Goal: Task Accomplishment & Management: Complete application form

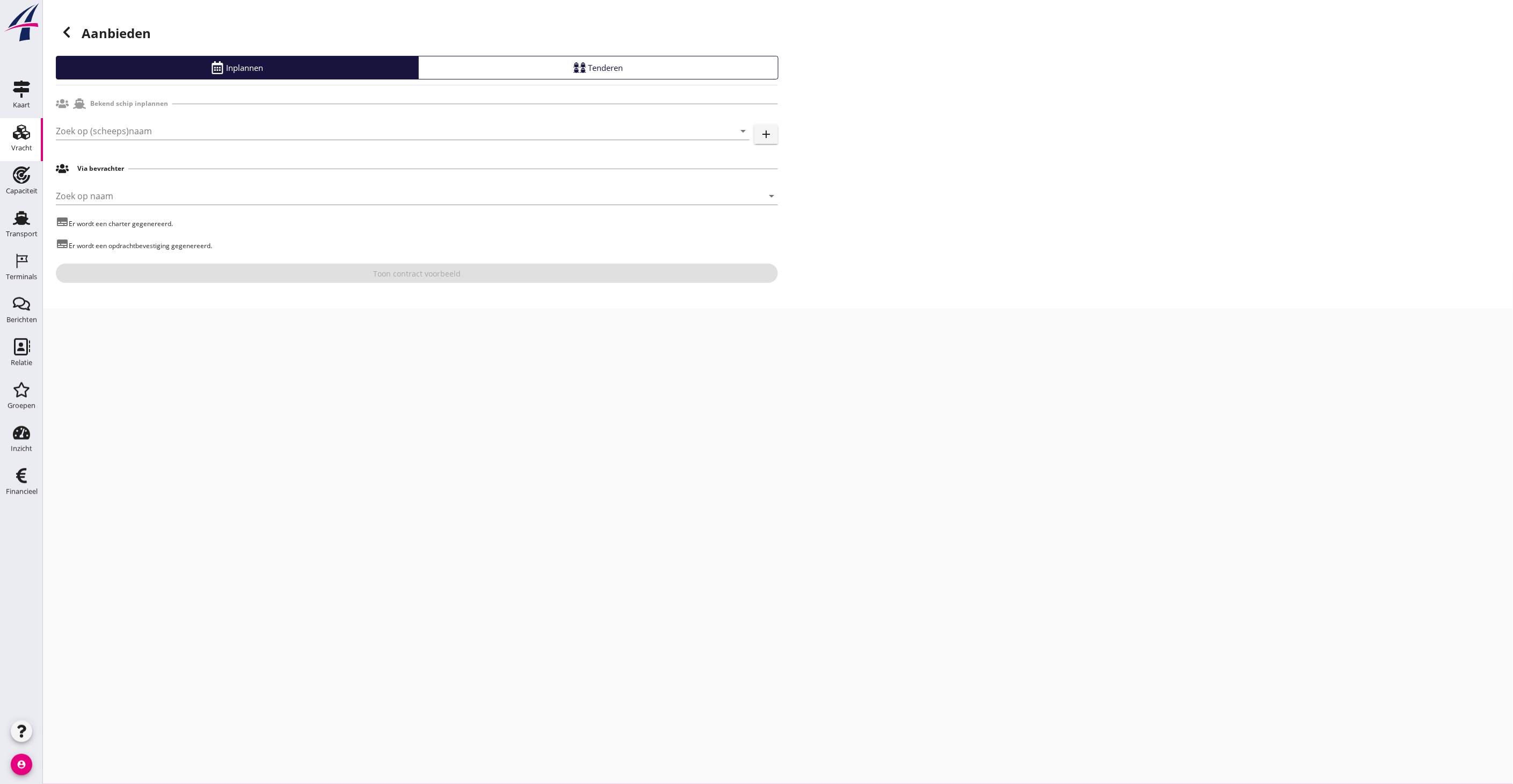
click at [63, 26] on icon at bounding box center [67, 32] width 13 height 13
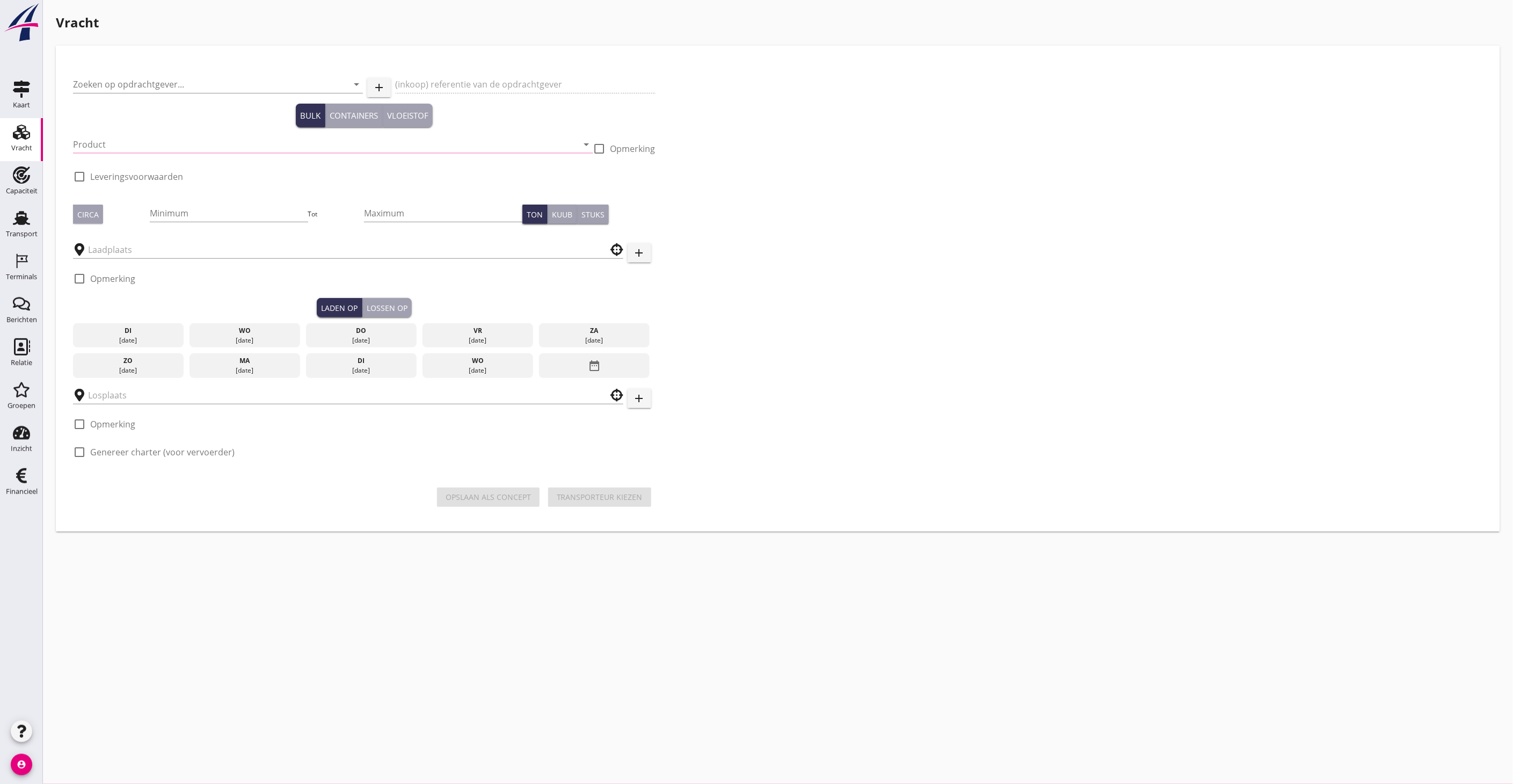
type input "Combinatie Noordzeezand V.O.F."
type input "Ophoogzand (6120)"
type input "467"
type input "Blankenburgput"
checkbox input "true"
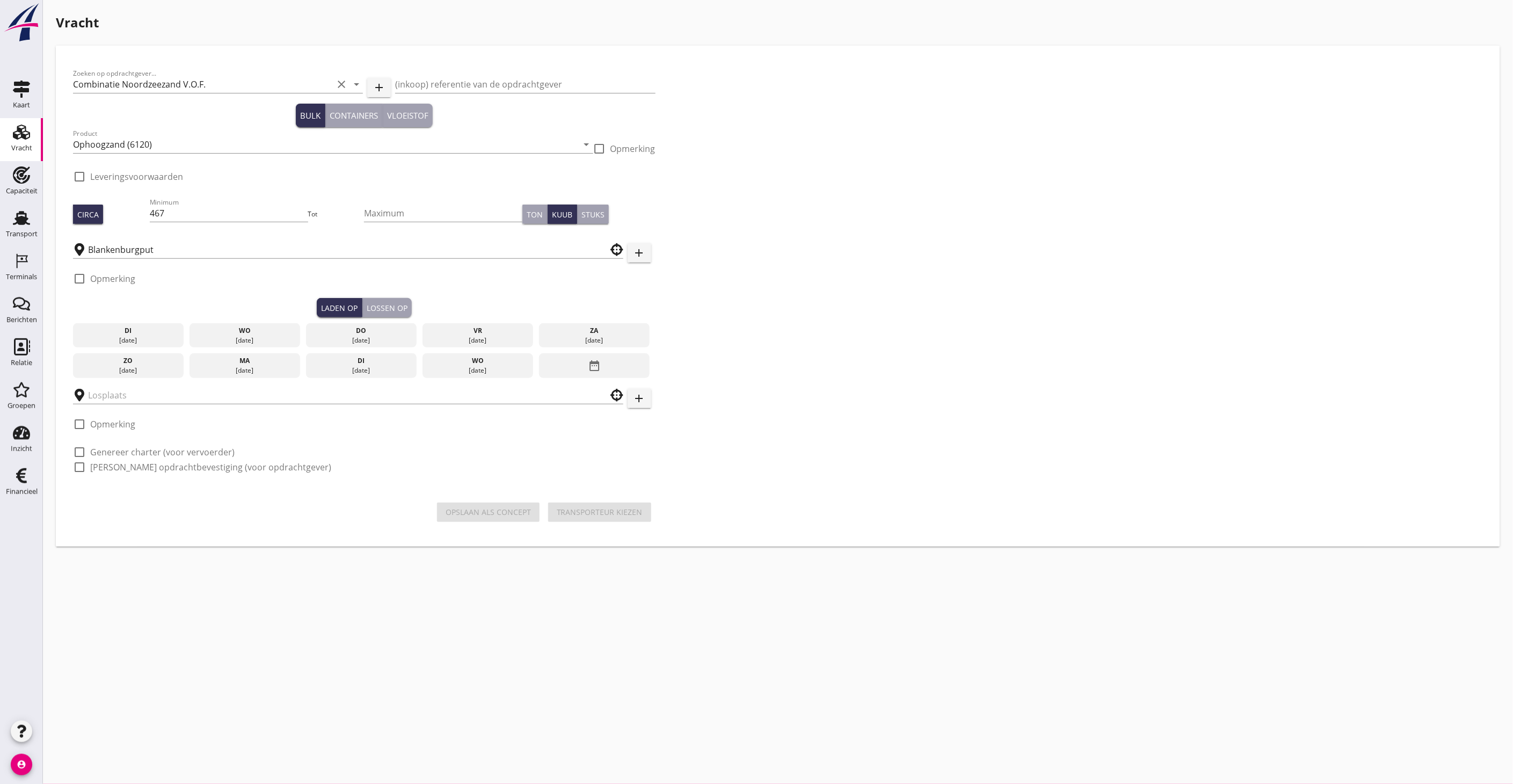
type input "Blankenburgput"
checkbox input "true"
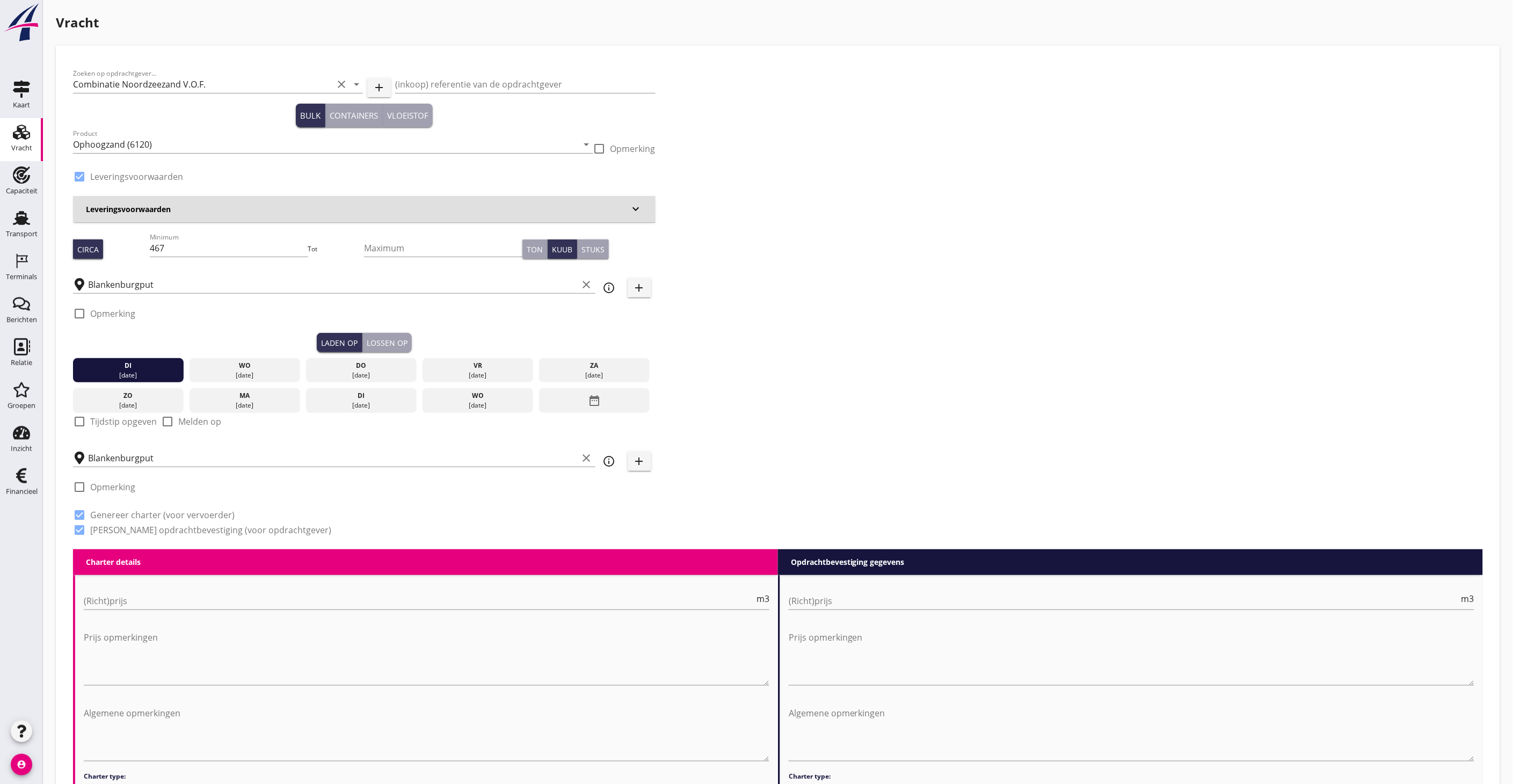
radio input "false"
type input "1.15"
radio input "false"
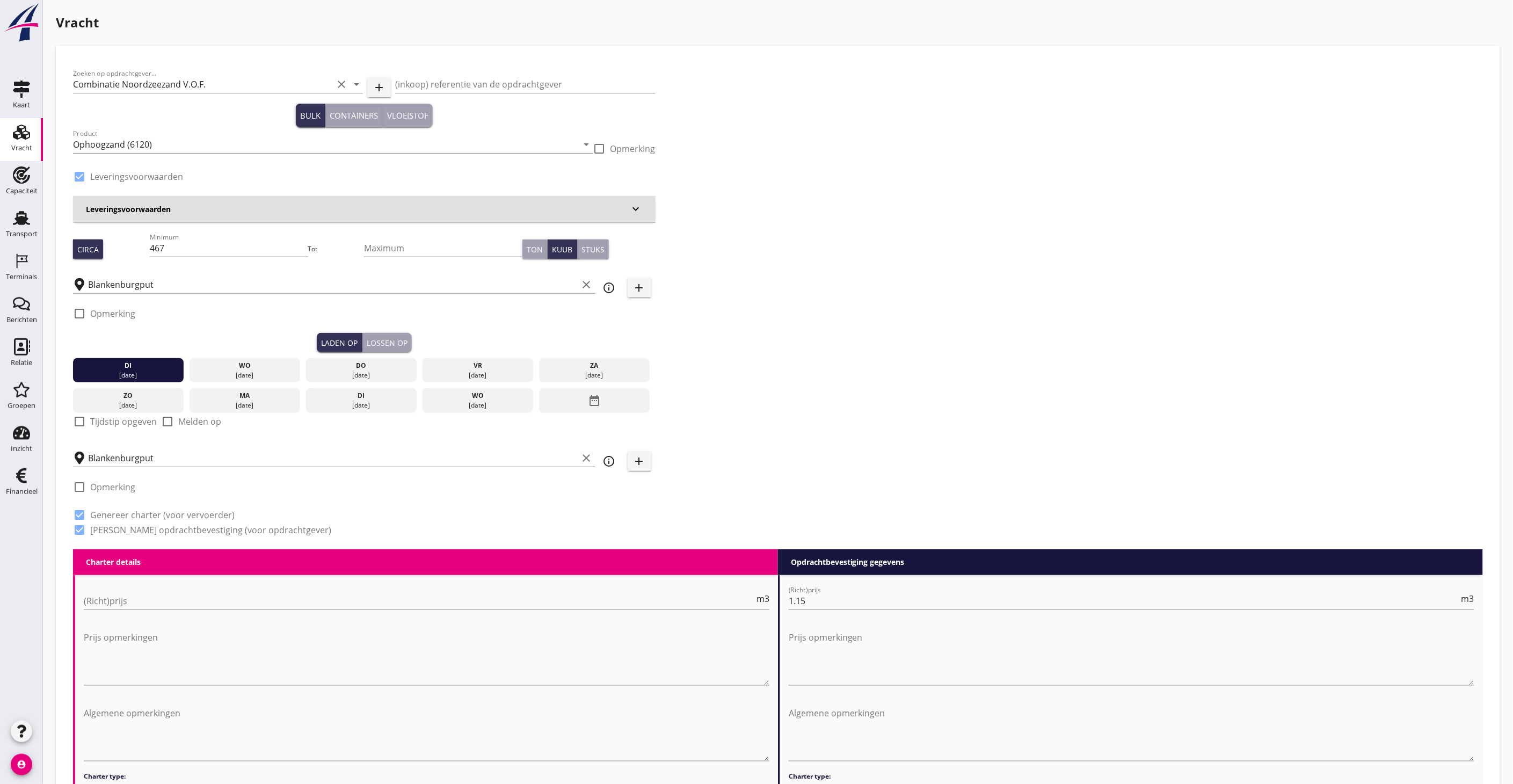
click at [15, 144] on div "Vracht" at bounding box center [21, 147] width 21 height 7
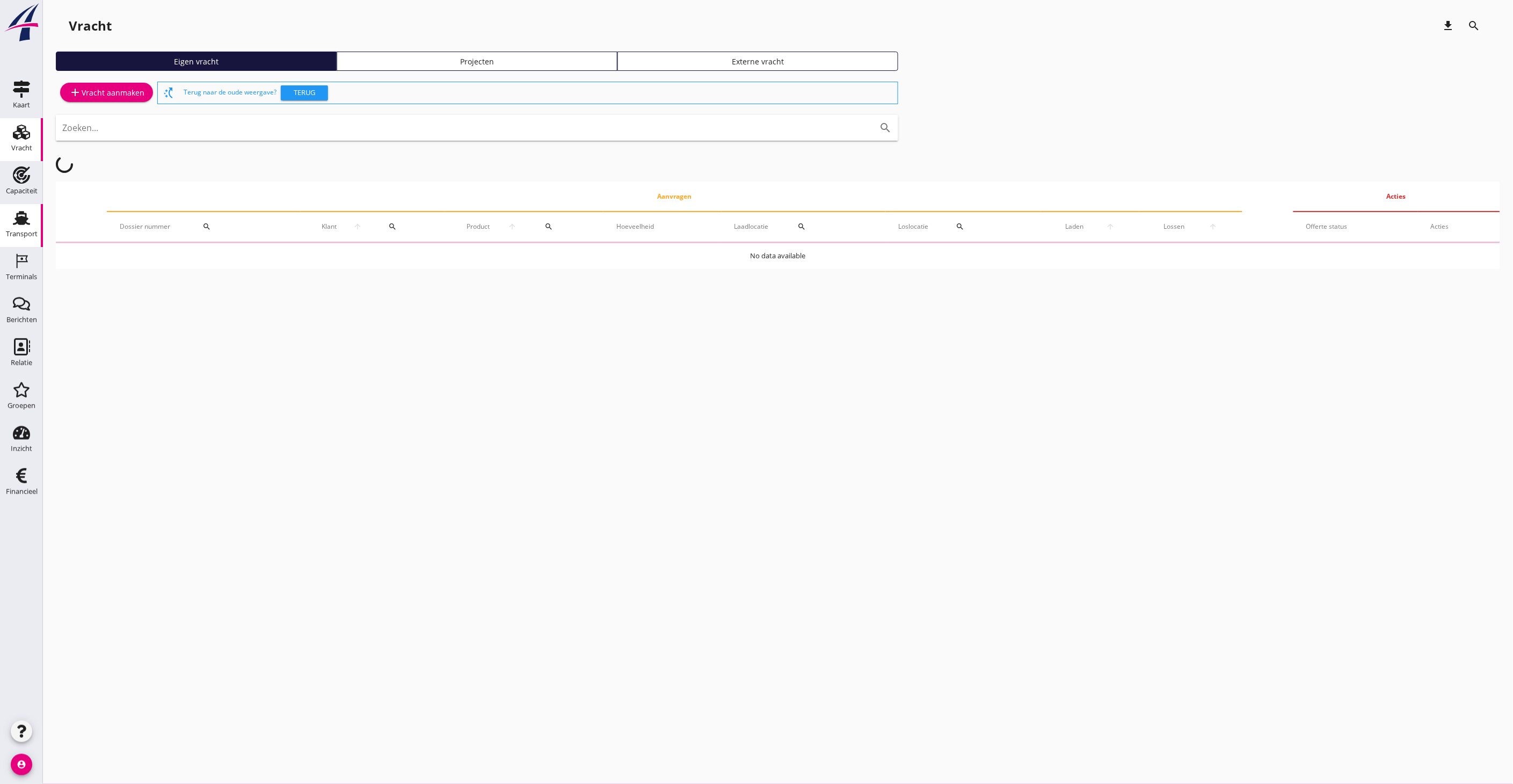
click at [19, 227] on div "Transport" at bounding box center [21, 234] width 32 height 15
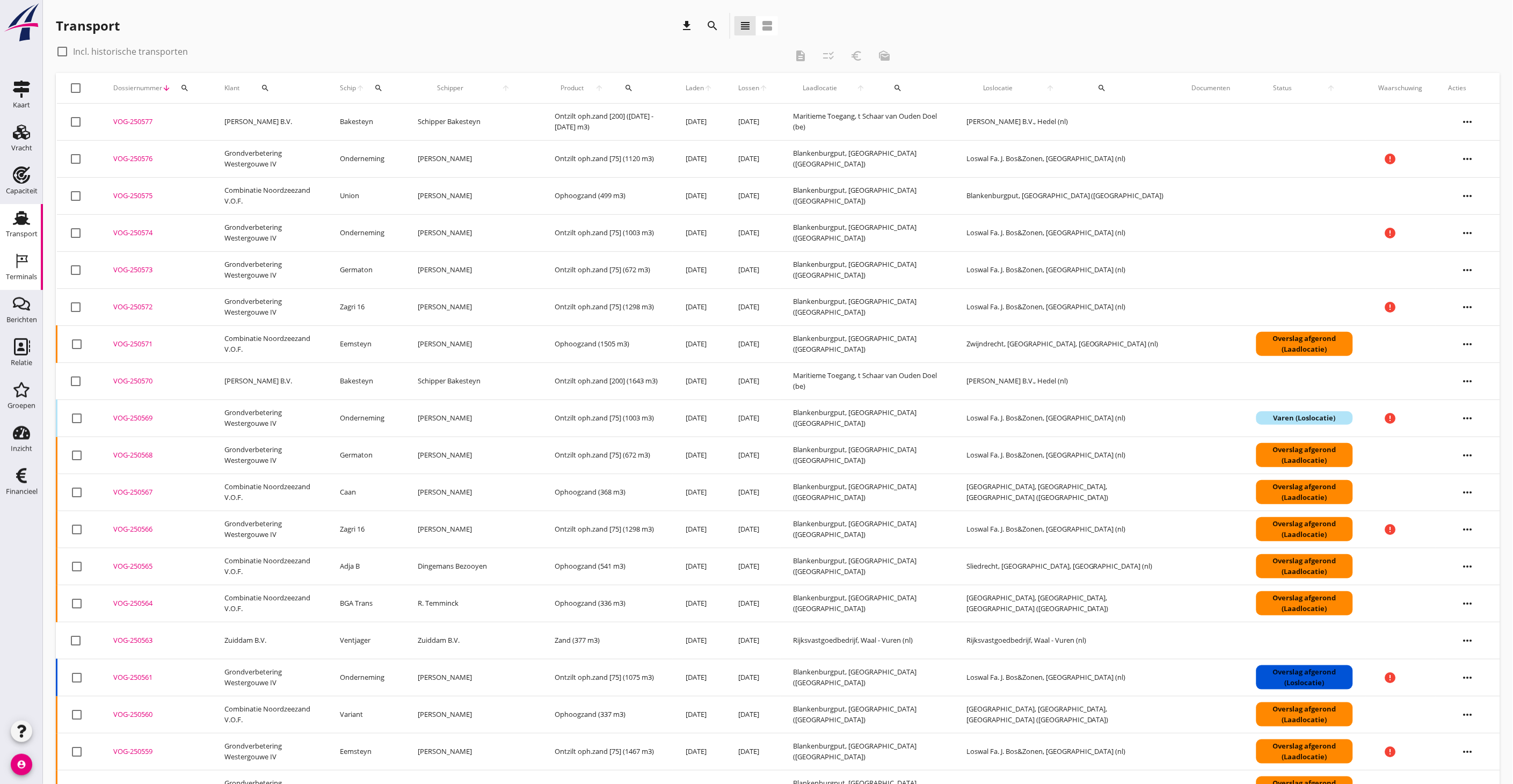
click at [19, 266] on icon "Terminals" at bounding box center [21, 261] width 17 height 17
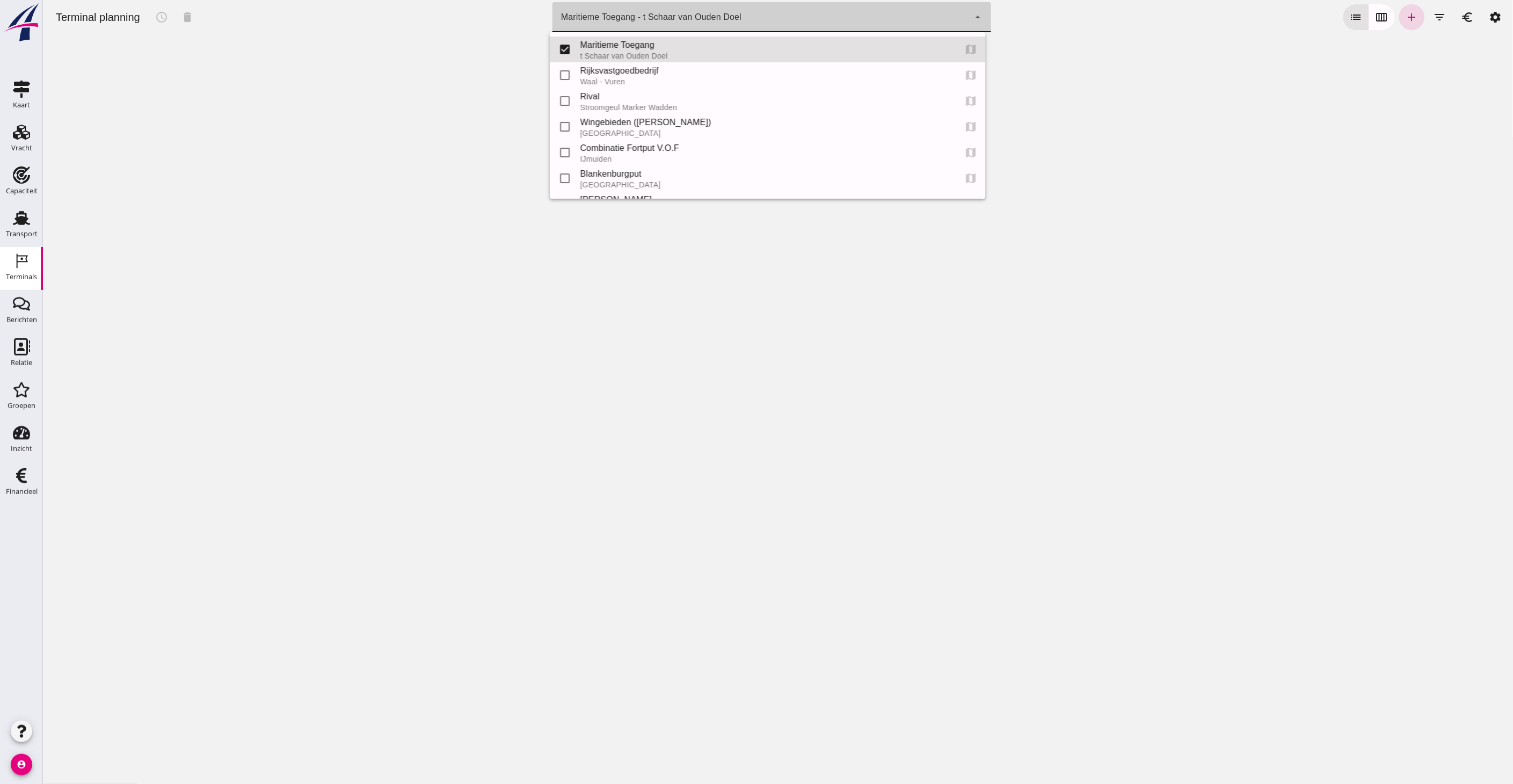
click div "Maritieme Toegang - t Schaar van Ouden Doel 453b08e2-5afb-49e8-a076-b9bc6000f457"
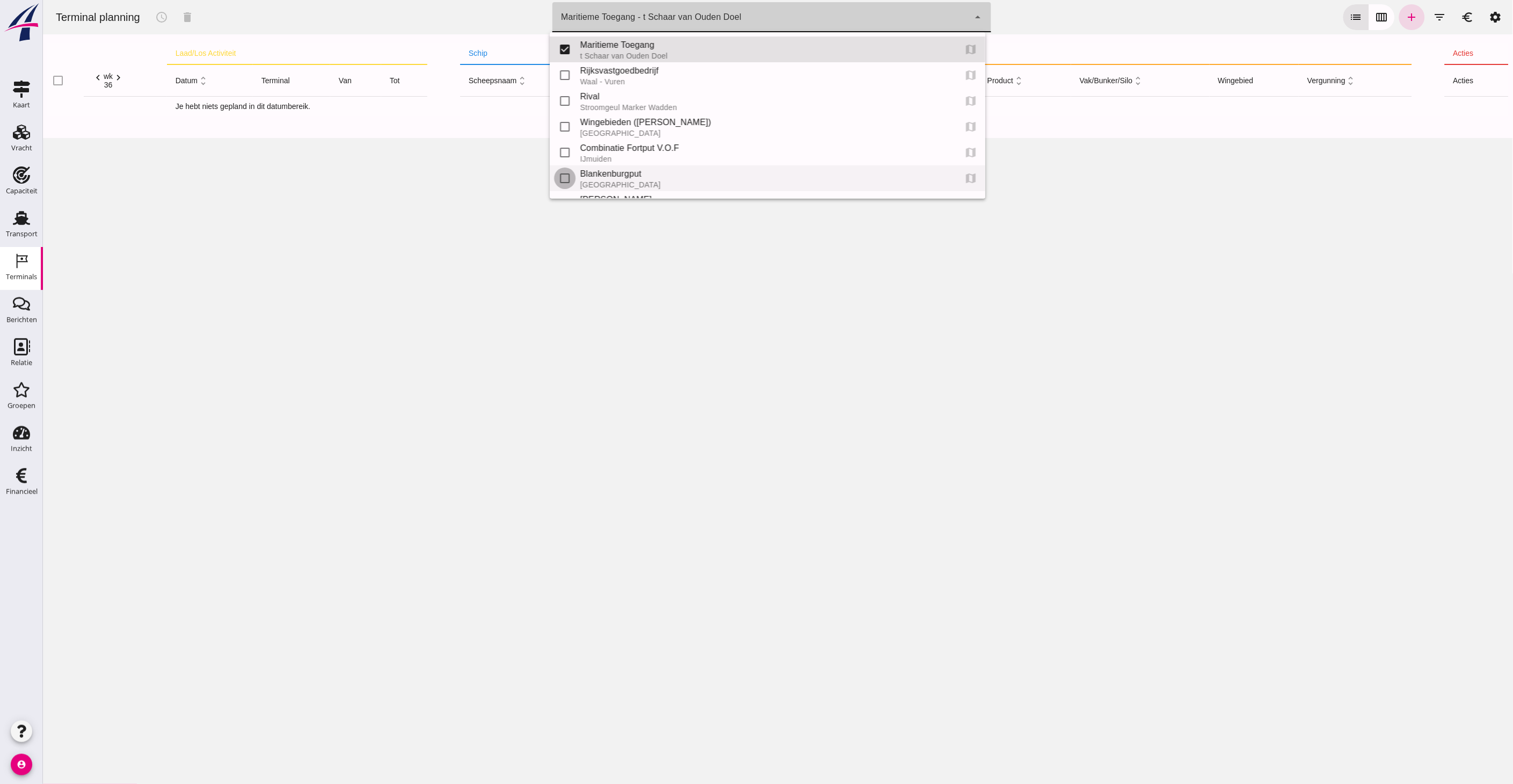
click input "checkbox"
checkbox input "true"
type input "453b08e2-5afb-49e8-a076-b9bc6000f457, e6c78bfd-e3f1-4bb9-b01e-b37ce3668b52"
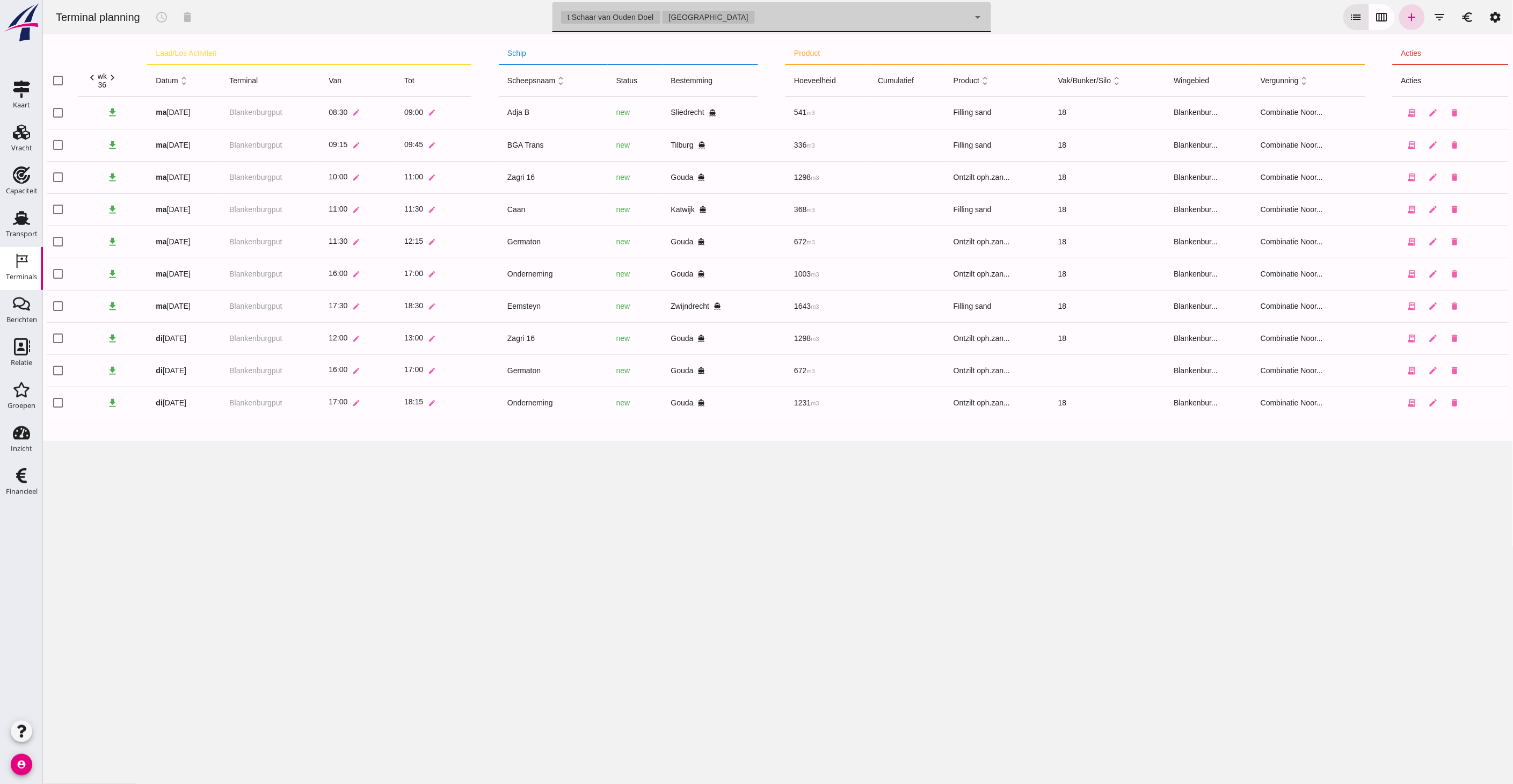
click div "t Schaar van Ouden Doel Rotterdam 453b08e2-5afb-49e8-a076-b9bc6000f457, e6c78bf…"
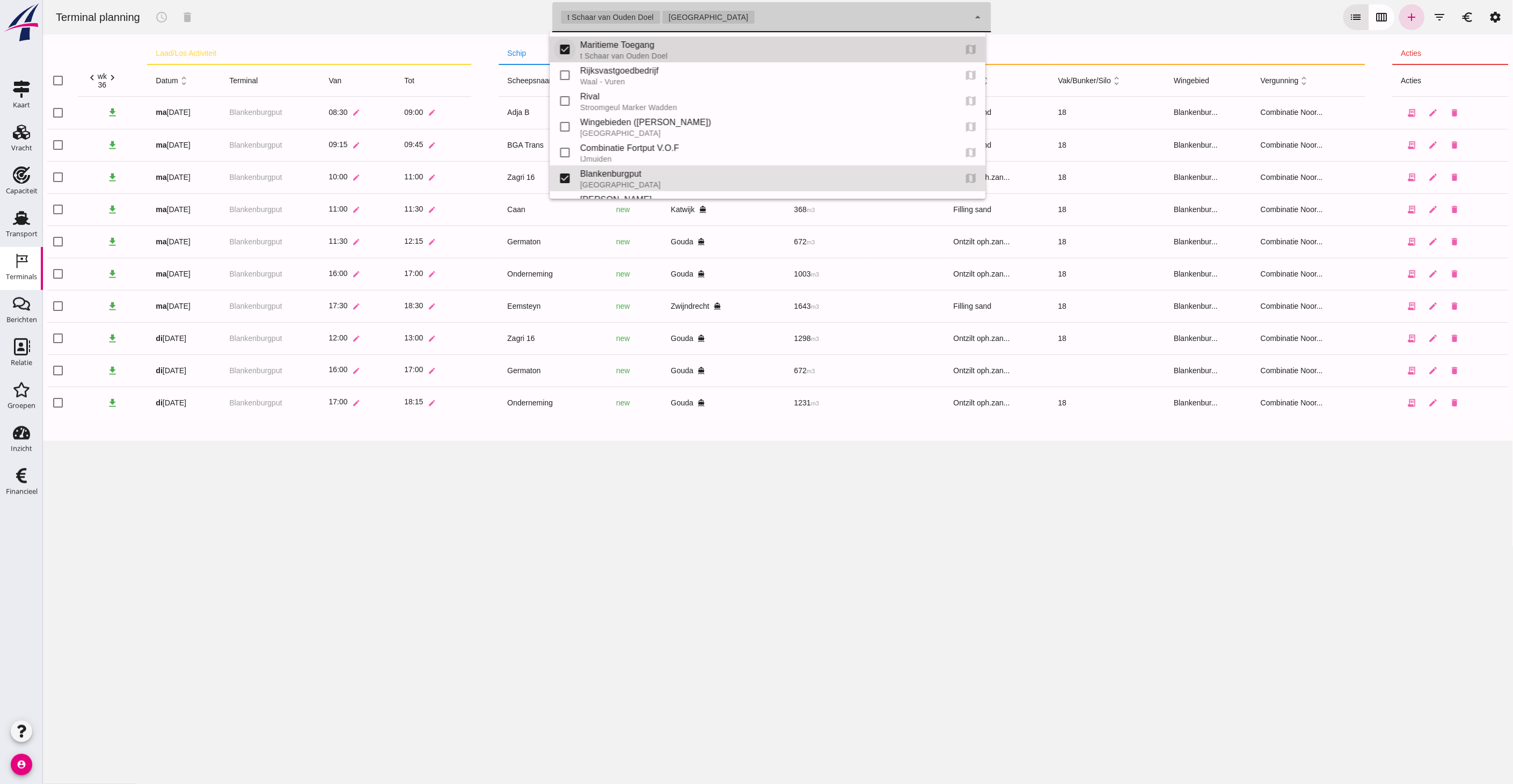
click input "checkbox"
checkbox input "false"
type input "e6c78bfd-e3f1-4bb9-b01e-b37ce3668b52"
click button "calendar_view_week"
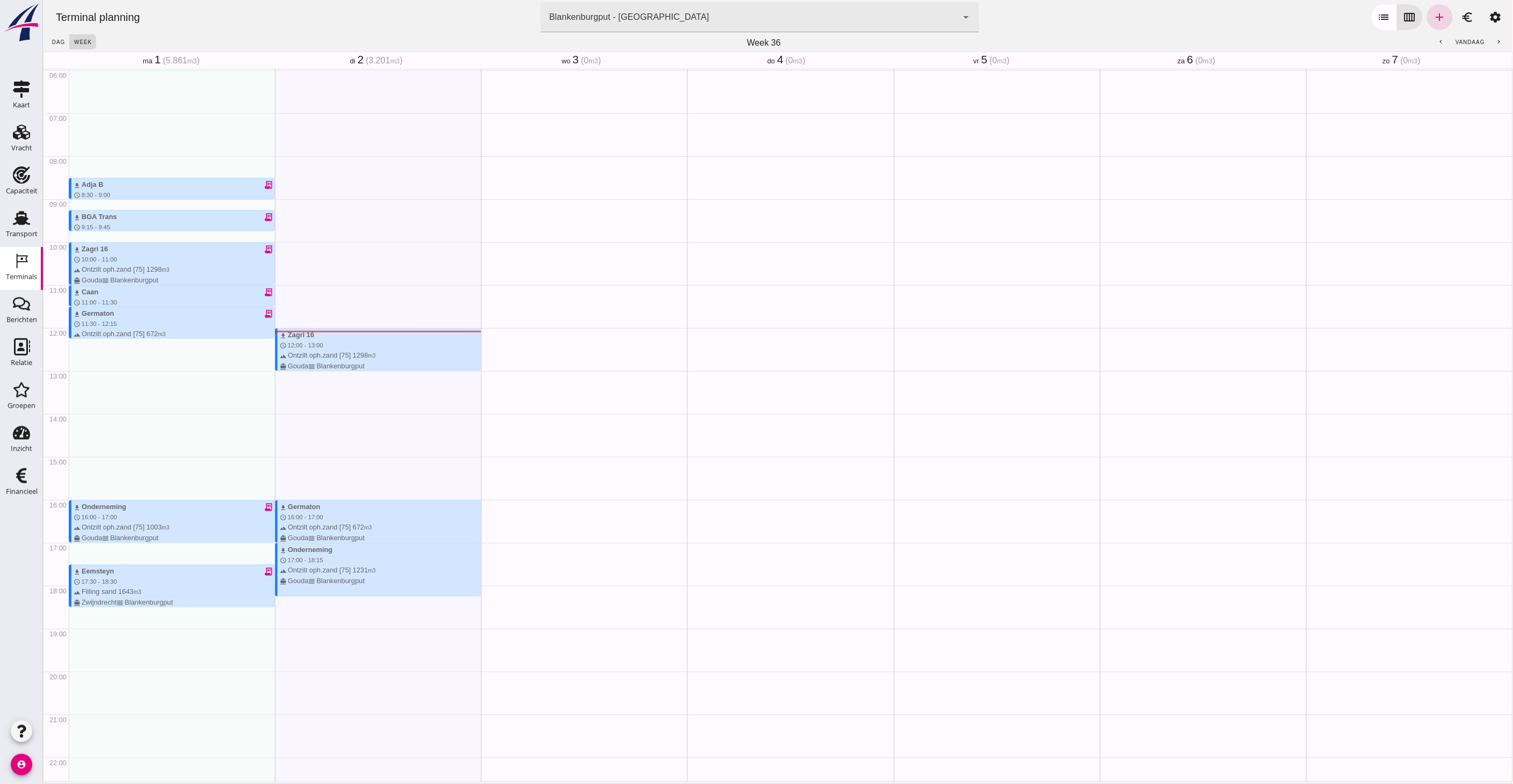
scroll to position [318, 0]
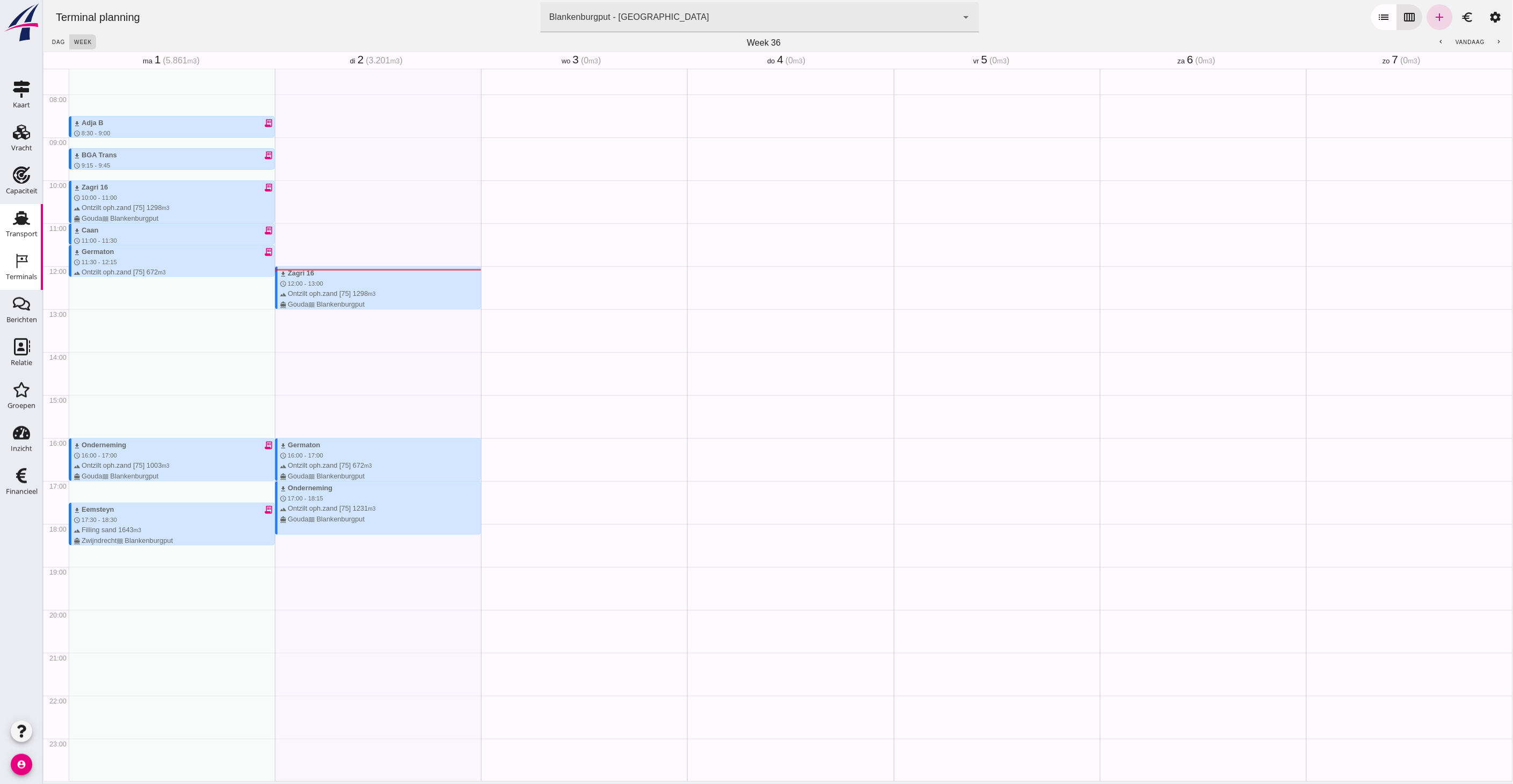
type button "calendar"
click at [16, 217] on use at bounding box center [21, 218] width 17 height 14
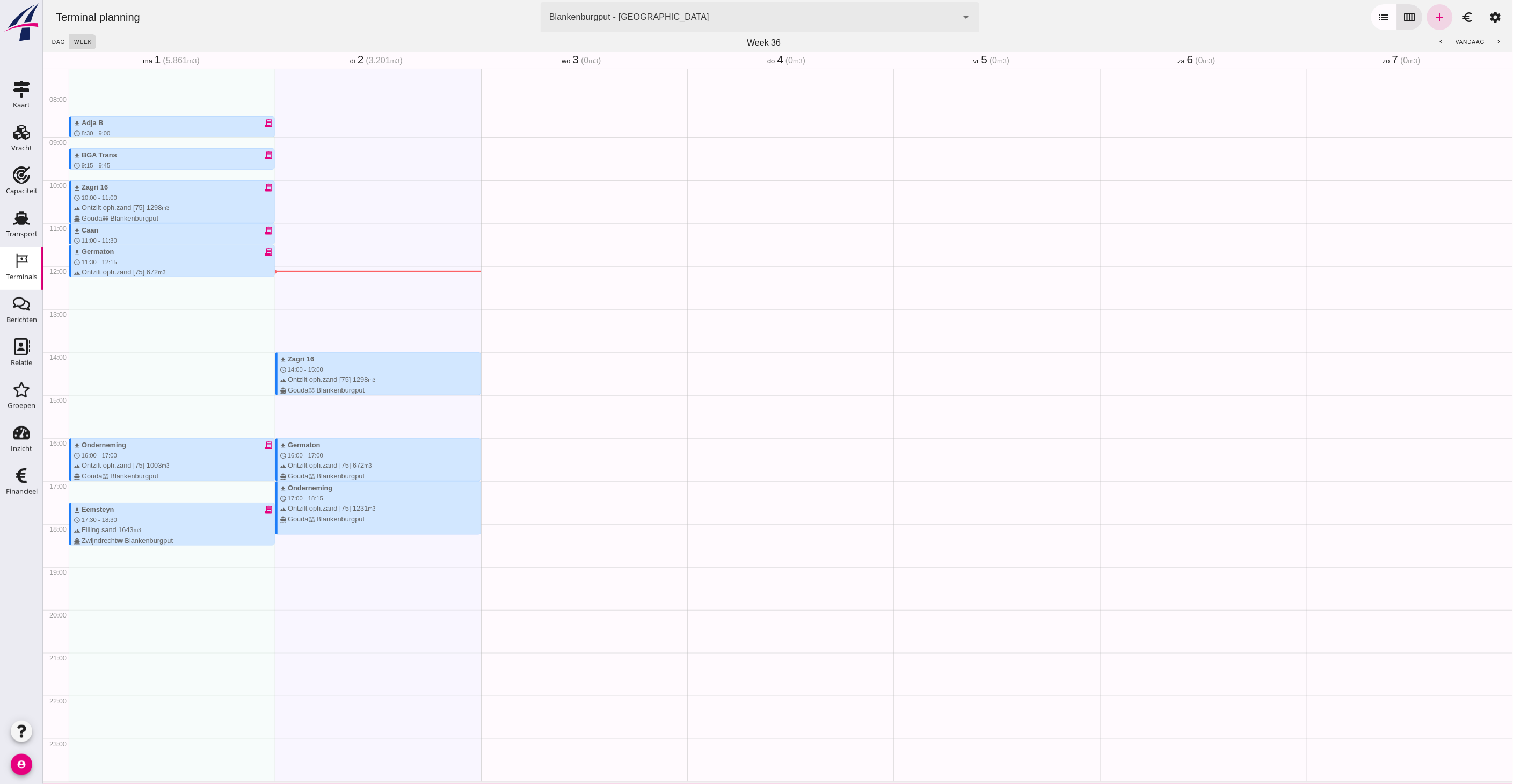
drag, startPoint x: 290, startPoint y: 296, endPoint x: 294, endPoint y: 328, distance: 32.2
click at [294, 328] on div "download Zagri 16 schedule 14:00 - 15:00 terrain Ontzilt oph.zand [75] 1298 m3 …" at bounding box center [378, 266] width 206 height 1031
type input "Combinatie Noordzeezand V.O.F."
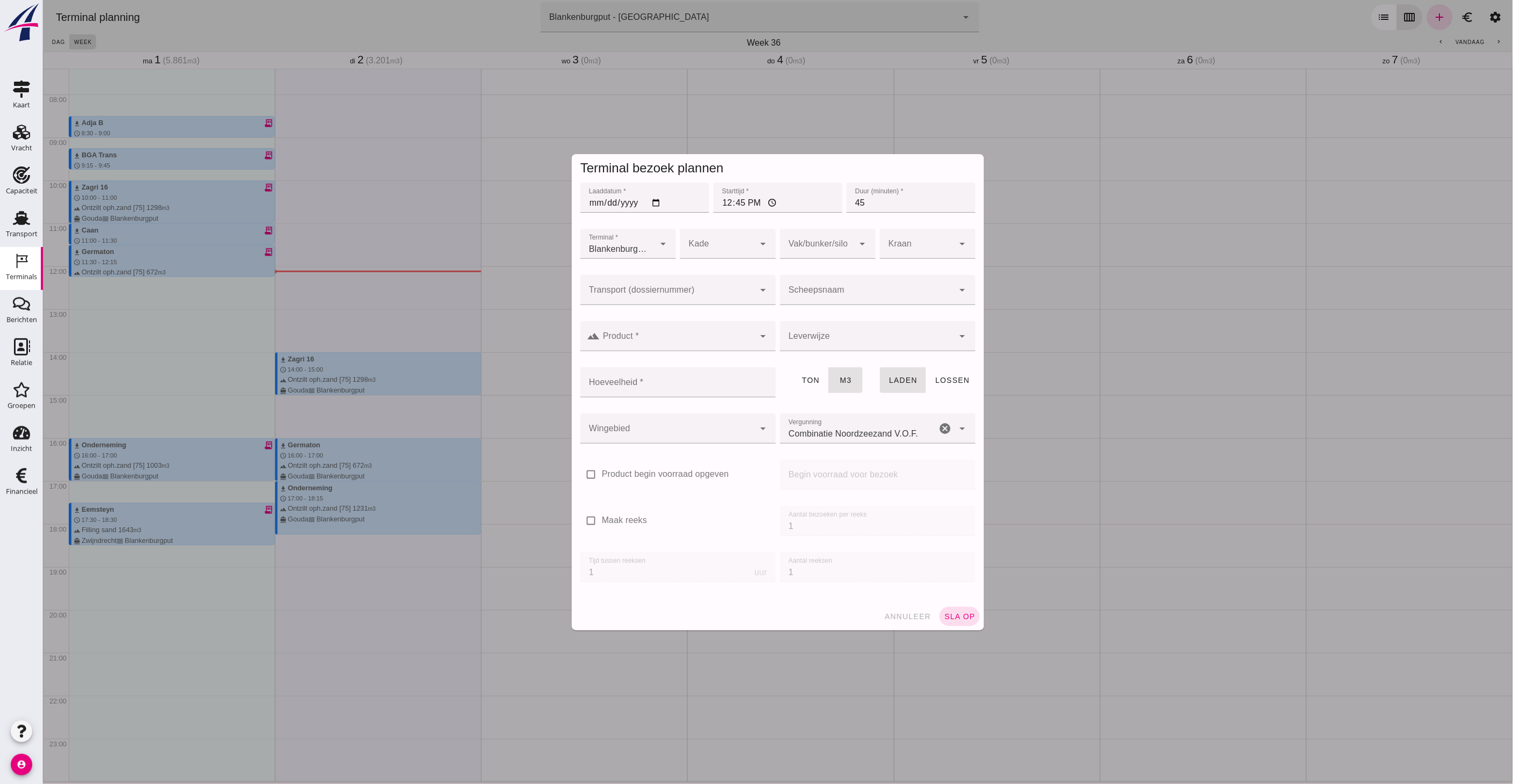
click input "Transport (dossiernummer)"
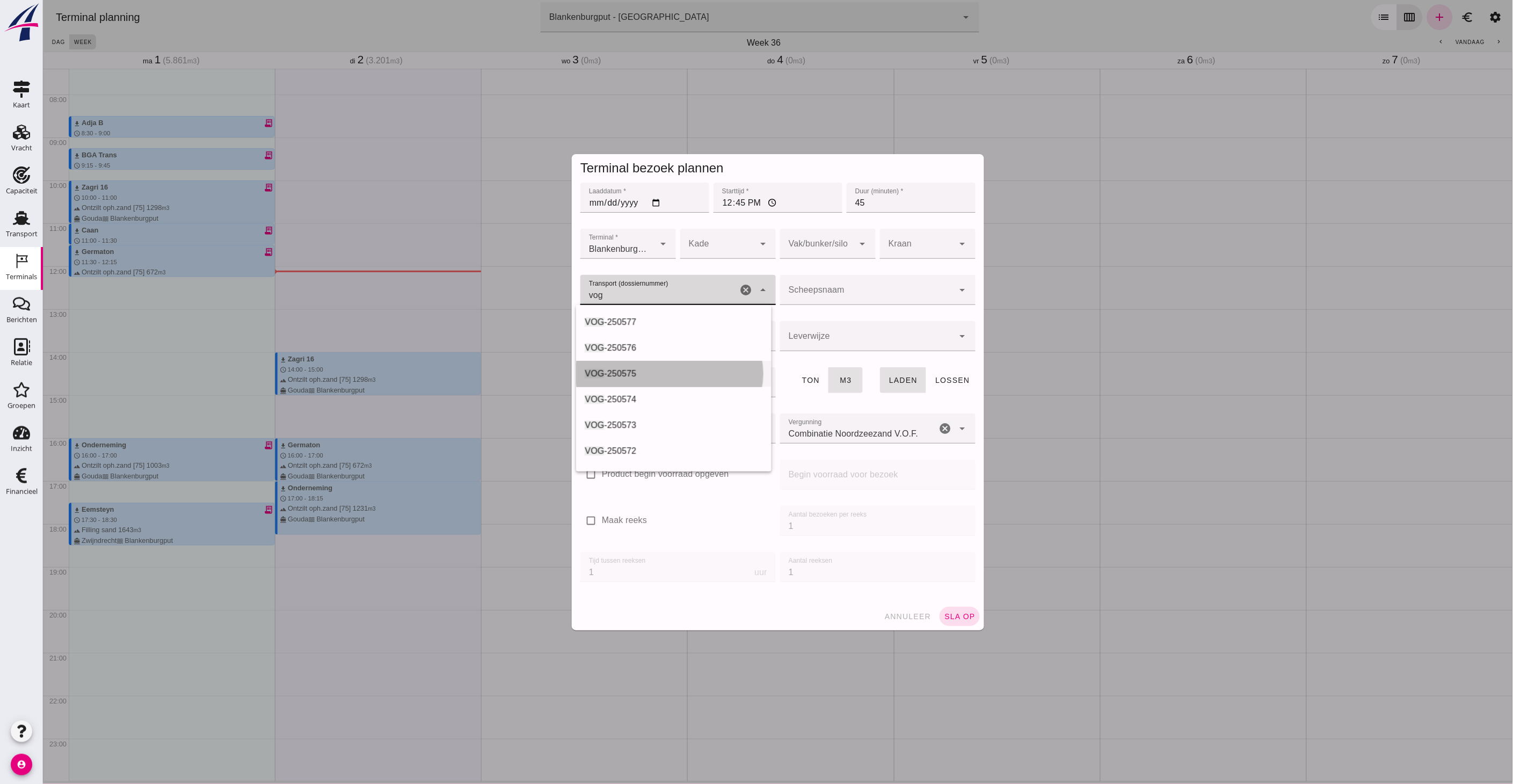
click at [650, 369] on div "VOG -250575" at bounding box center [674, 374] width 178 height 13
type input "VOG-250575"
type input "franco_on_board"
type input "480"
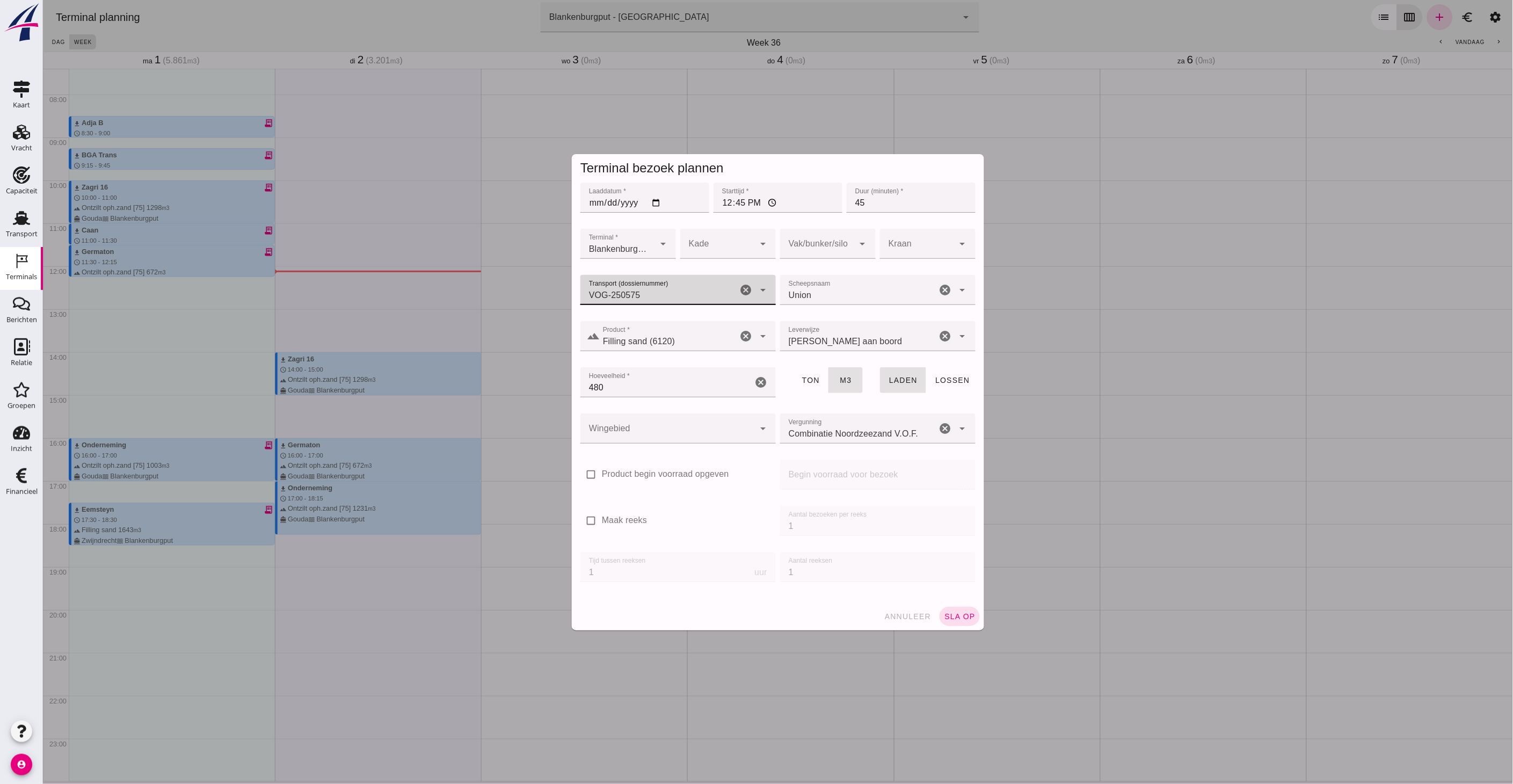
type input "VOG-250575"
click div
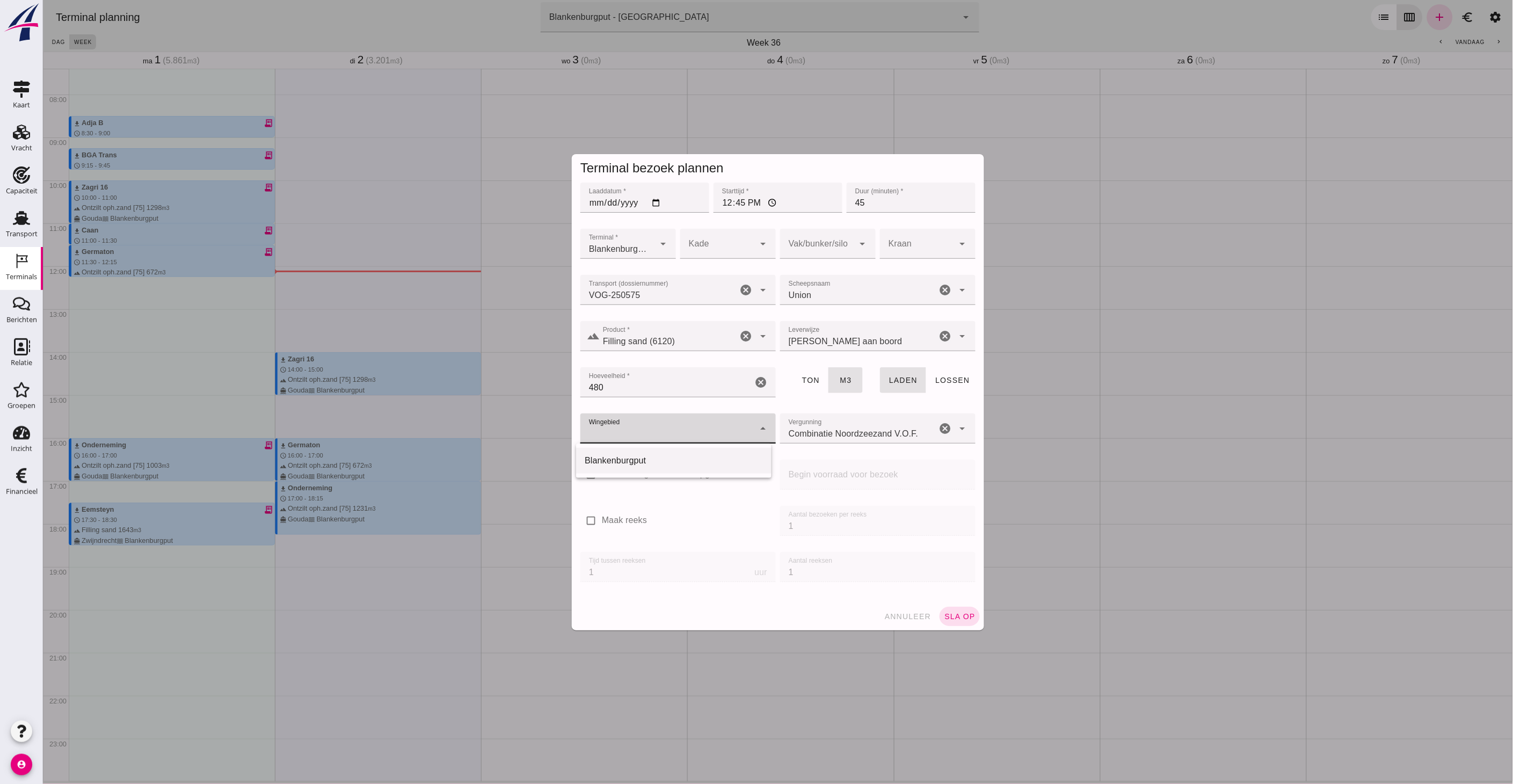
click div "Blankenburgput"
type input "333"
click div
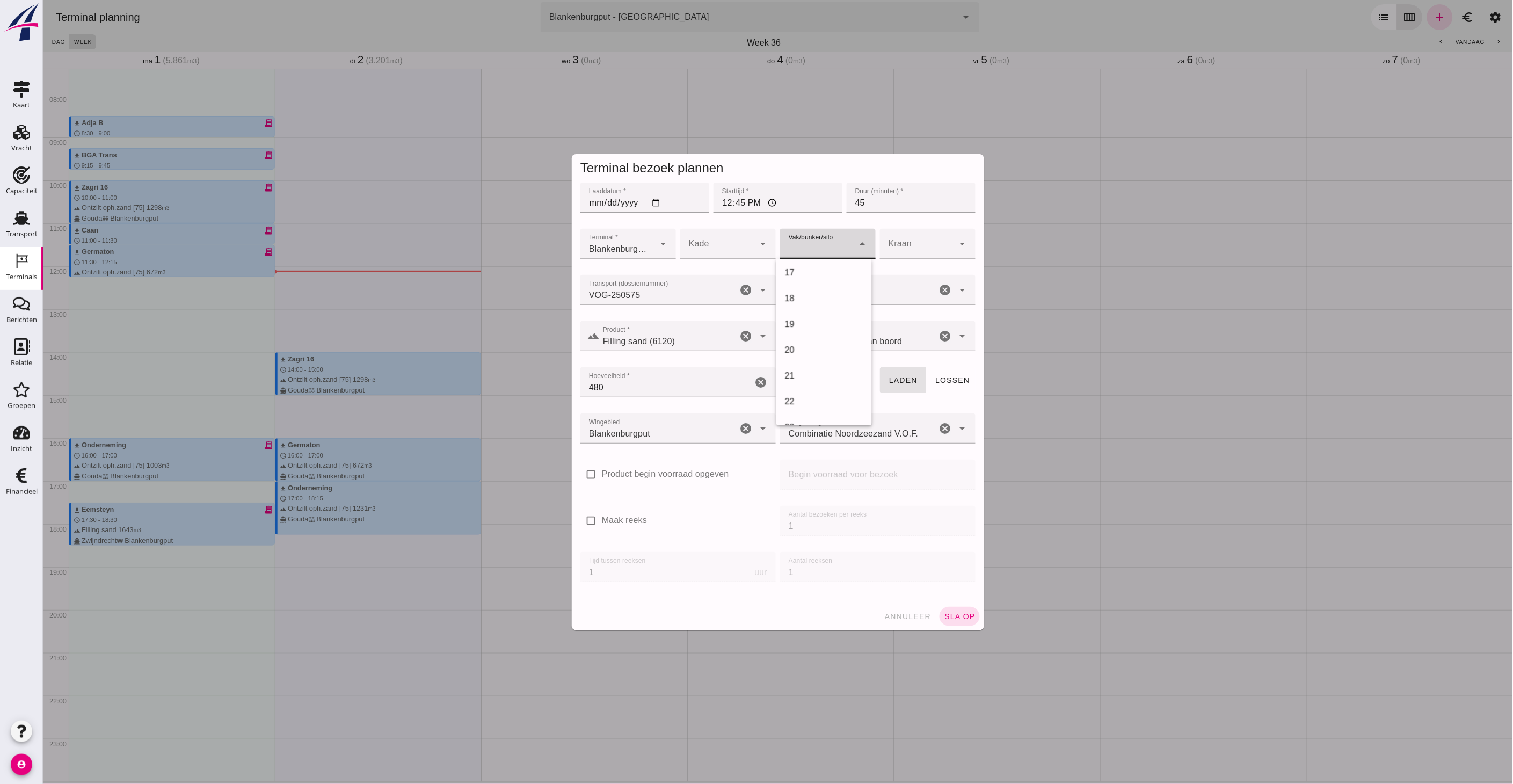
scroll to position [358, 0]
click at [800, 353] on div "18" at bounding box center [824, 357] width 78 height 13
type input "366"
click span "sla op"
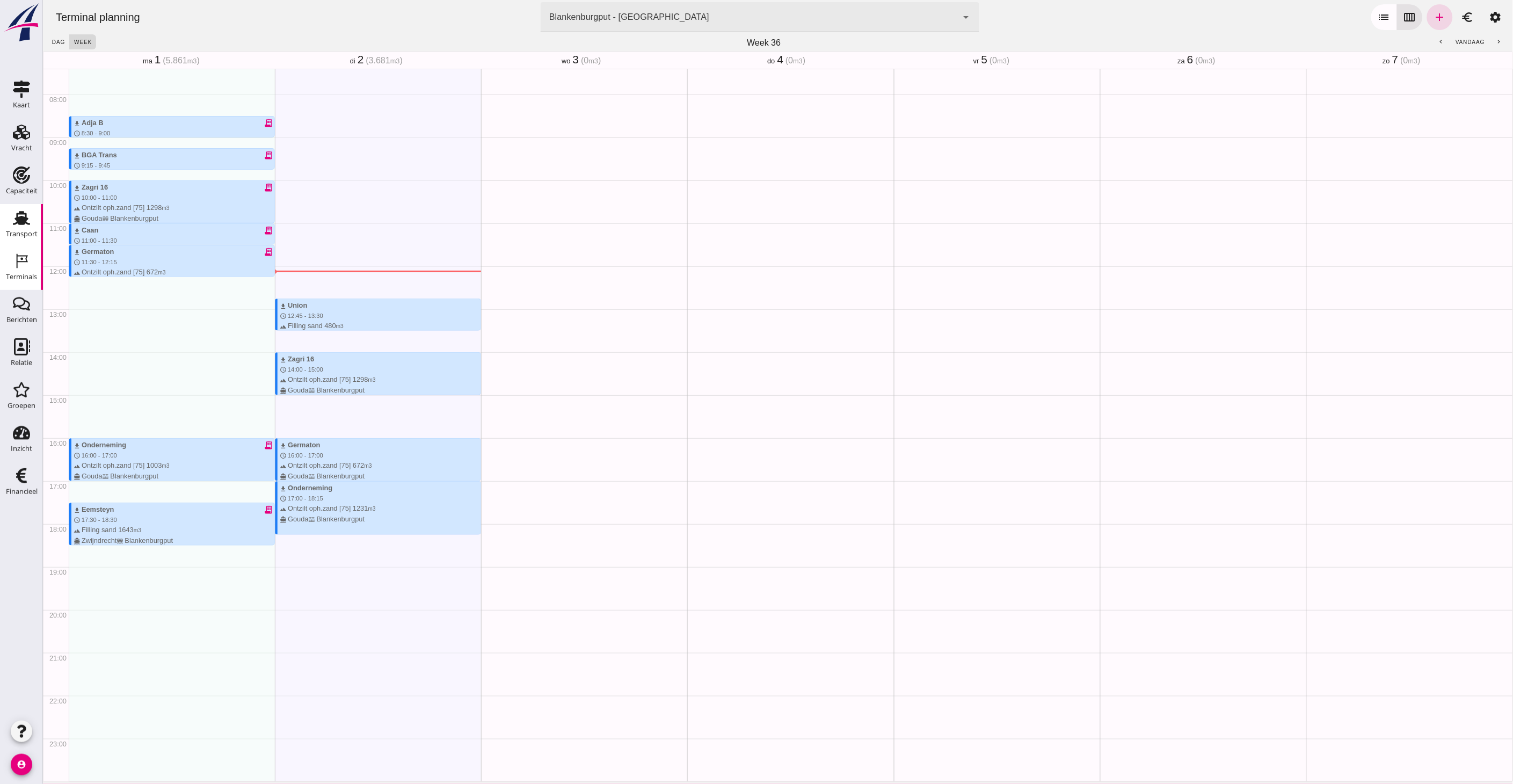
click at [17, 230] on div "Transport" at bounding box center [21, 233] width 32 height 7
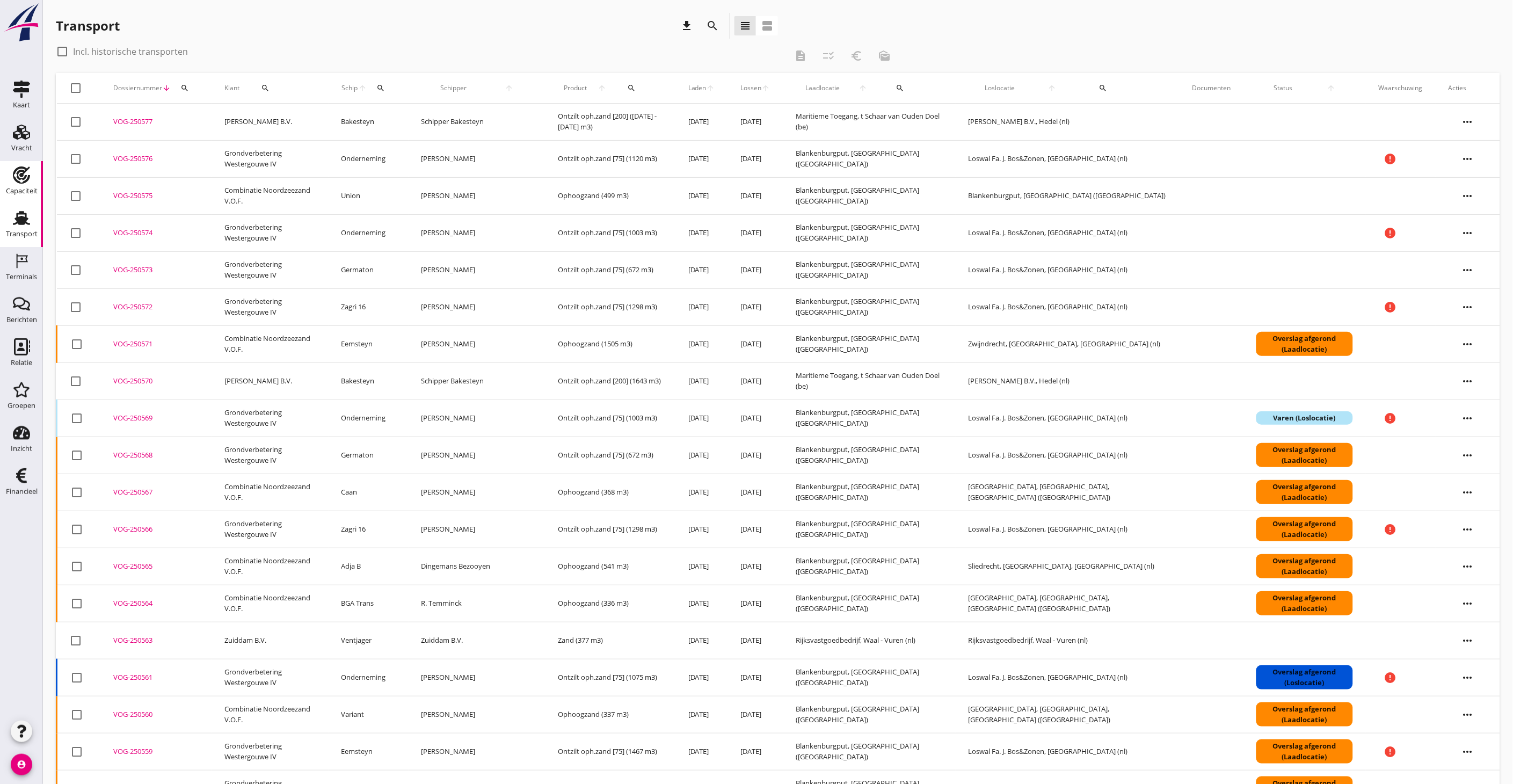
click at [9, 177] on div "Capaciteit" at bounding box center [21, 174] width 26 height 17
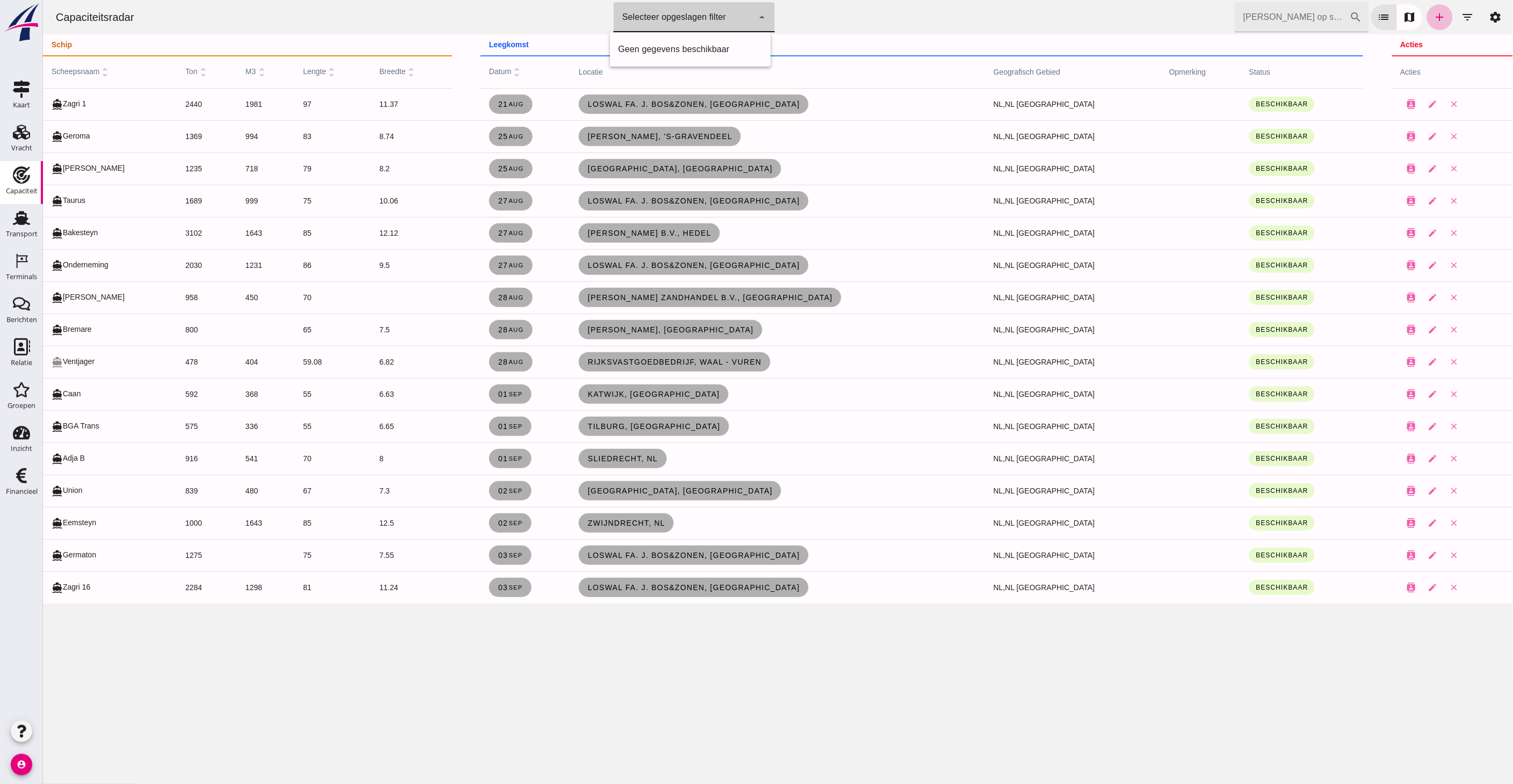
click div
click at [24, 136] on use at bounding box center [21, 132] width 17 height 15
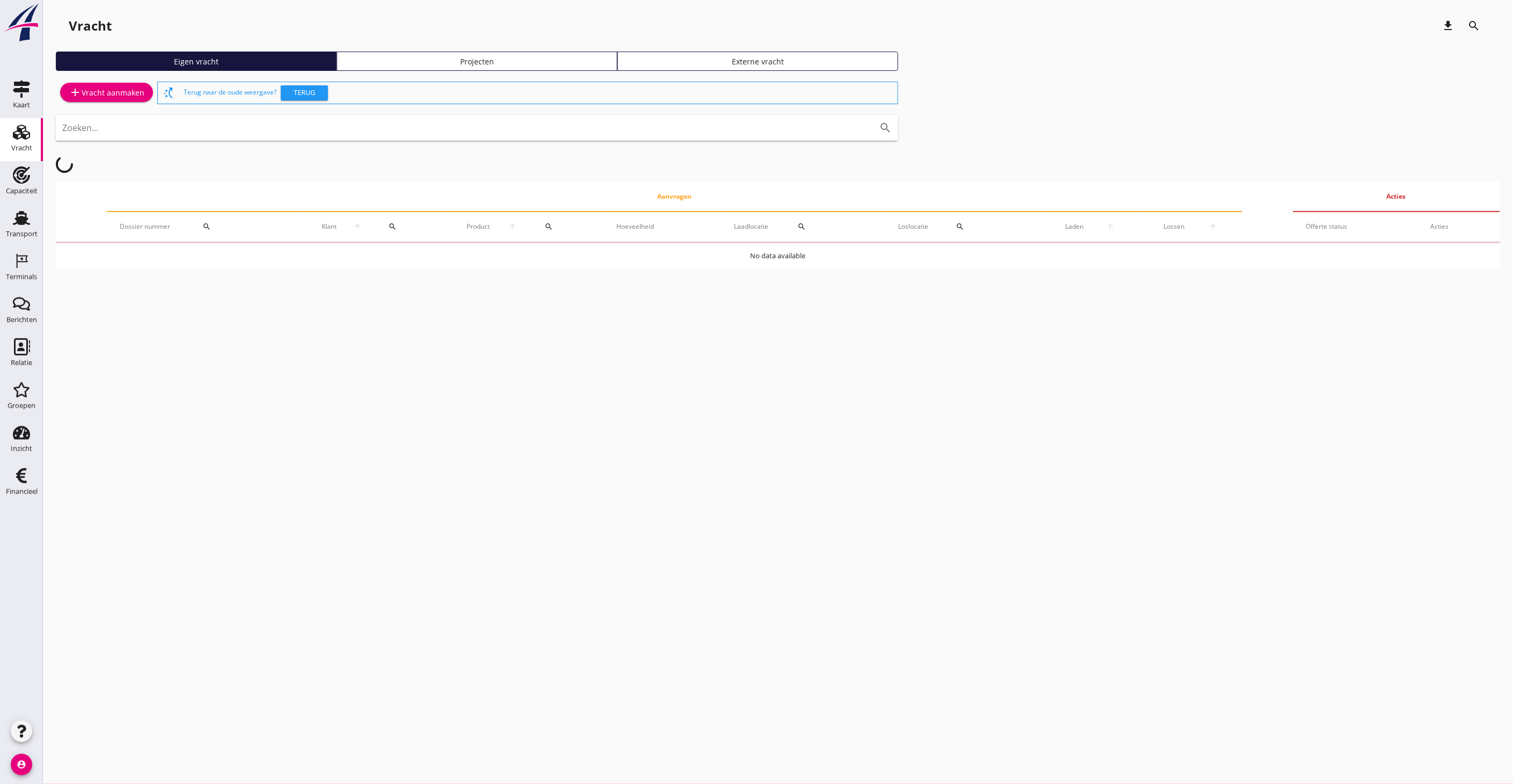
click at [519, 65] on div "Projecten" at bounding box center [477, 61] width 271 height 11
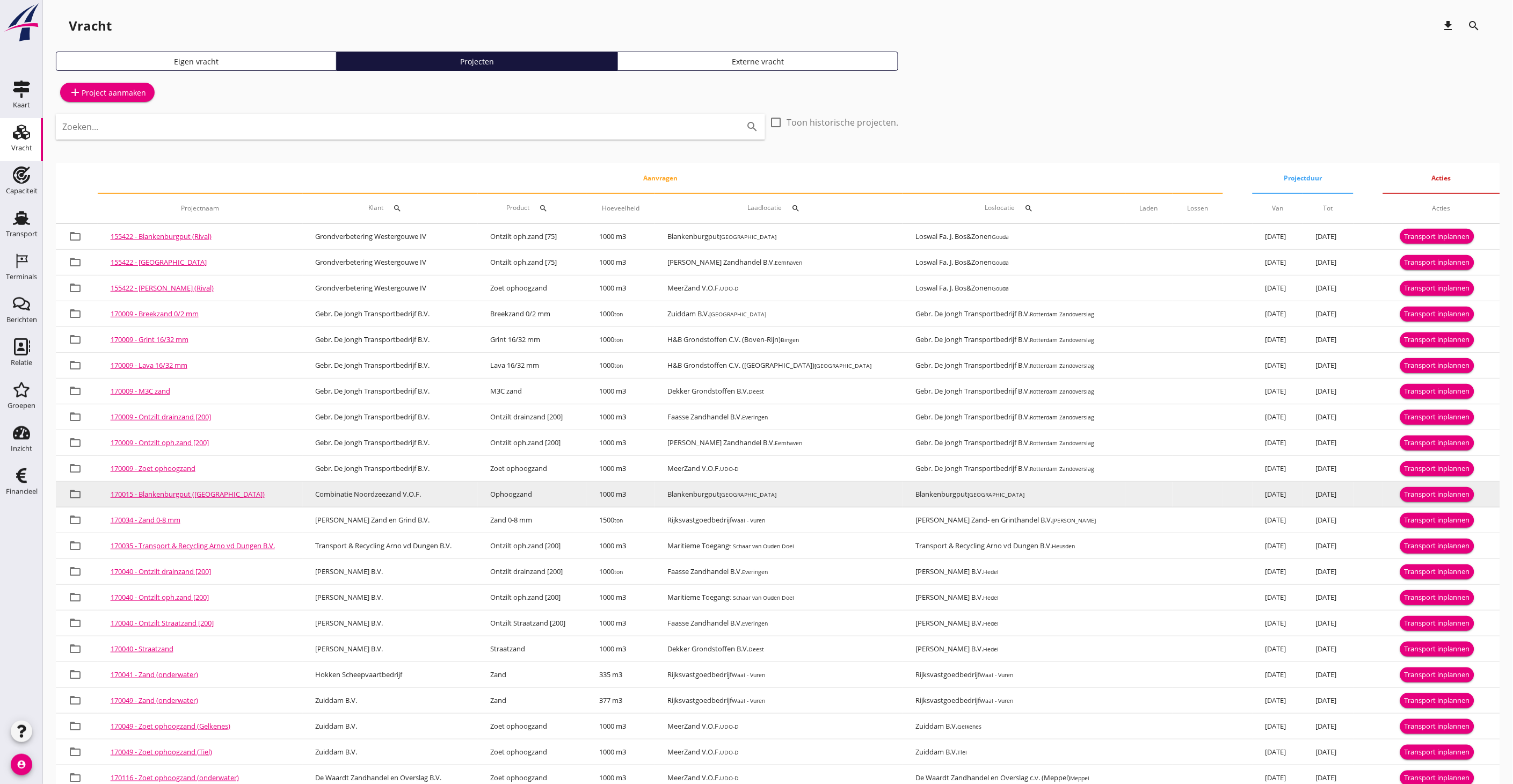
click at [1442, 496] on div "Transport inplannen" at bounding box center [1437, 494] width 66 height 11
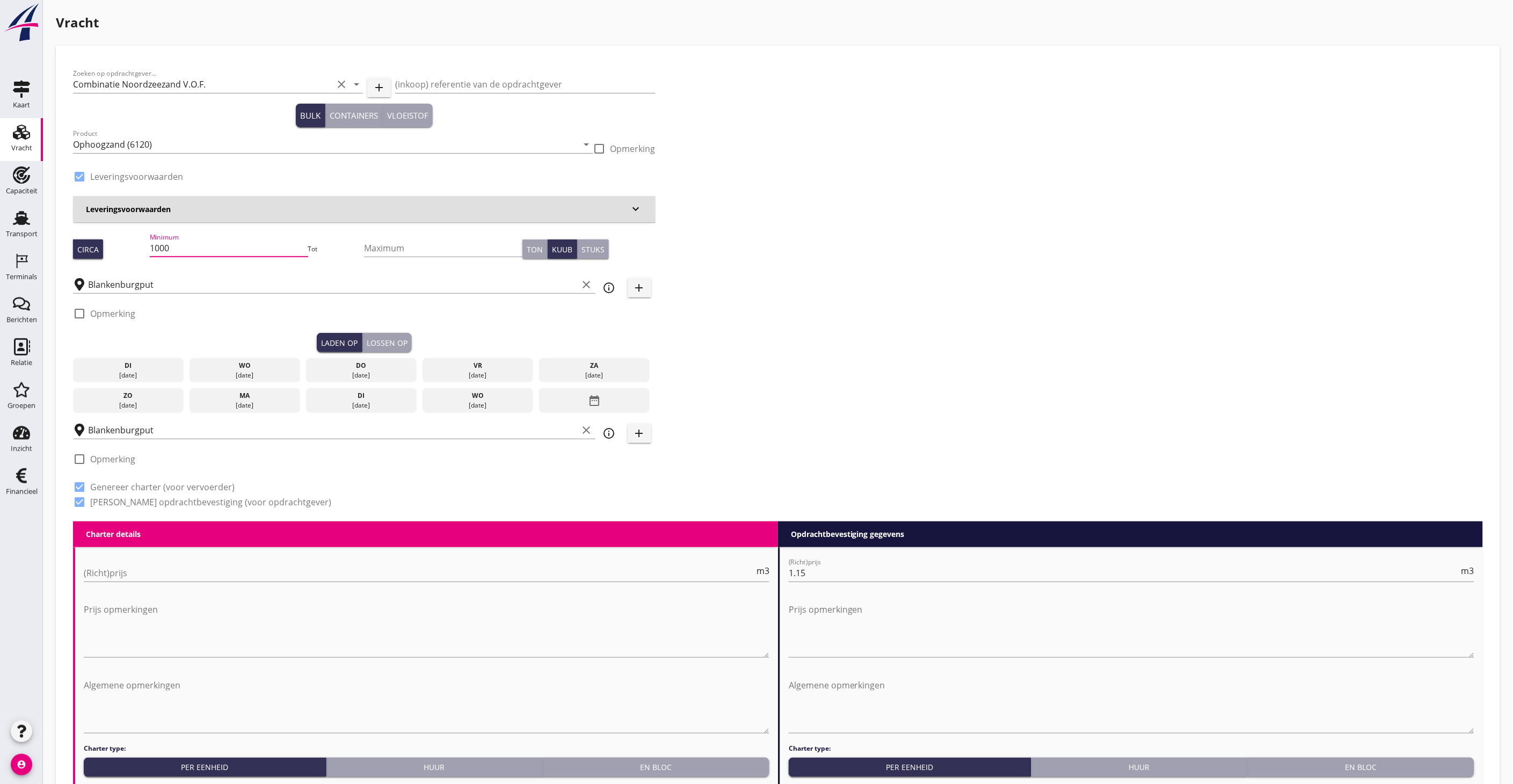
drag, startPoint x: 191, startPoint y: 249, endPoint x: 140, endPoint y: 249, distance: 51.0
click at [140, 249] on div "Circa Minimum 1000 Tot Maximum Ton Kuub Stuks" at bounding box center [364, 250] width 582 height 37
type input "467"
click at [163, 363] on div "di" at bounding box center [129, 365] width 106 height 10
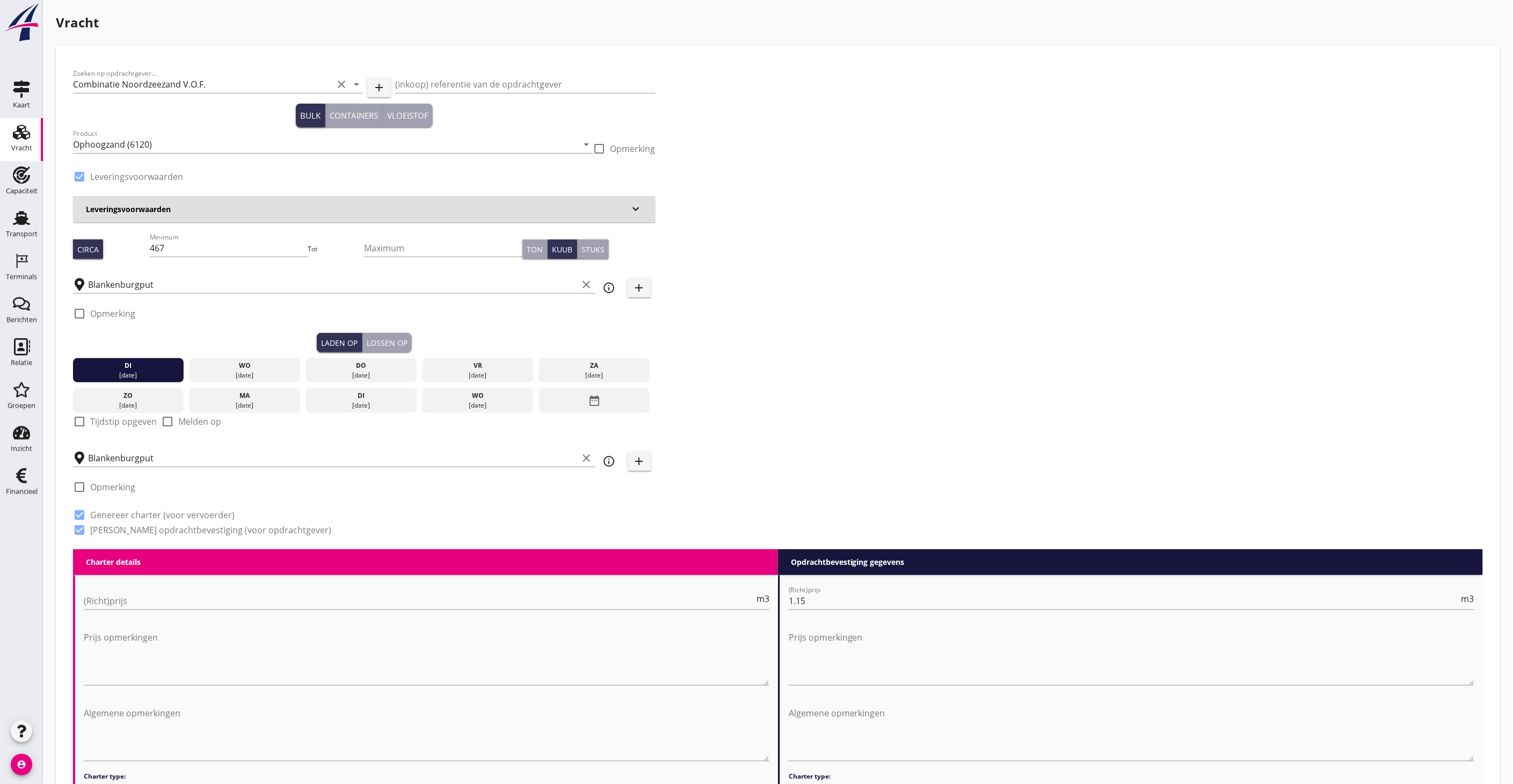
click at [398, 344] on div "Lossen op" at bounding box center [387, 342] width 40 height 11
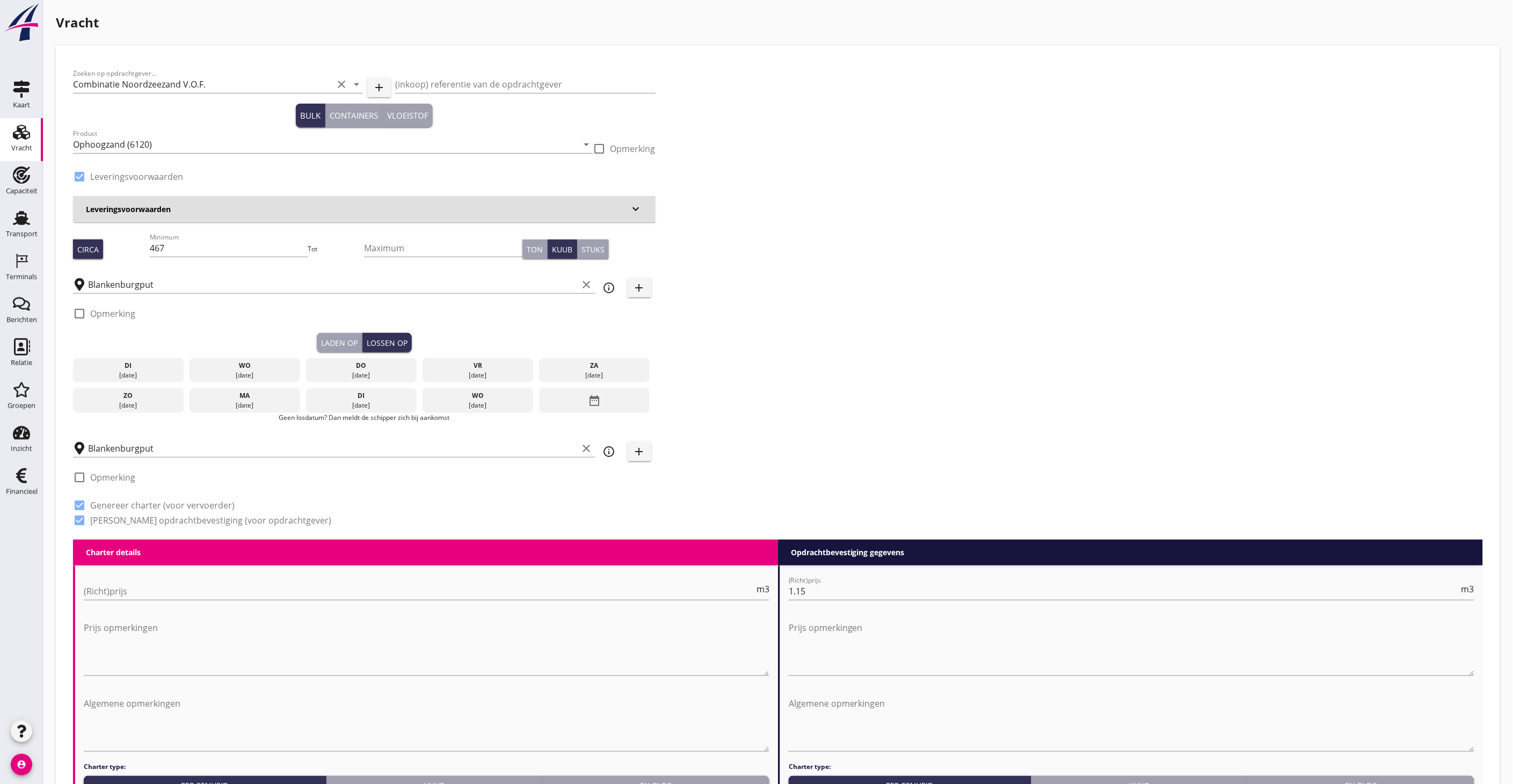
click at [247, 366] on div "wo" at bounding box center [245, 365] width 106 height 10
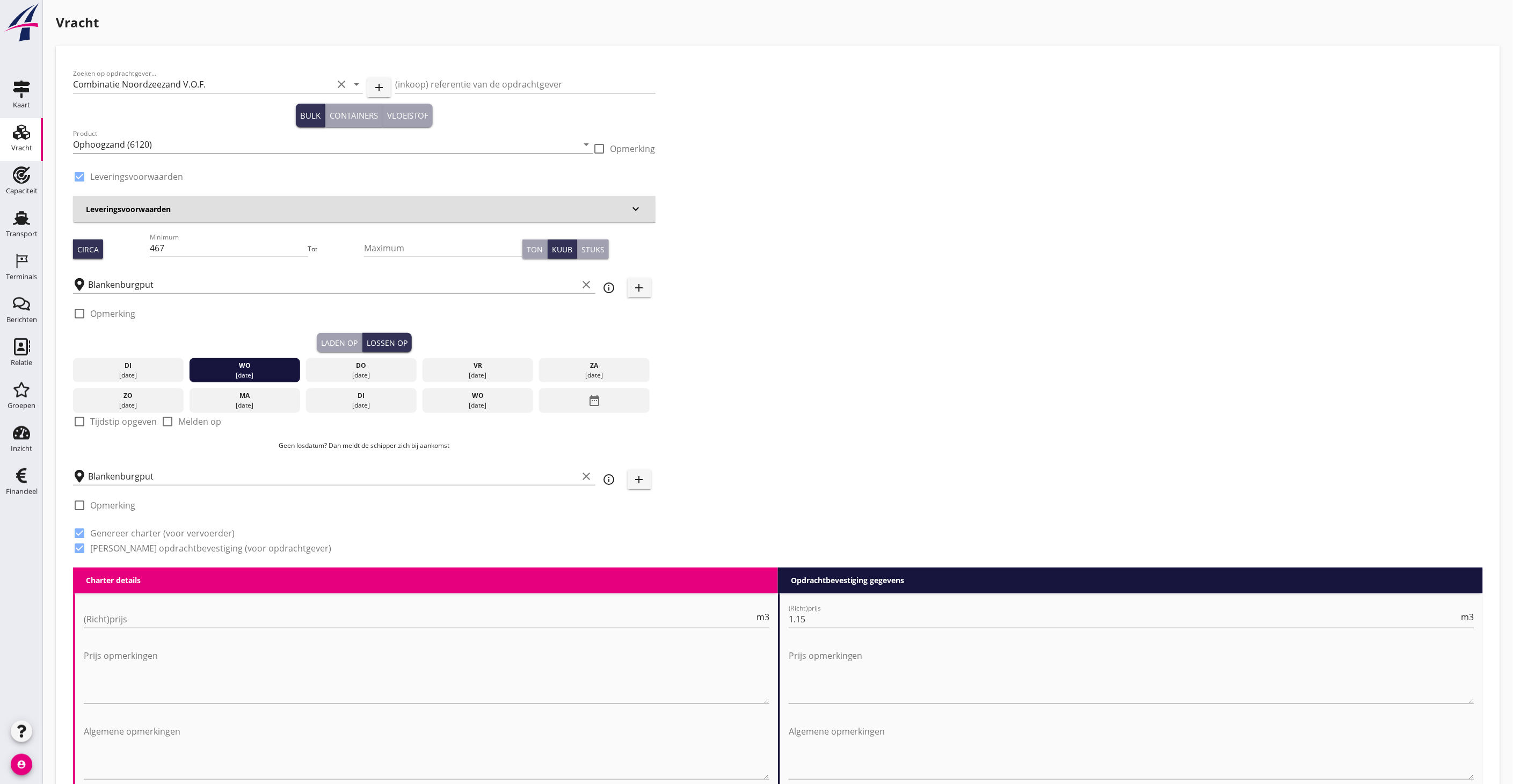
click at [152, 376] on div "[DATE]" at bounding box center [129, 375] width 106 height 10
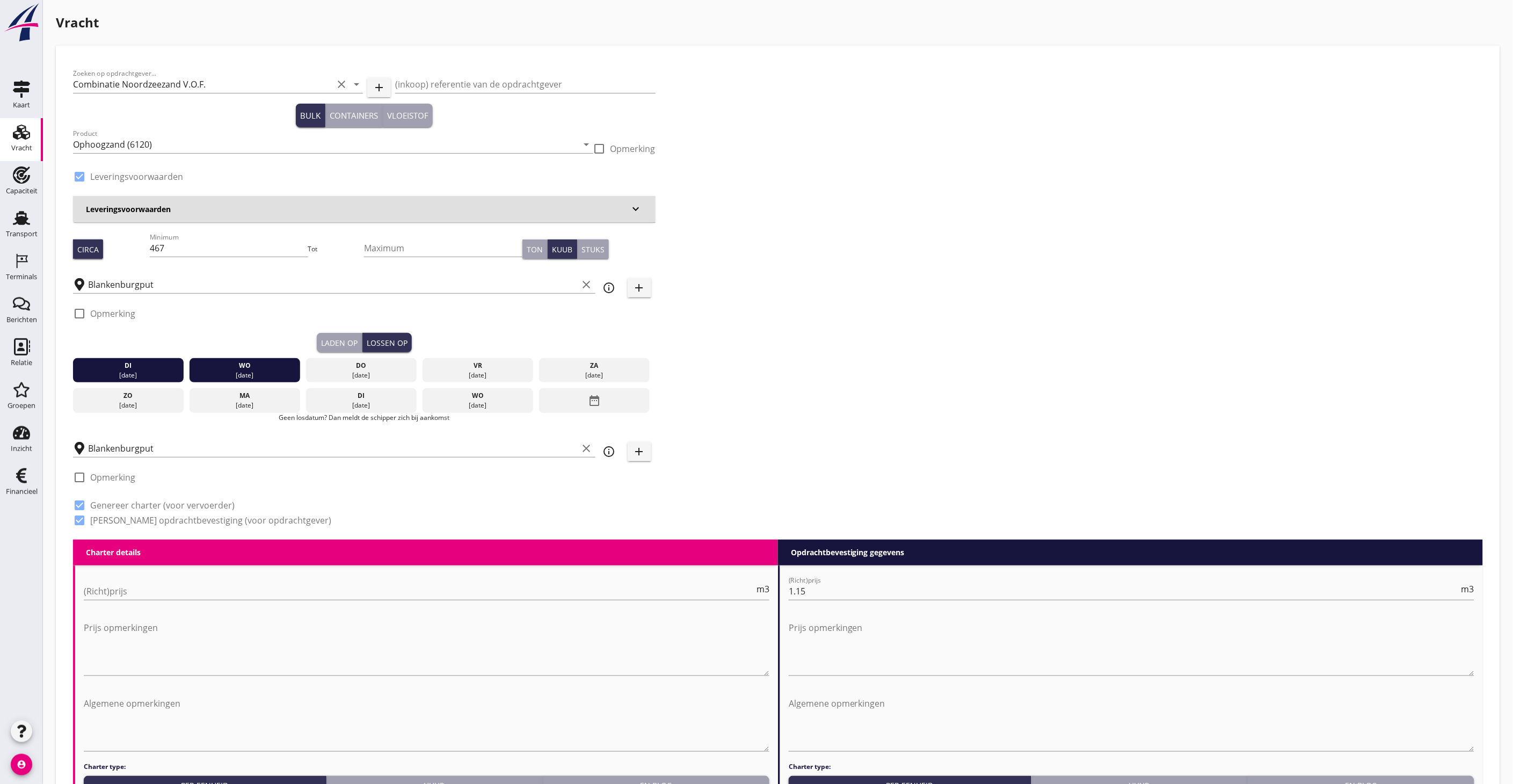
click at [249, 368] on div "wo" at bounding box center [245, 365] width 106 height 10
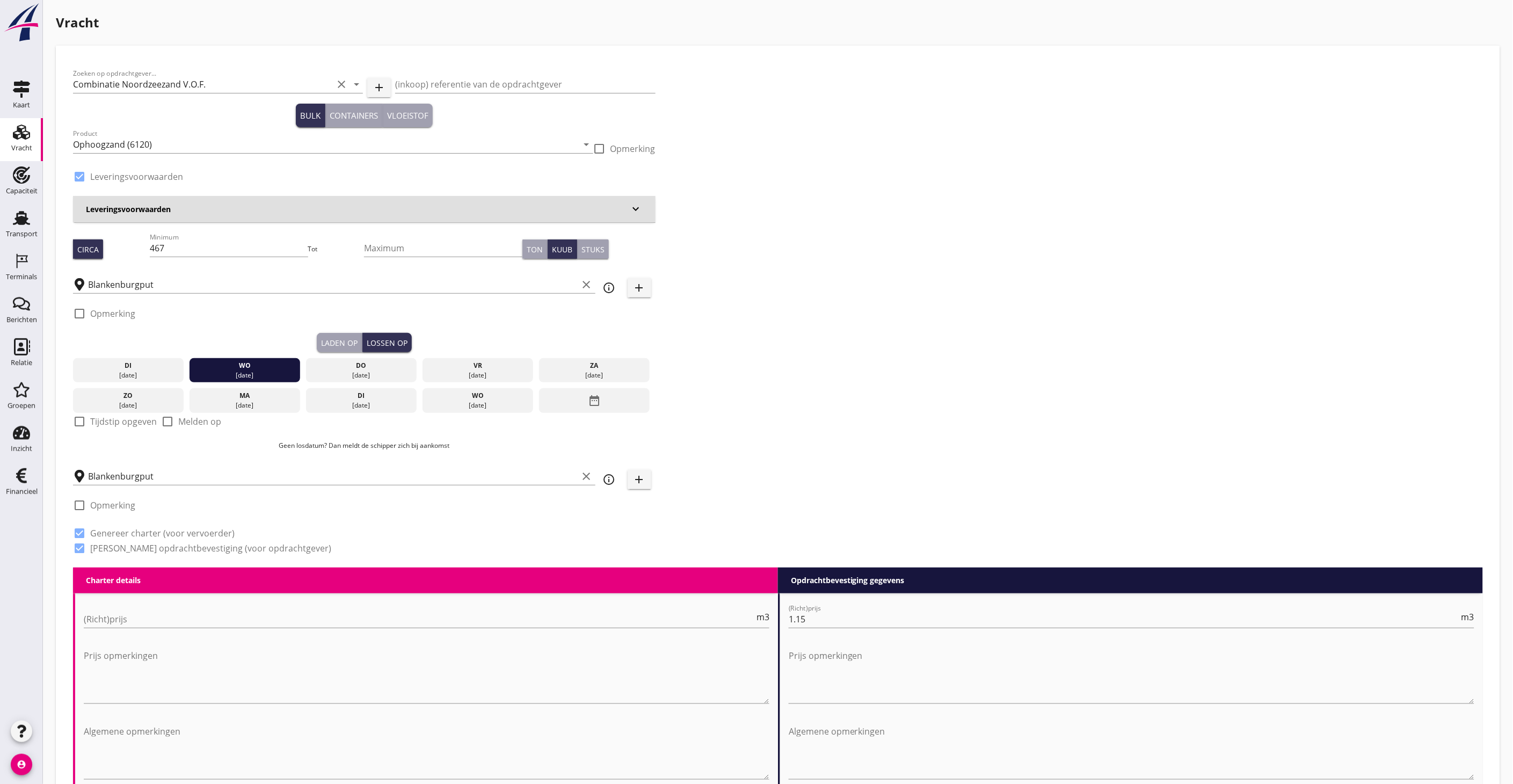
click at [207, 372] on div "[DATE]" at bounding box center [245, 375] width 106 height 10
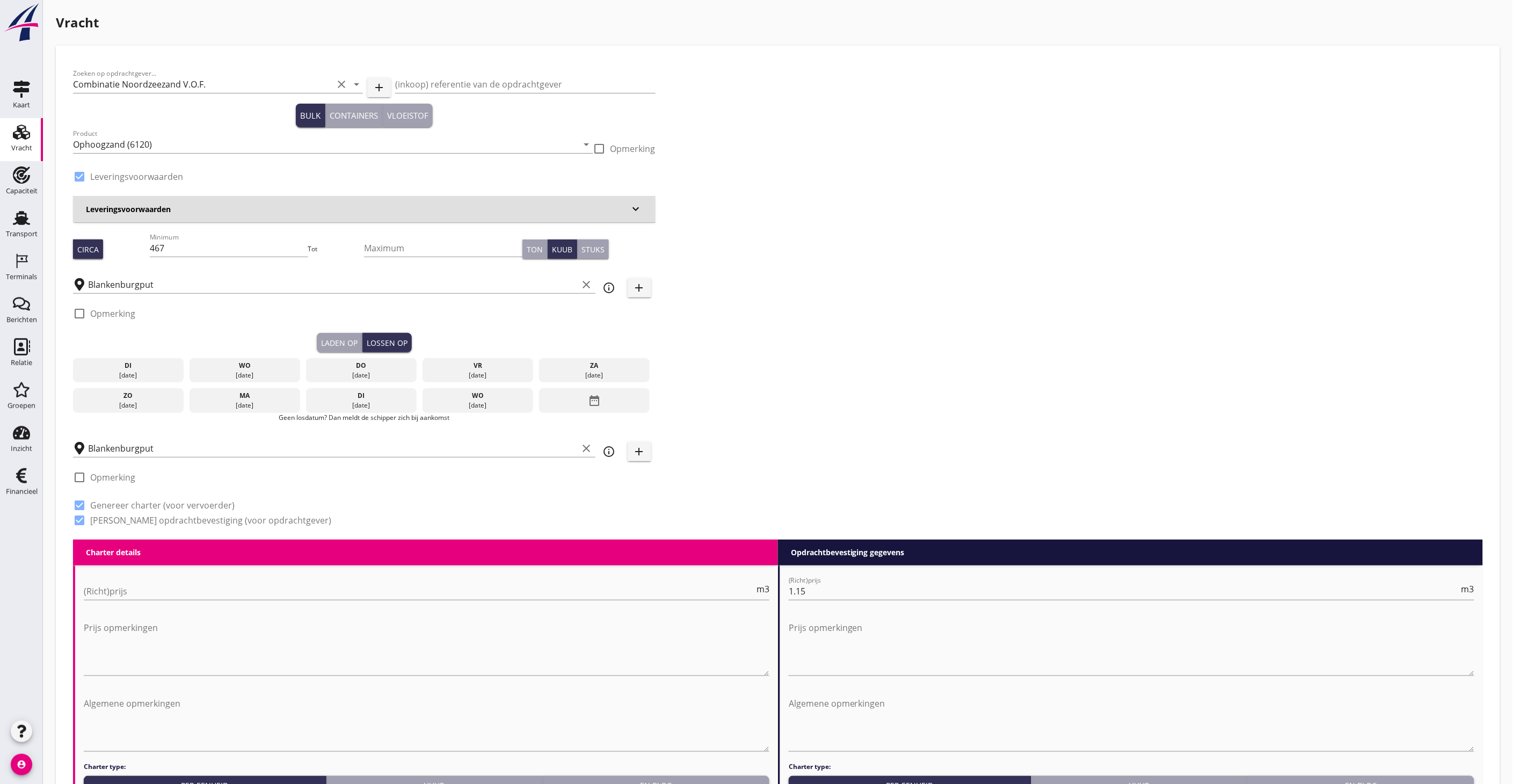
click at [146, 365] on div "di" at bounding box center [129, 365] width 106 height 10
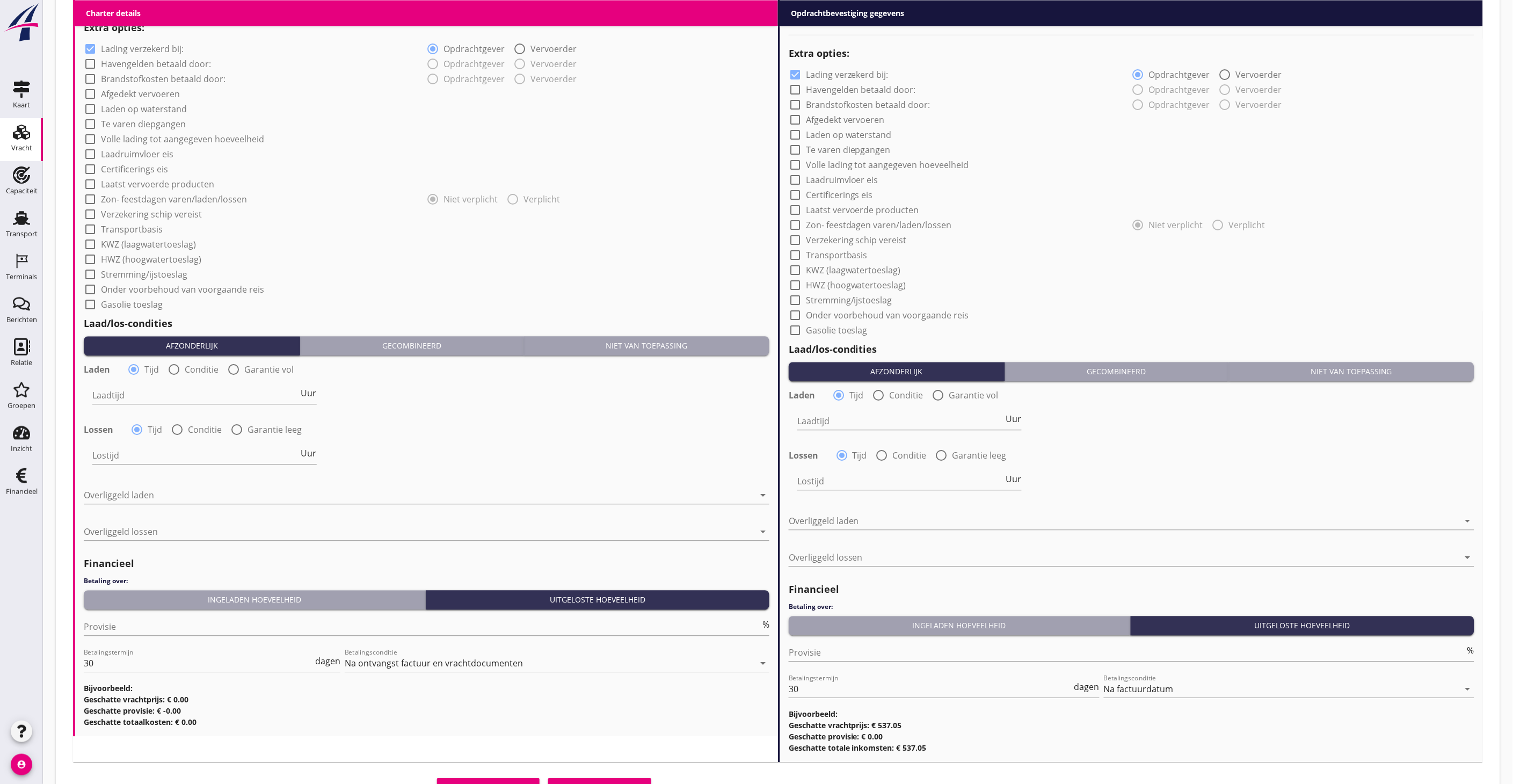
scroll to position [878, 0]
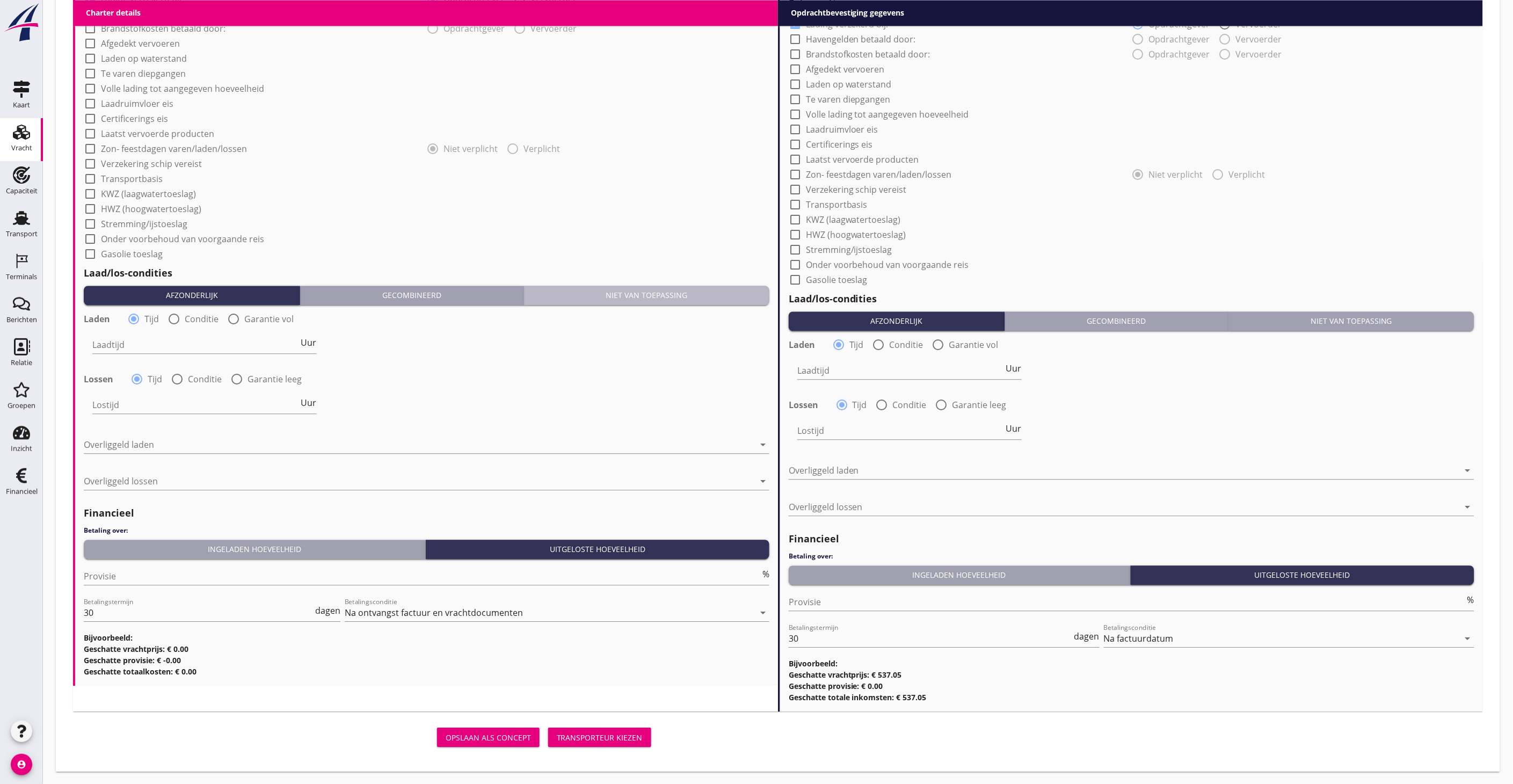
click at [725, 298] on div "Niet van toepassing" at bounding box center [647, 294] width 237 height 11
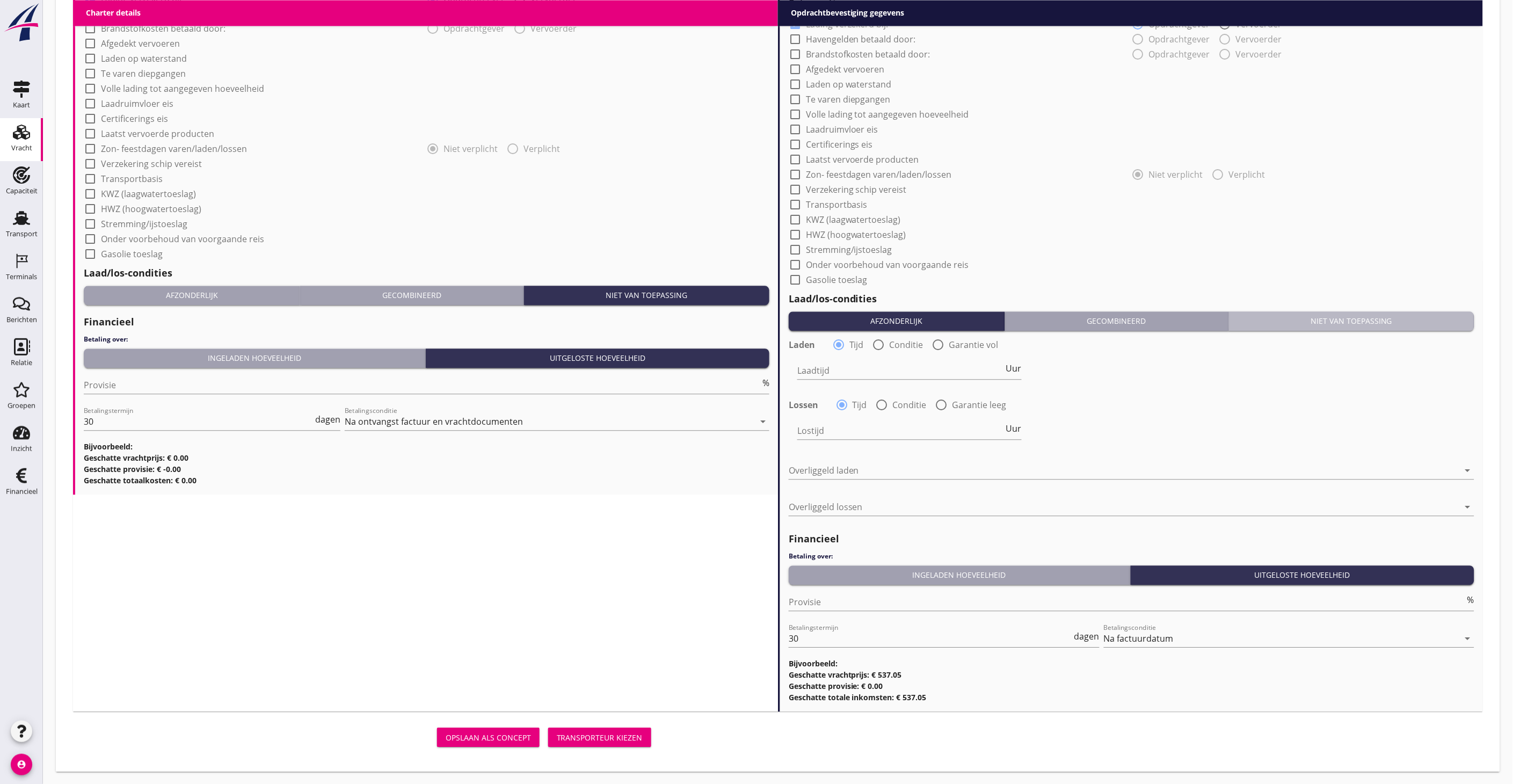
click at [1408, 317] on div "Niet van toepassing" at bounding box center [1352, 320] width 237 height 11
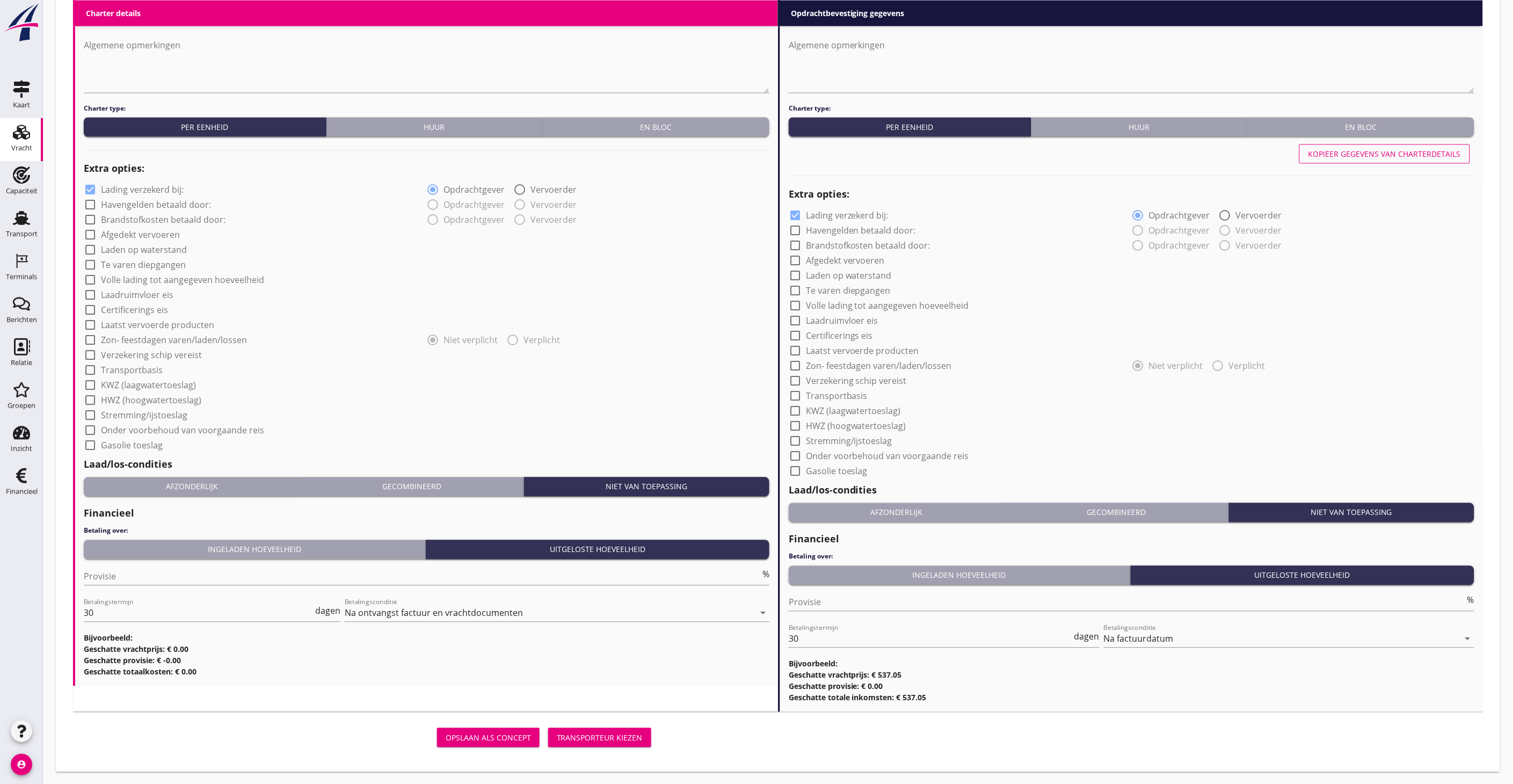
click at [613, 741] on div "Transporteur kiezen" at bounding box center [599, 738] width 86 height 11
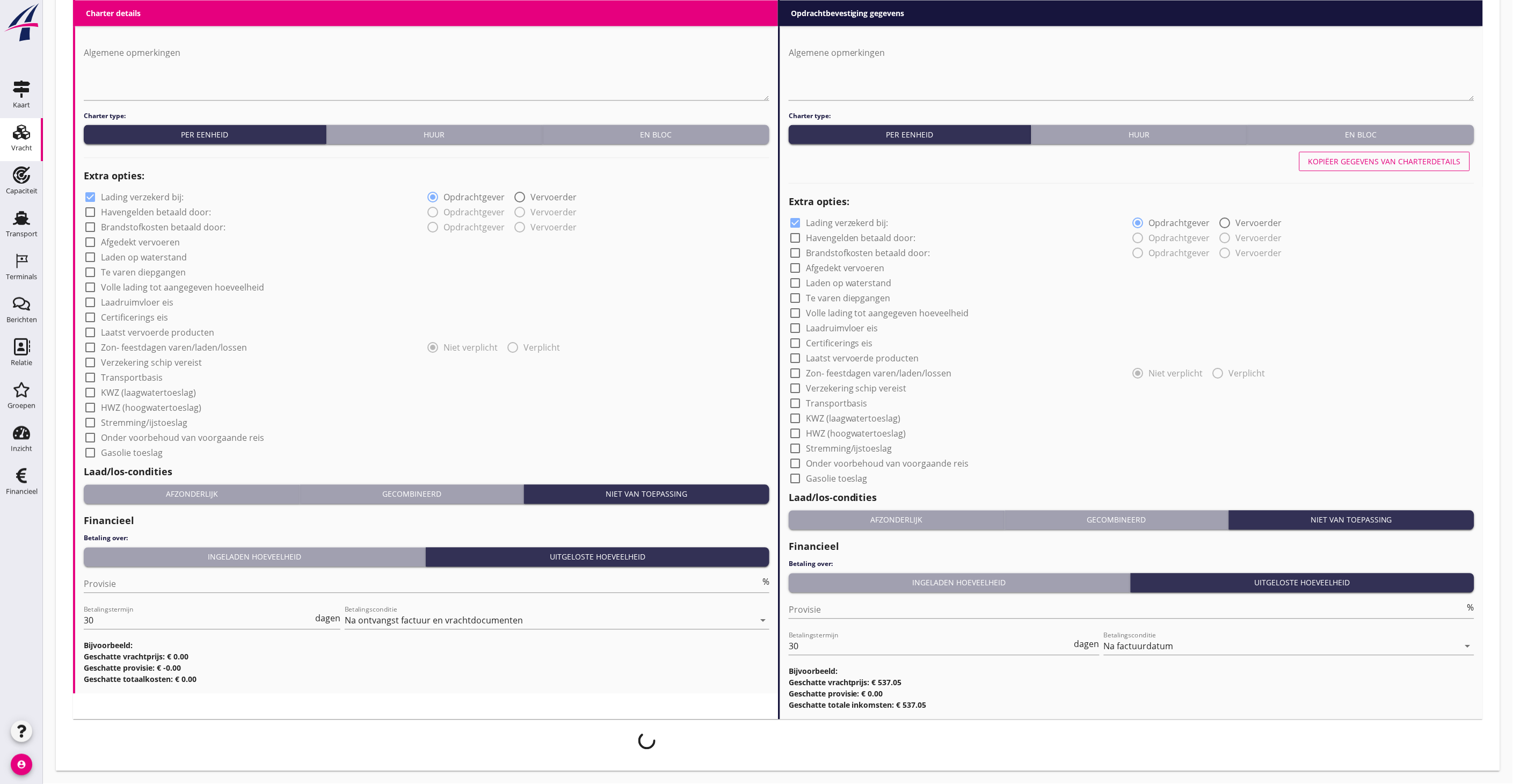
scroll to position [678, 0]
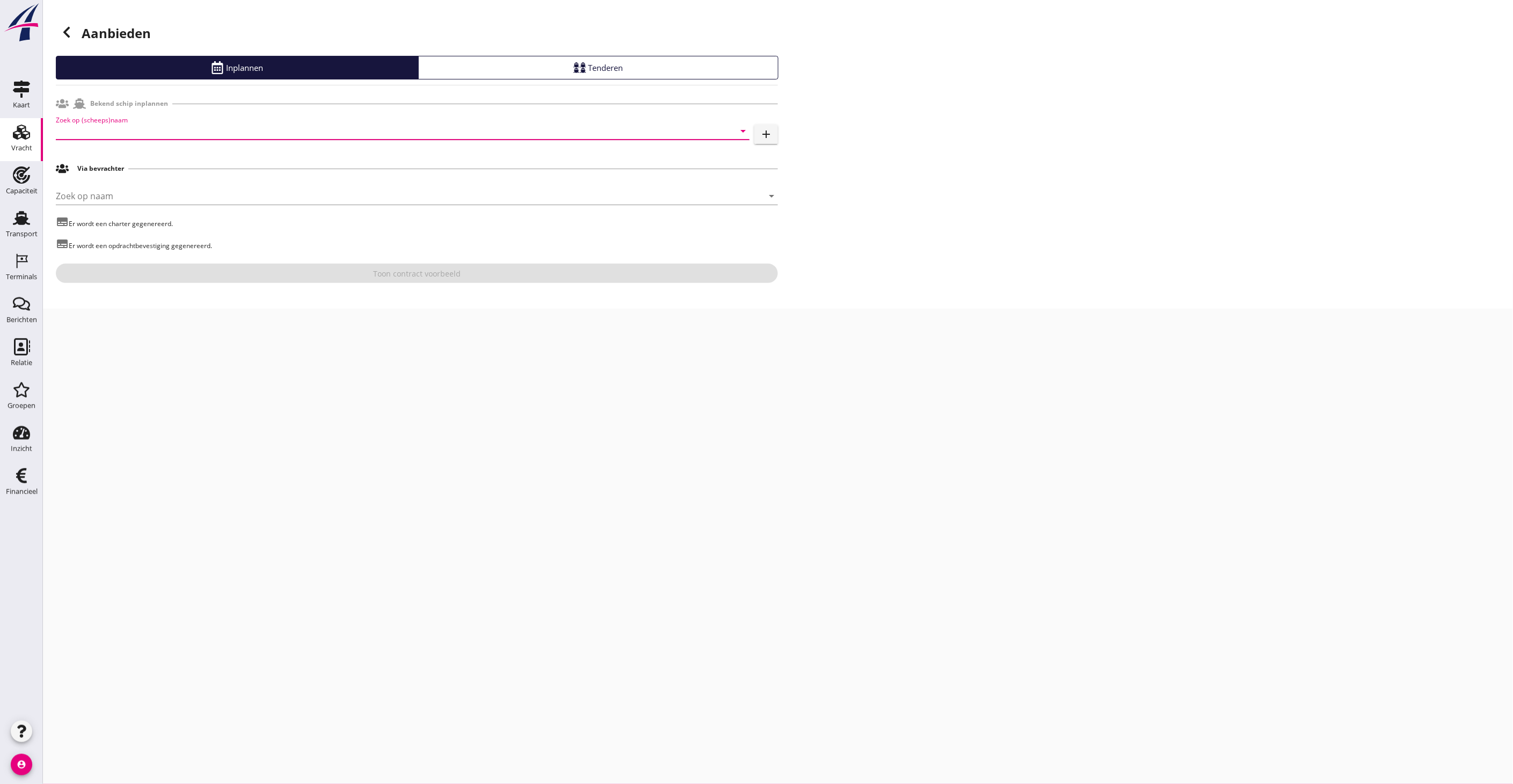
click at [119, 126] on input "Zoek op (scheeps)naam" at bounding box center [388, 130] width 664 height 17
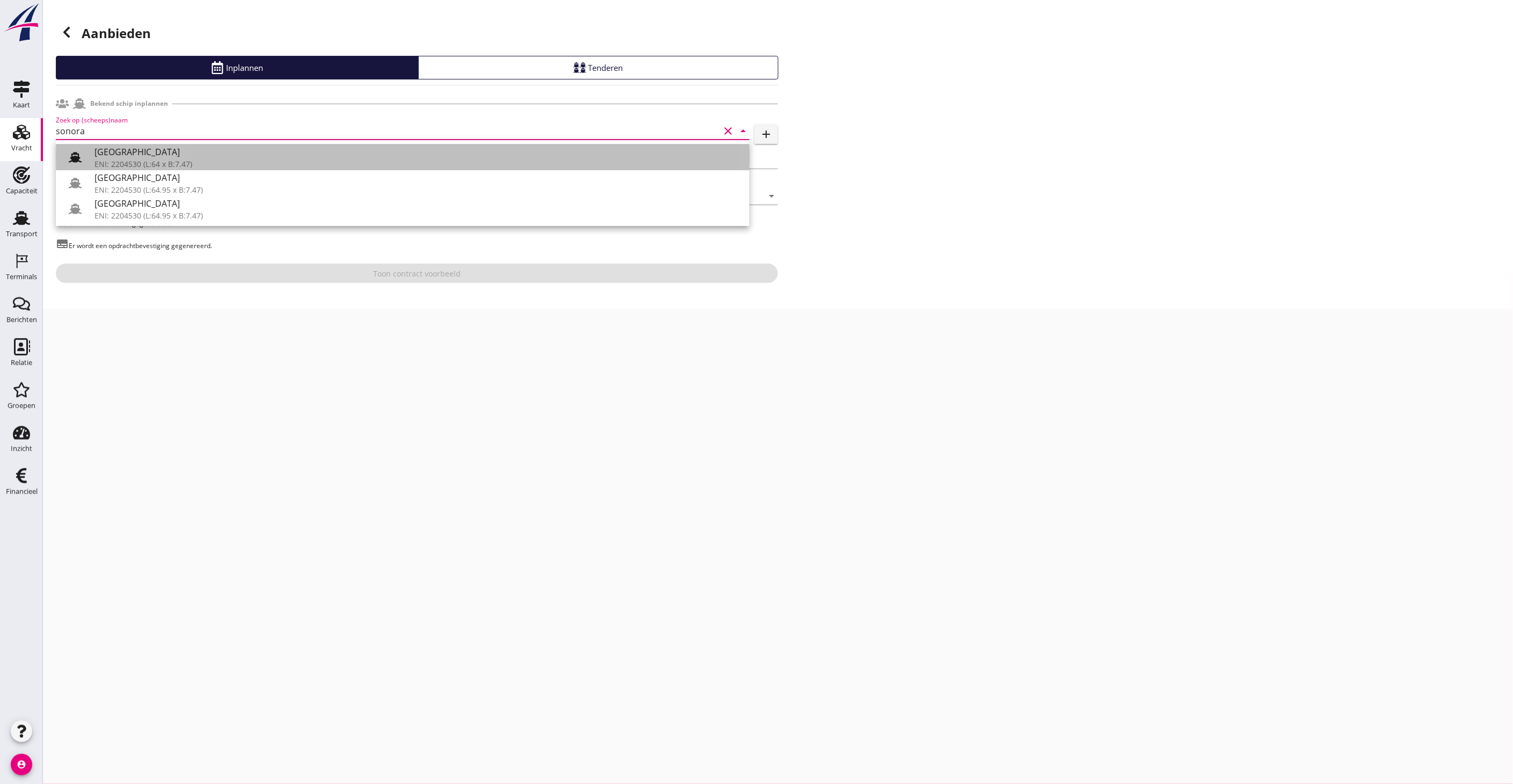
click at [120, 154] on div "[GEOGRAPHIC_DATA]" at bounding box center [417, 152] width 646 height 13
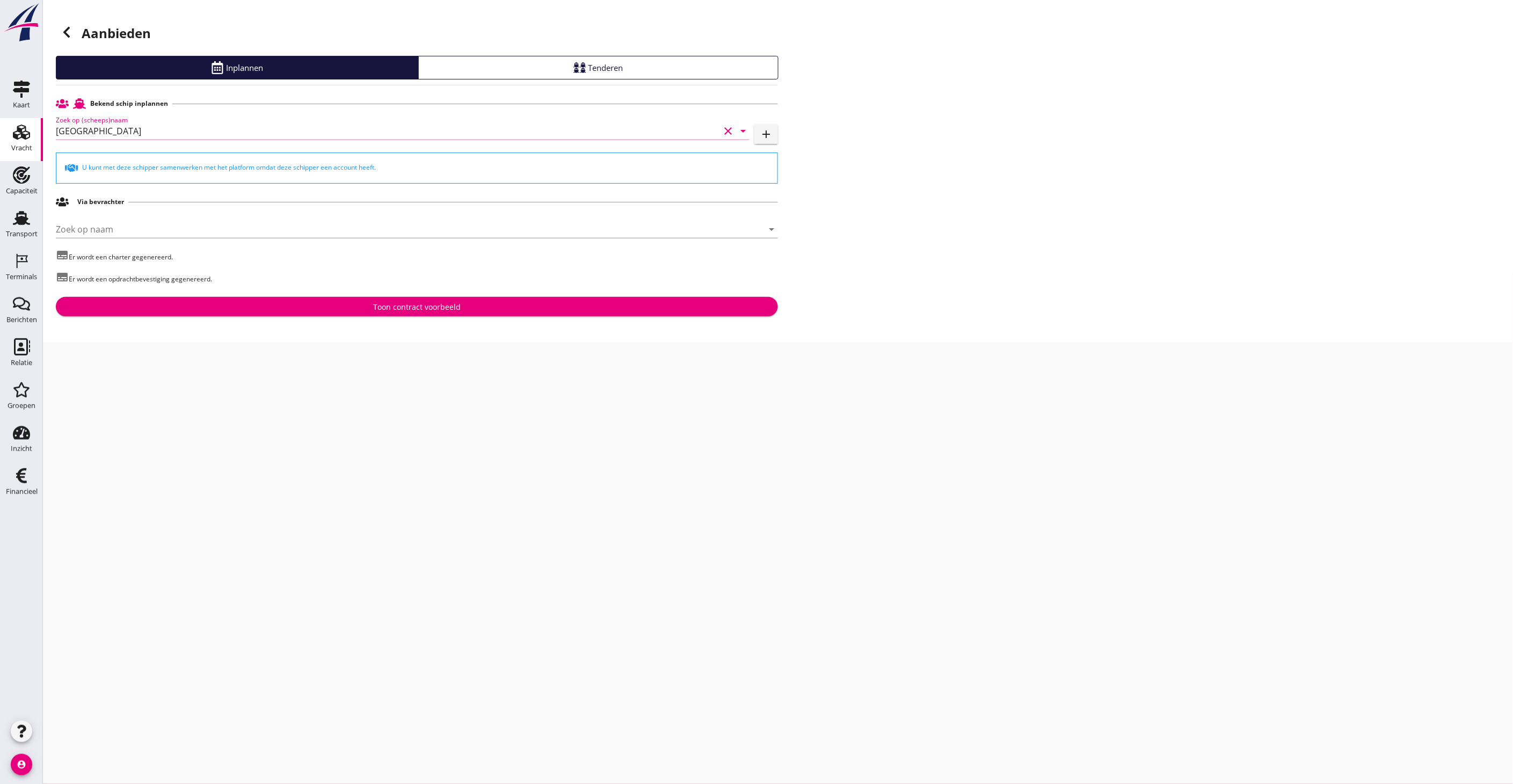
type input "[GEOGRAPHIC_DATA]"
click at [410, 318] on div "Aanbieden Inplannen Tenderen Bekend schip inplannen Zoek op (scheeps)naam Sonor…" at bounding box center [777, 171] width 1470 height 342
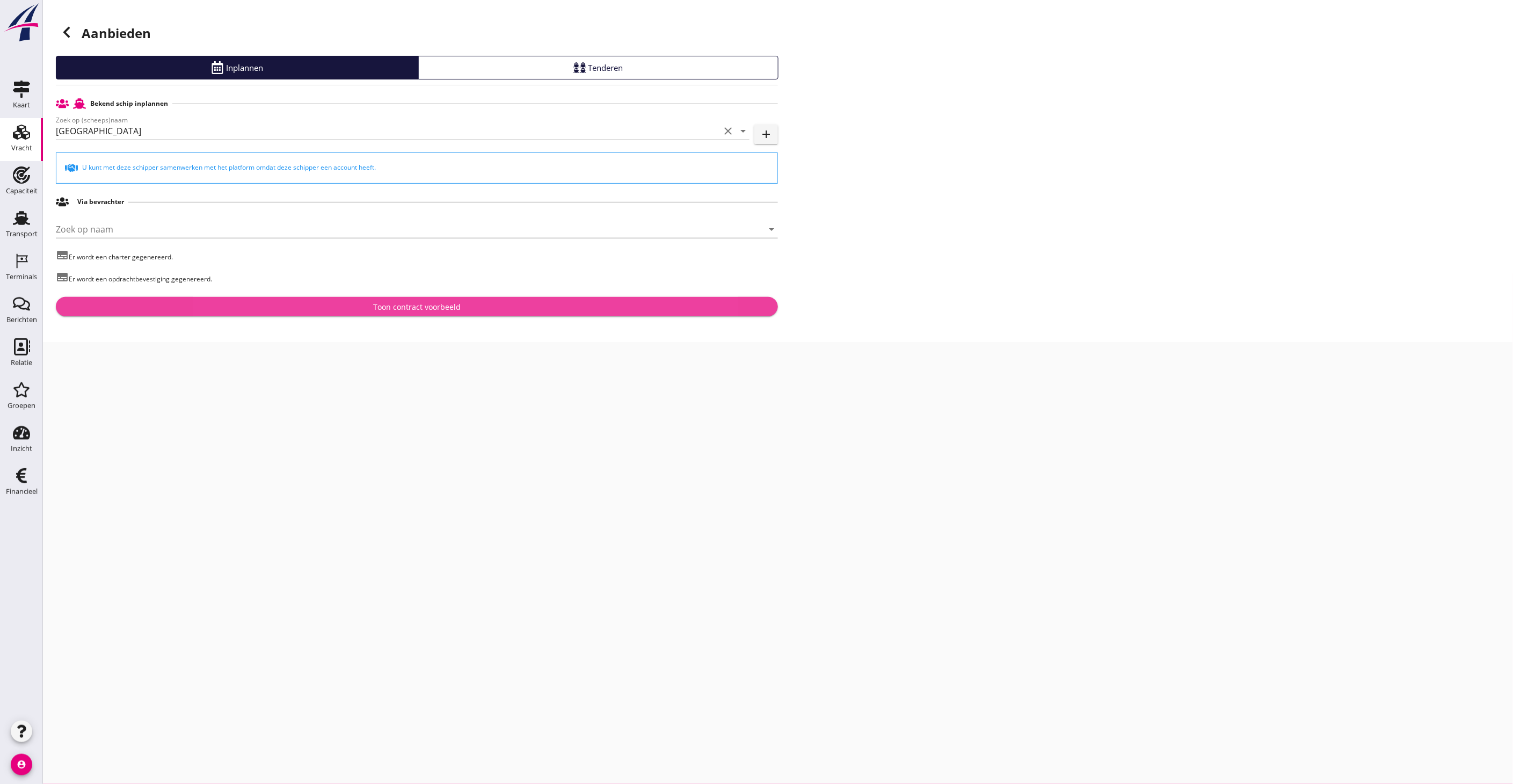
click at [417, 308] on div "Toon contract voorbeeld" at bounding box center [417, 306] width 88 height 11
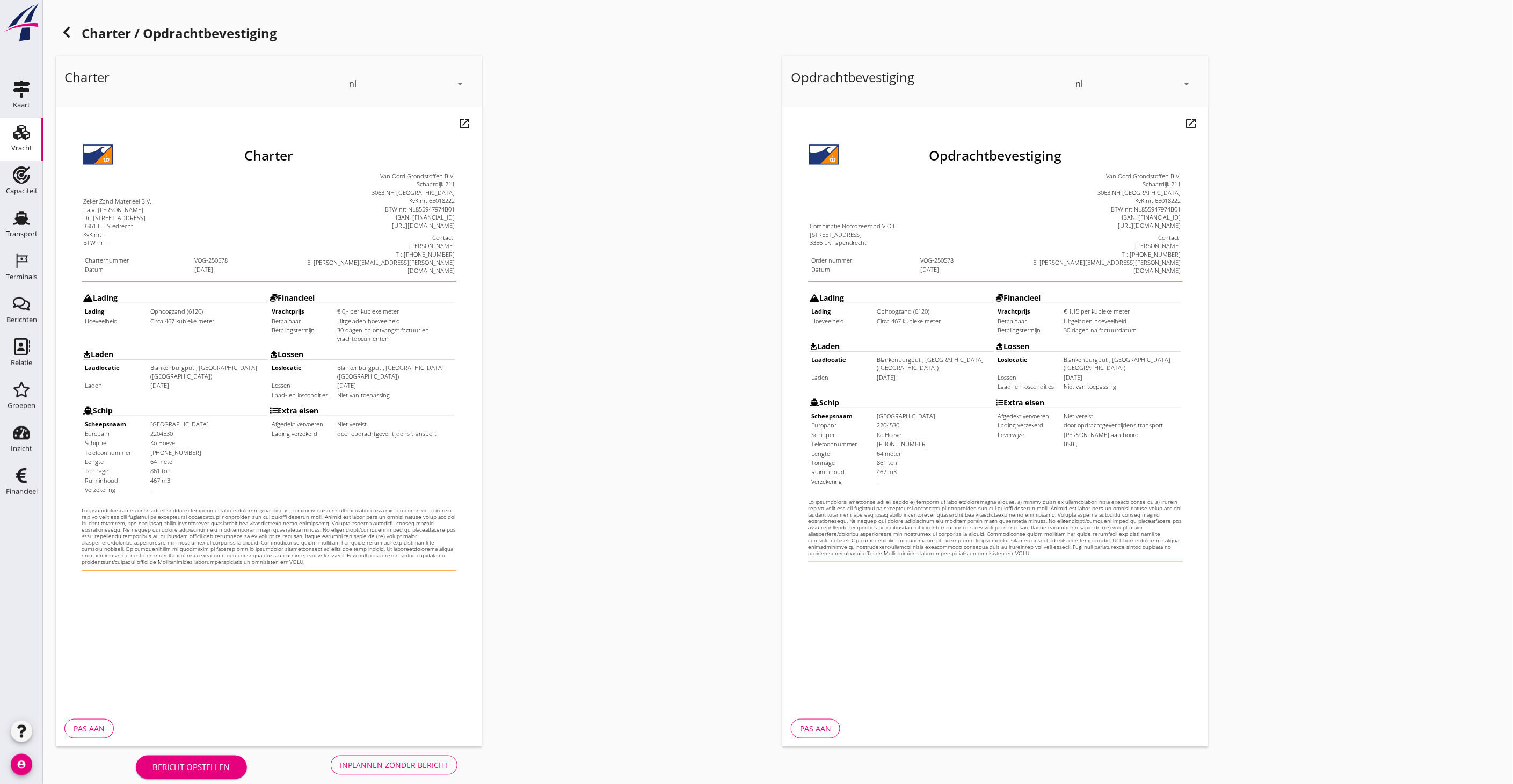
click at [403, 764] on div "Inplannen zonder bericht" at bounding box center [394, 764] width 108 height 11
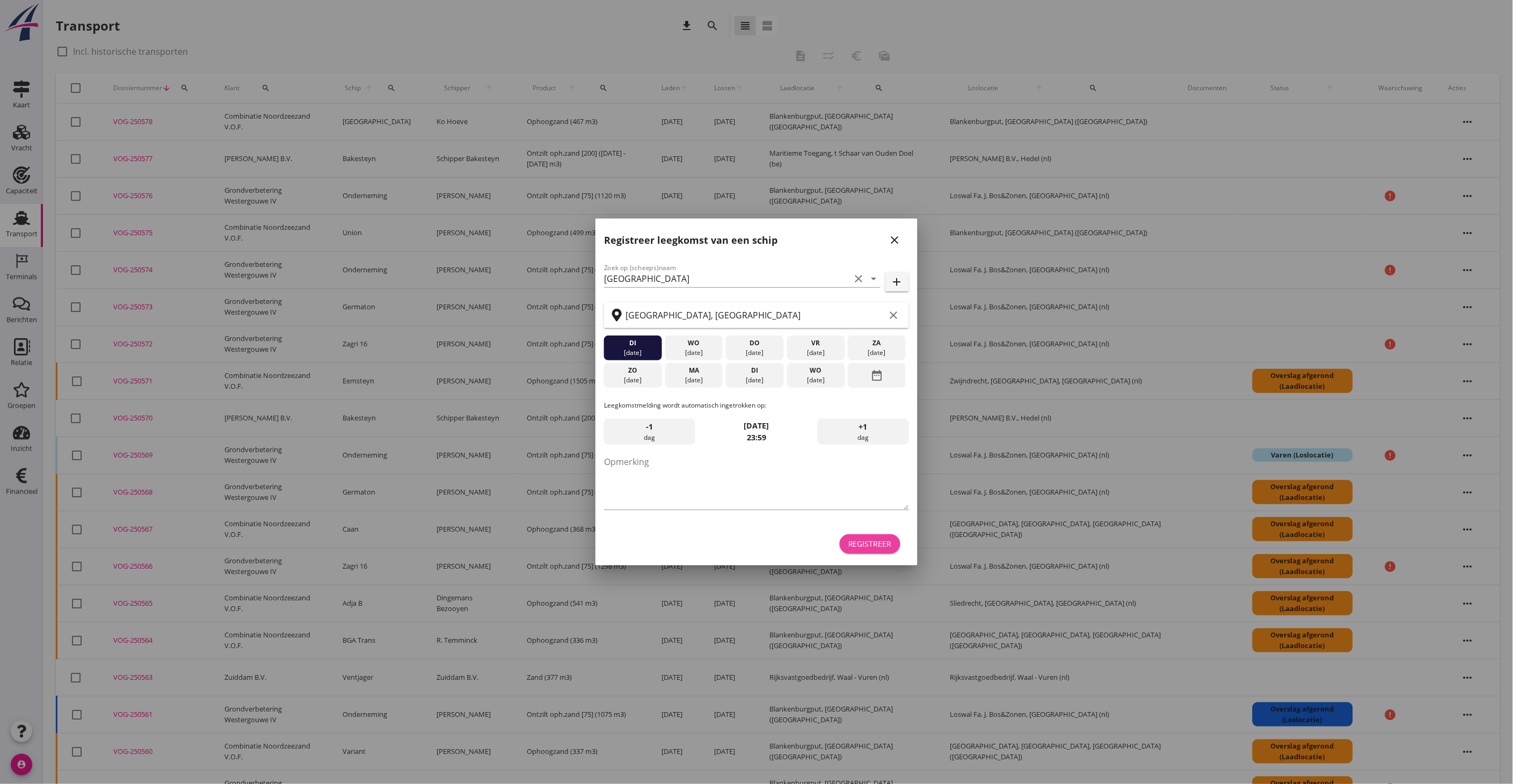
click at [876, 548] on div "Registreer" at bounding box center [870, 543] width 43 height 11
click at [876, 548] on div "Registreer" at bounding box center [757, 543] width 305 height 26
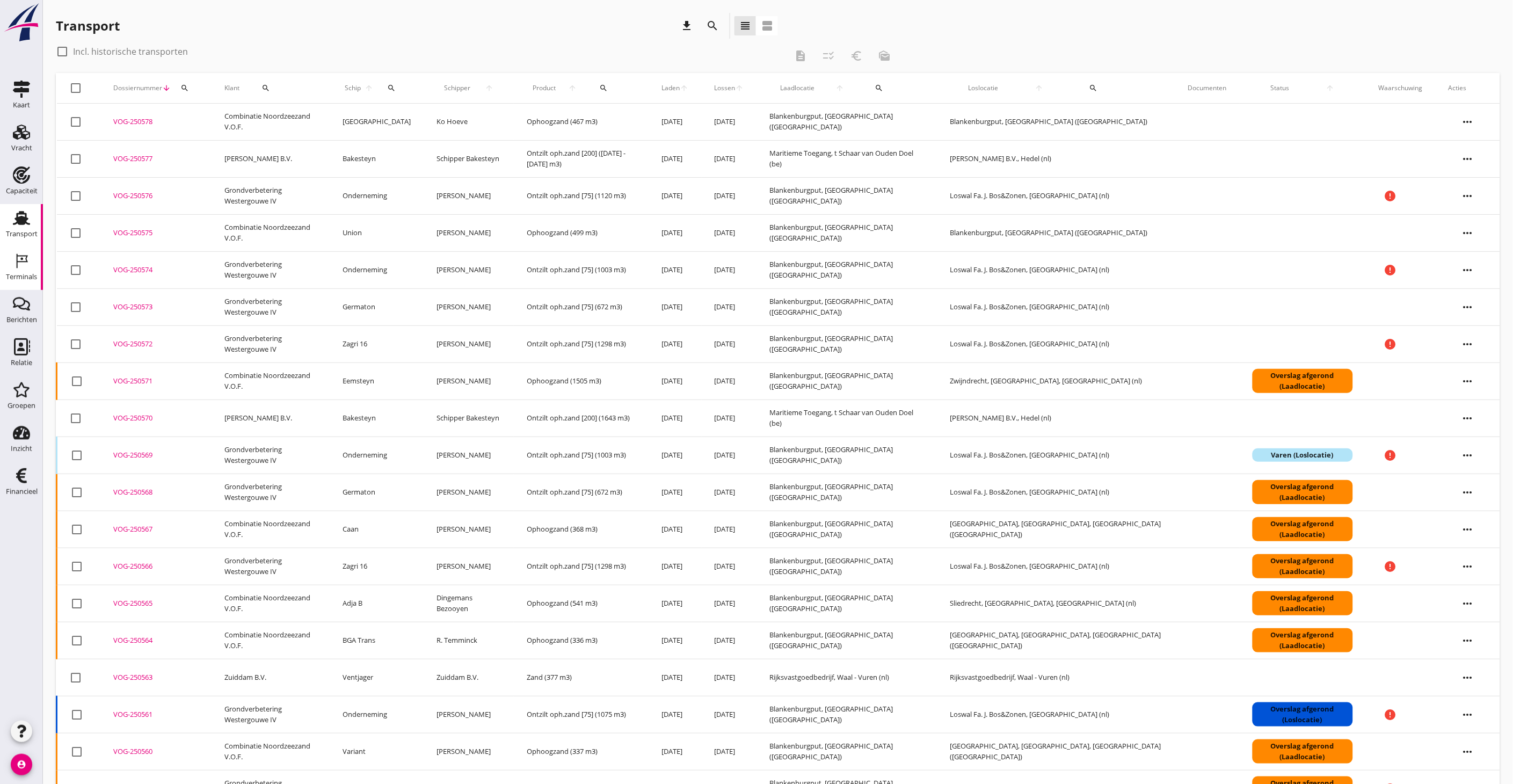
drag, startPoint x: 30, startPoint y: 259, endPoint x: 37, endPoint y: 257, distance: 7.3
click at [30, 259] on div "Terminals" at bounding box center [21, 261] width 26 height 17
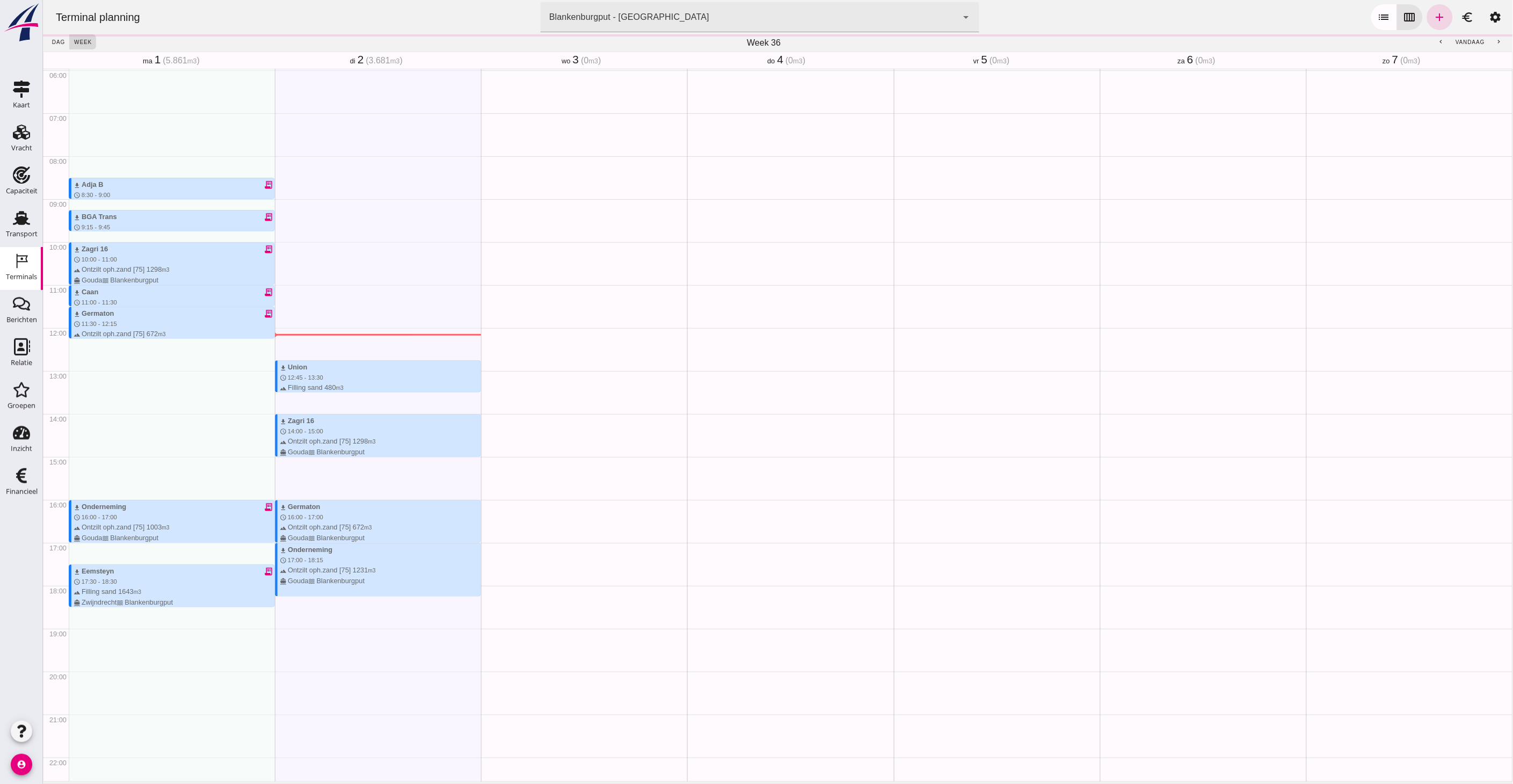
scroll to position [318, 0]
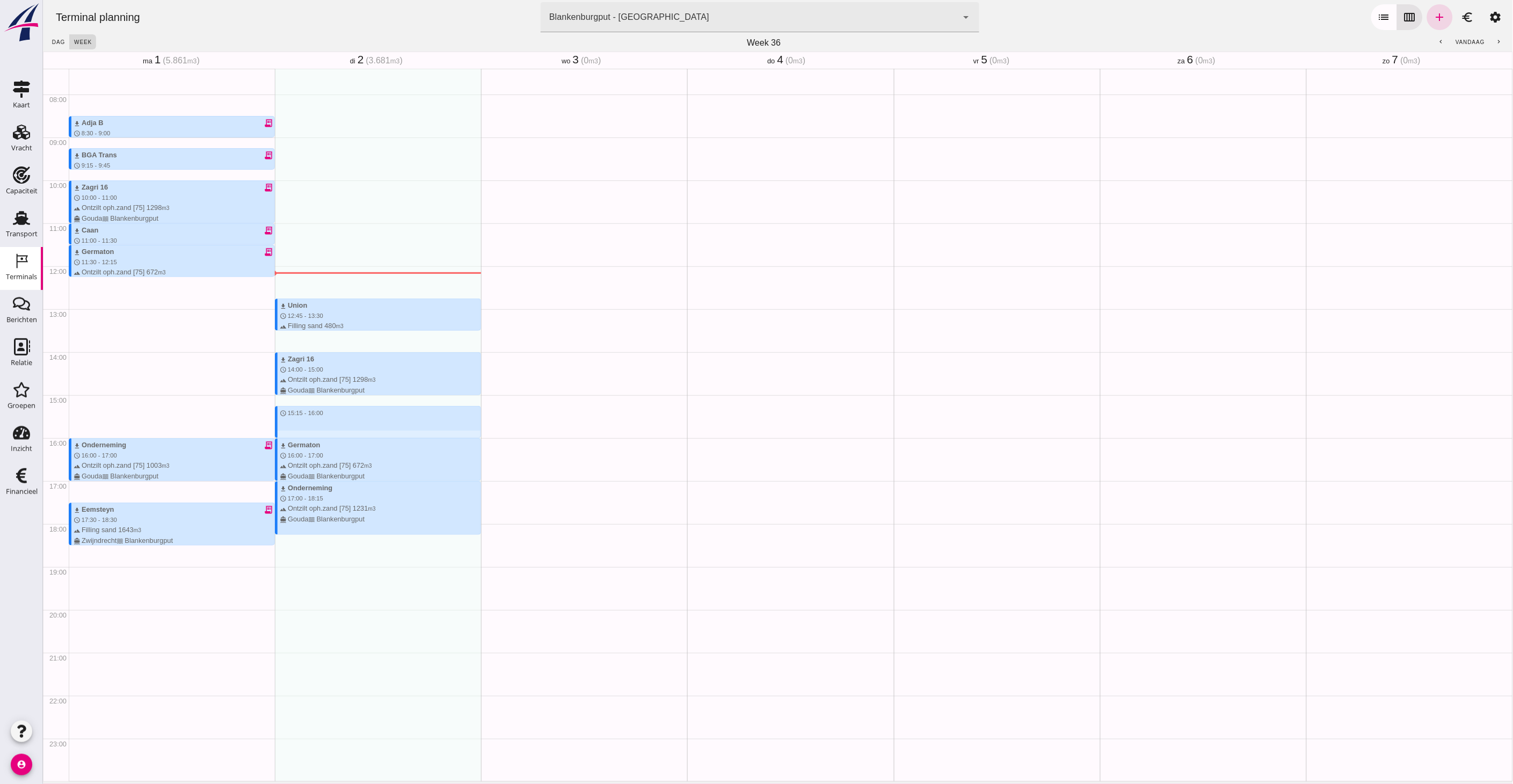
drag, startPoint x: 277, startPoint y: 406, endPoint x: 287, endPoint y: 436, distance: 31.6
click at [287, 436] on div "download Union schedule 12:45 - 13:30 terrain Filling sand 480 m3 directions_bo…" at bounding box center [378, 266] width 206 height 1031
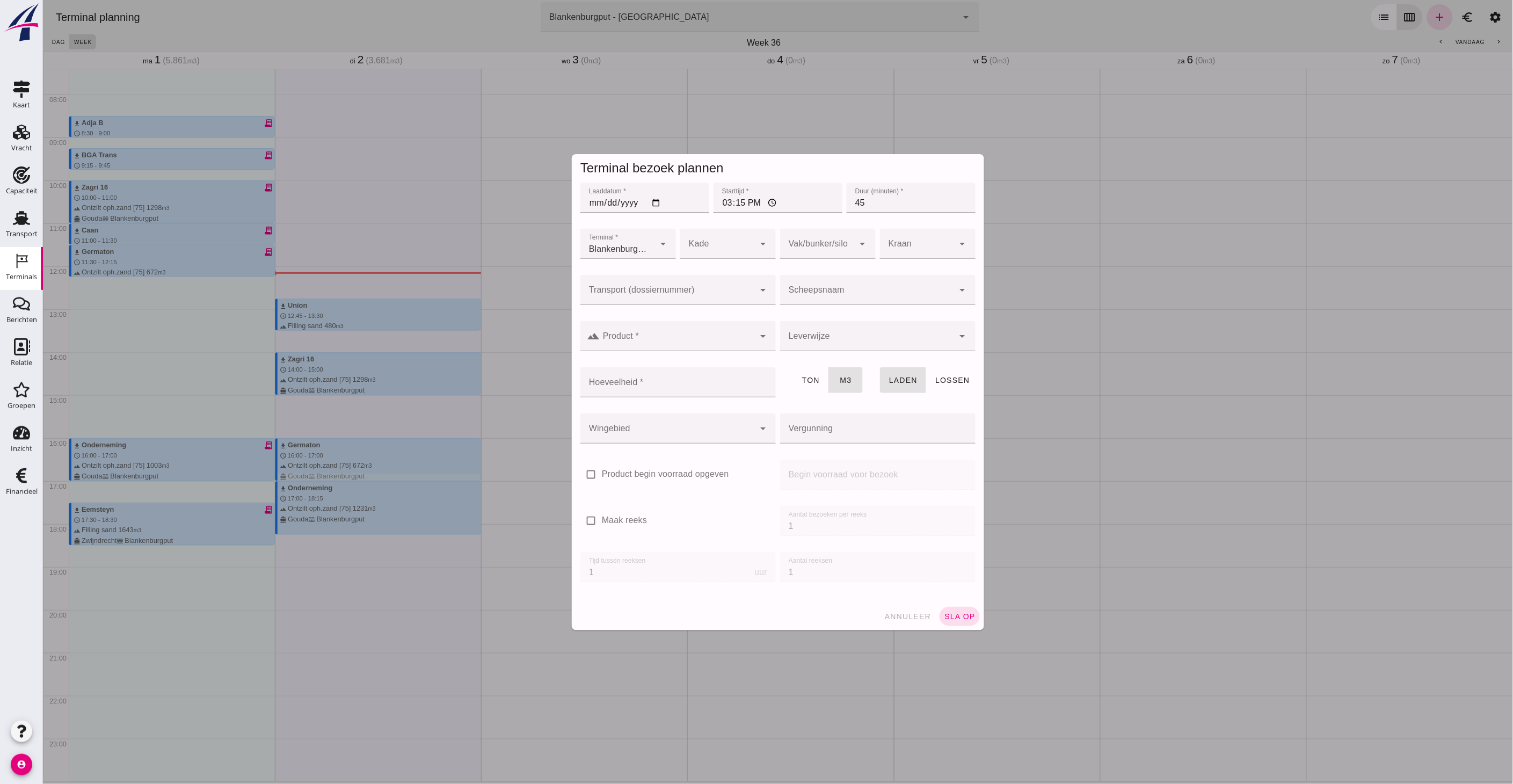
type input "Combinatie Noordzeezand V.O.F."
click div
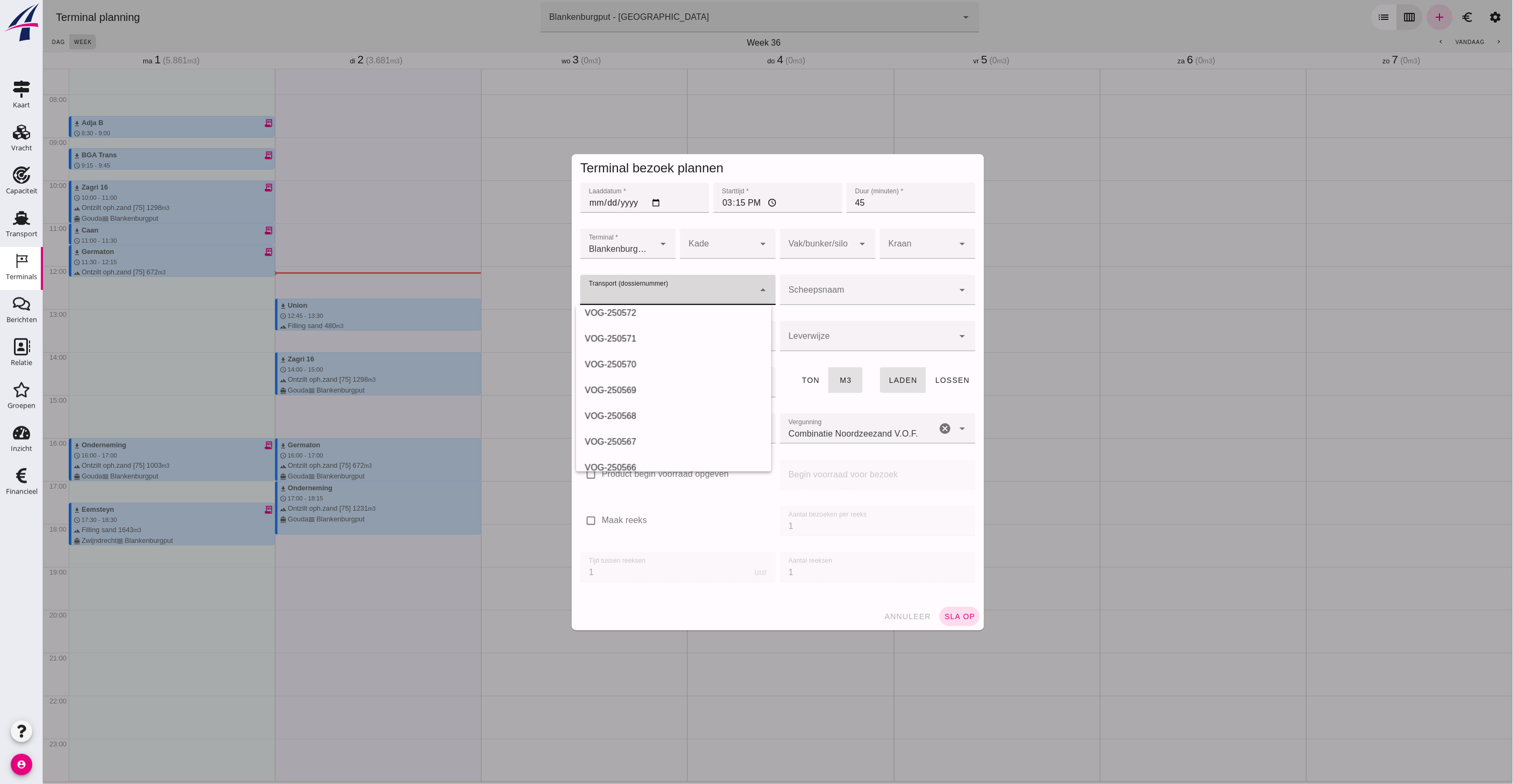
scroll to position [0, 0]
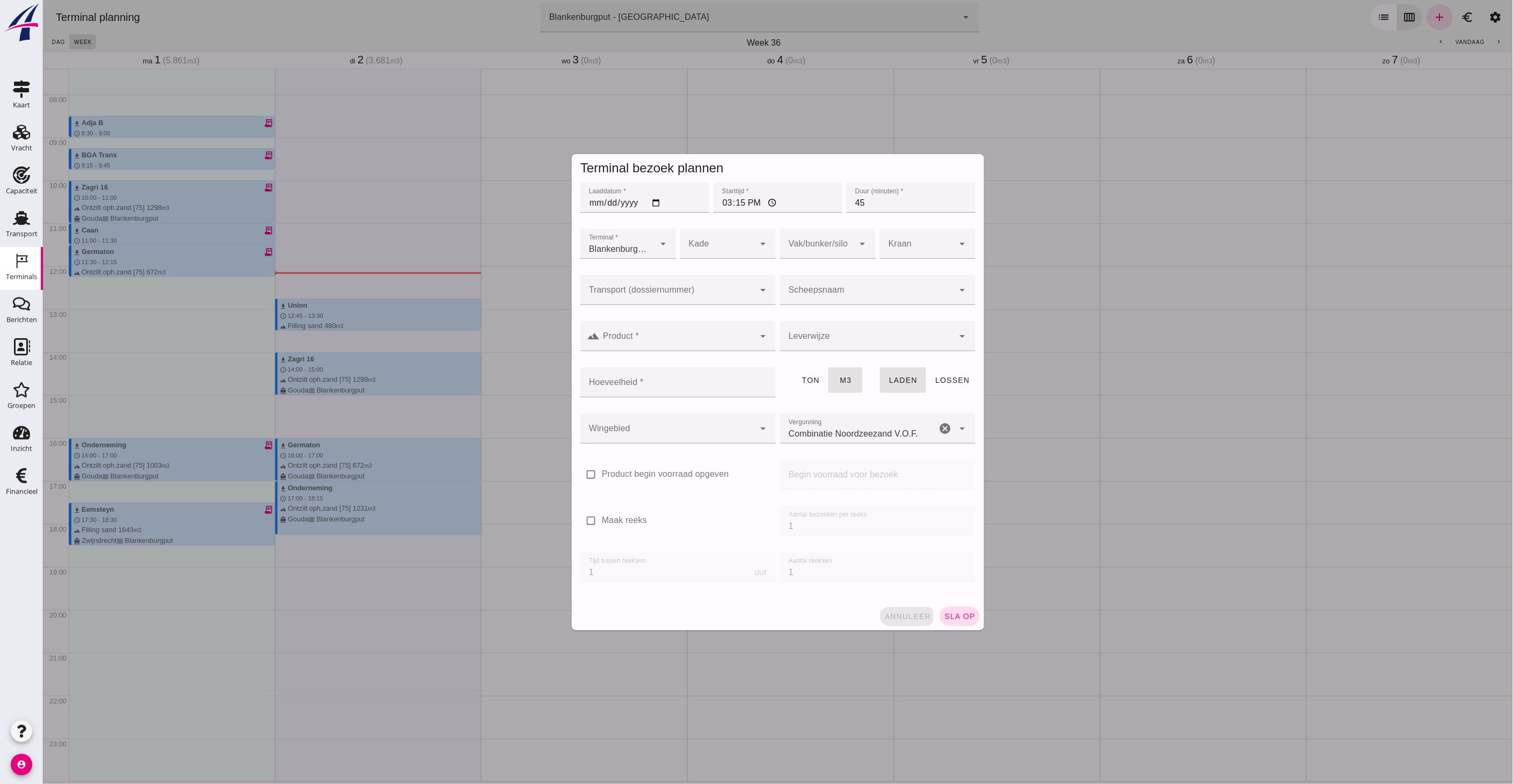
click button "annuleer"
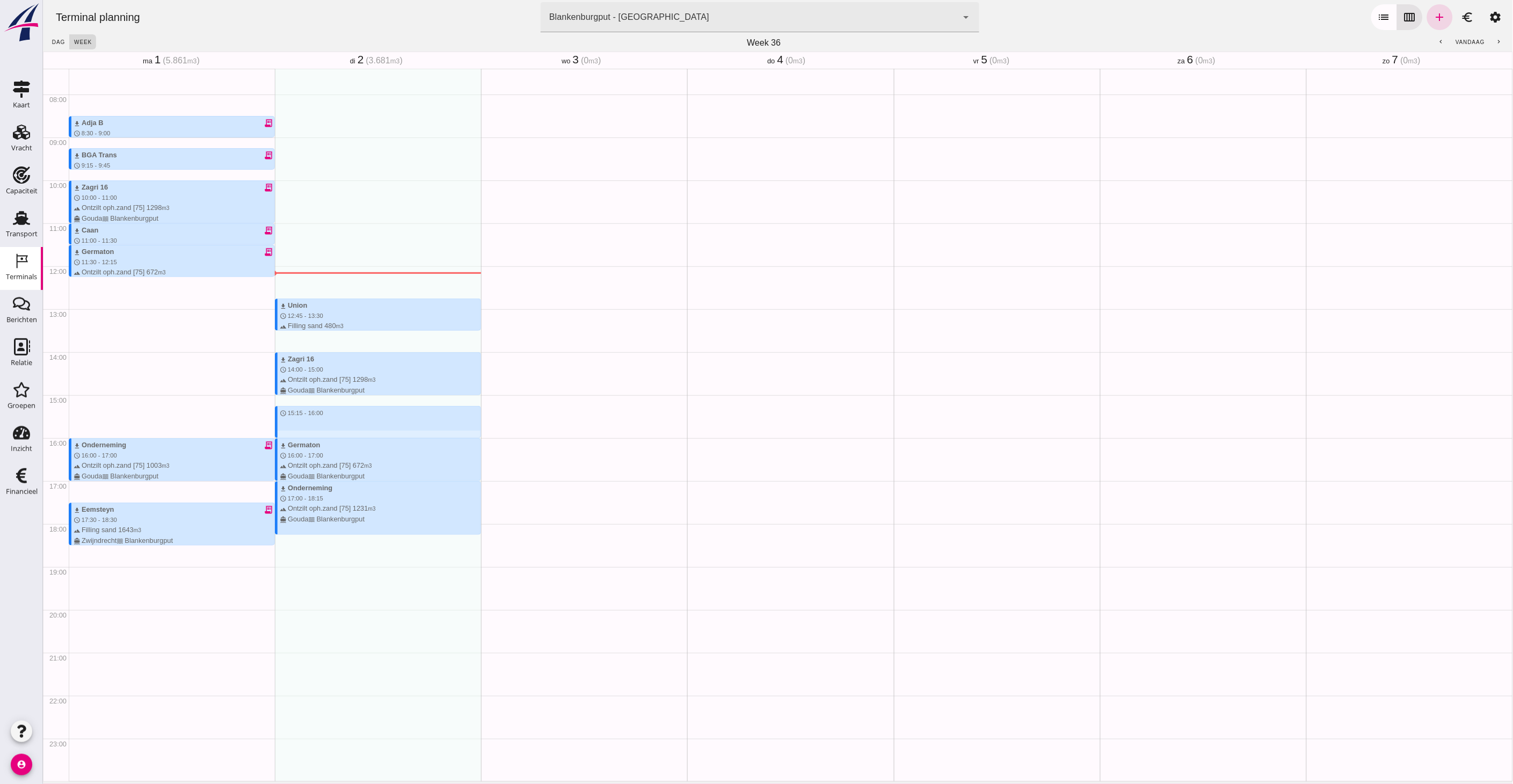
drag, startPoint x: 299, startPoint y: 408, endPoint x: 305, endPoint y: 436, distance: 28.6
click at [305, 436] on div "download Union schedule 12:45 - 13:30 terrain Filling sand 480 m3 directions_bo…" at bounding box center [378, 266] width 206 height 1031
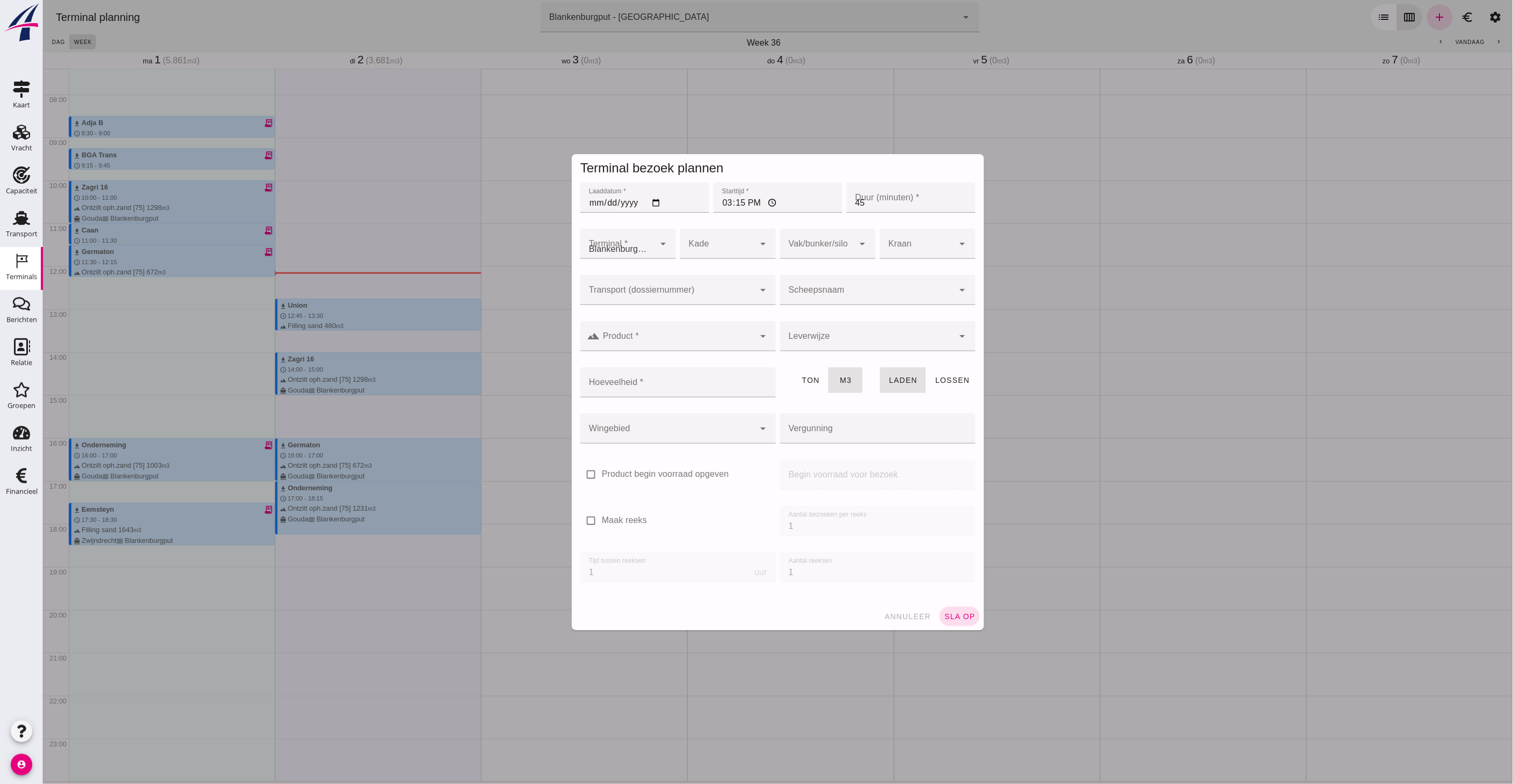
type input "Combinatie Noordzeezand V.O.F."
click at [628, 308] on div at bounding box center [678, 311] width 196 height 12
click input "Transport (dossiernummer)"
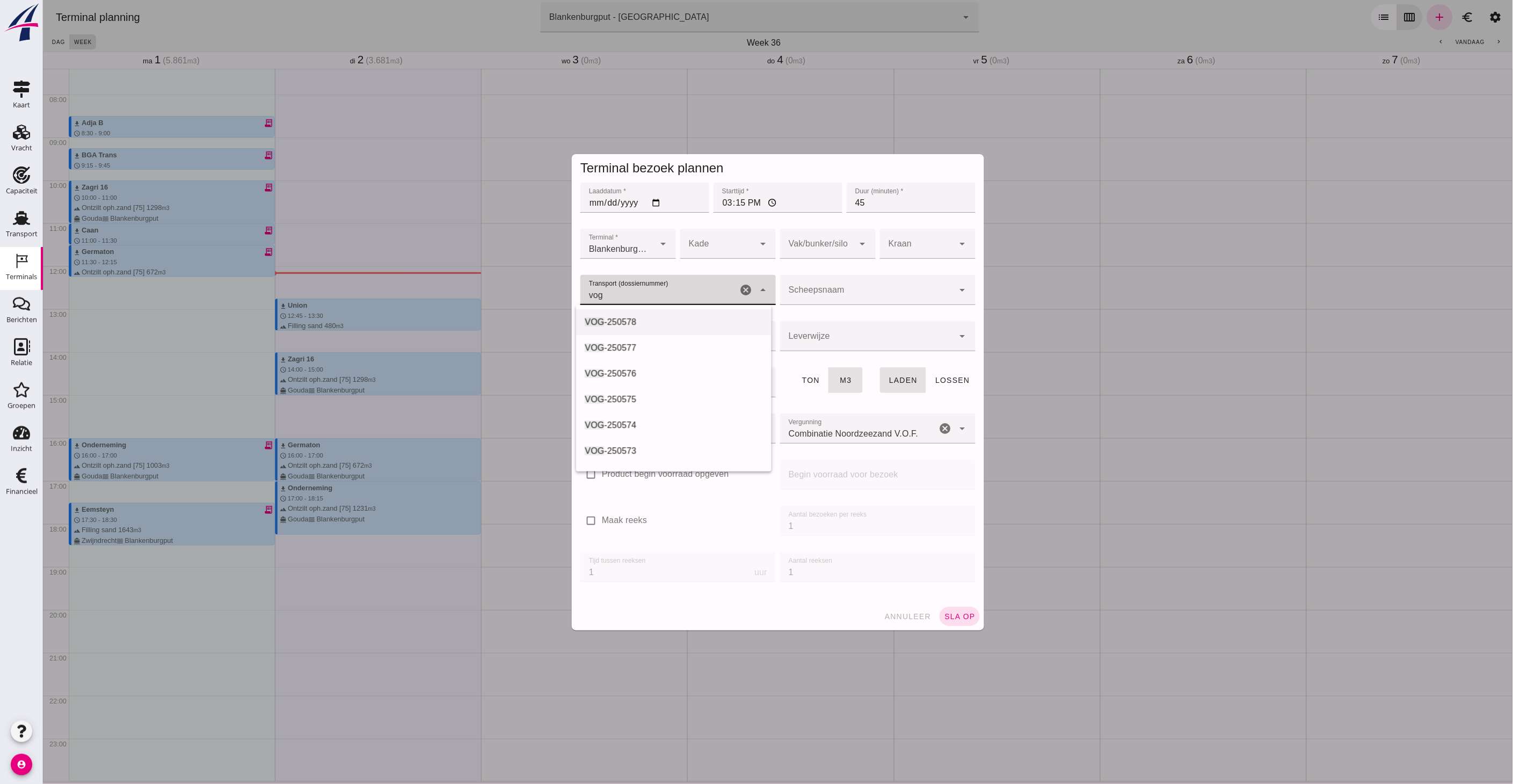
click at [664, 325] on div "VOG -250578" at bounding box center [674, 322] width 178 height 13
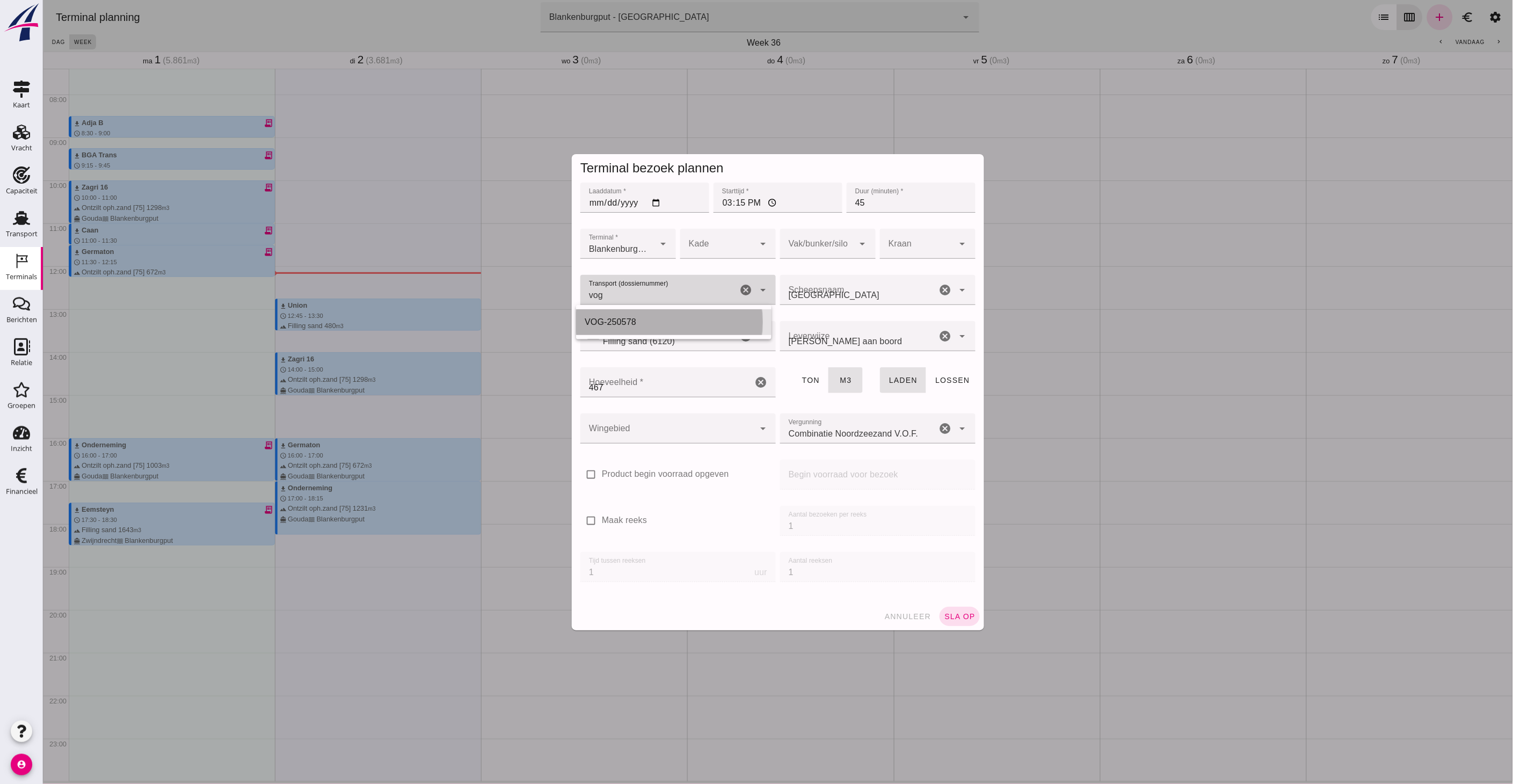
type input "VOG-250578"
type input "franco_on_board"
type input "467"
type input "VOG-250578"
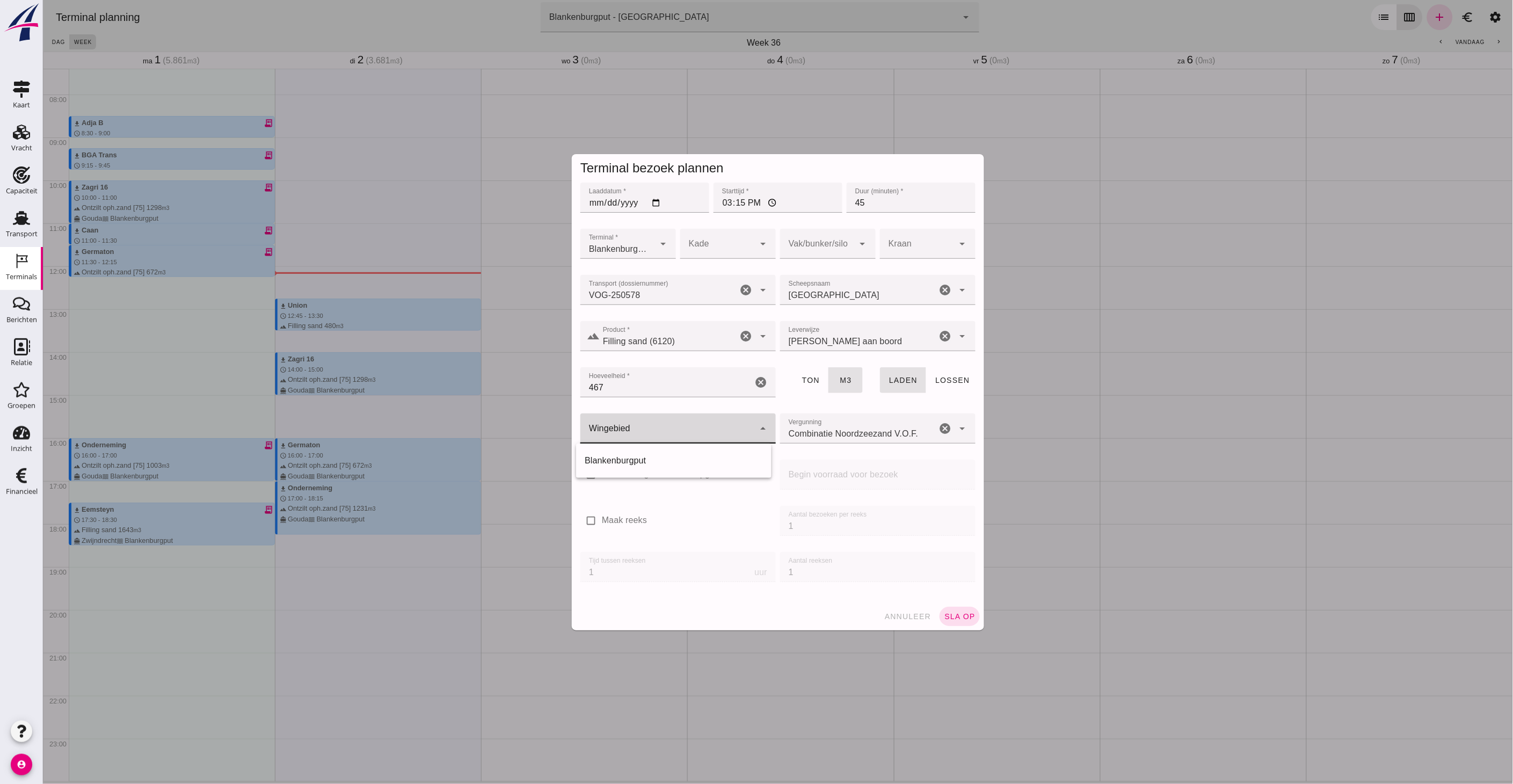
click div
click div "Blankenburgput"
type input "333"
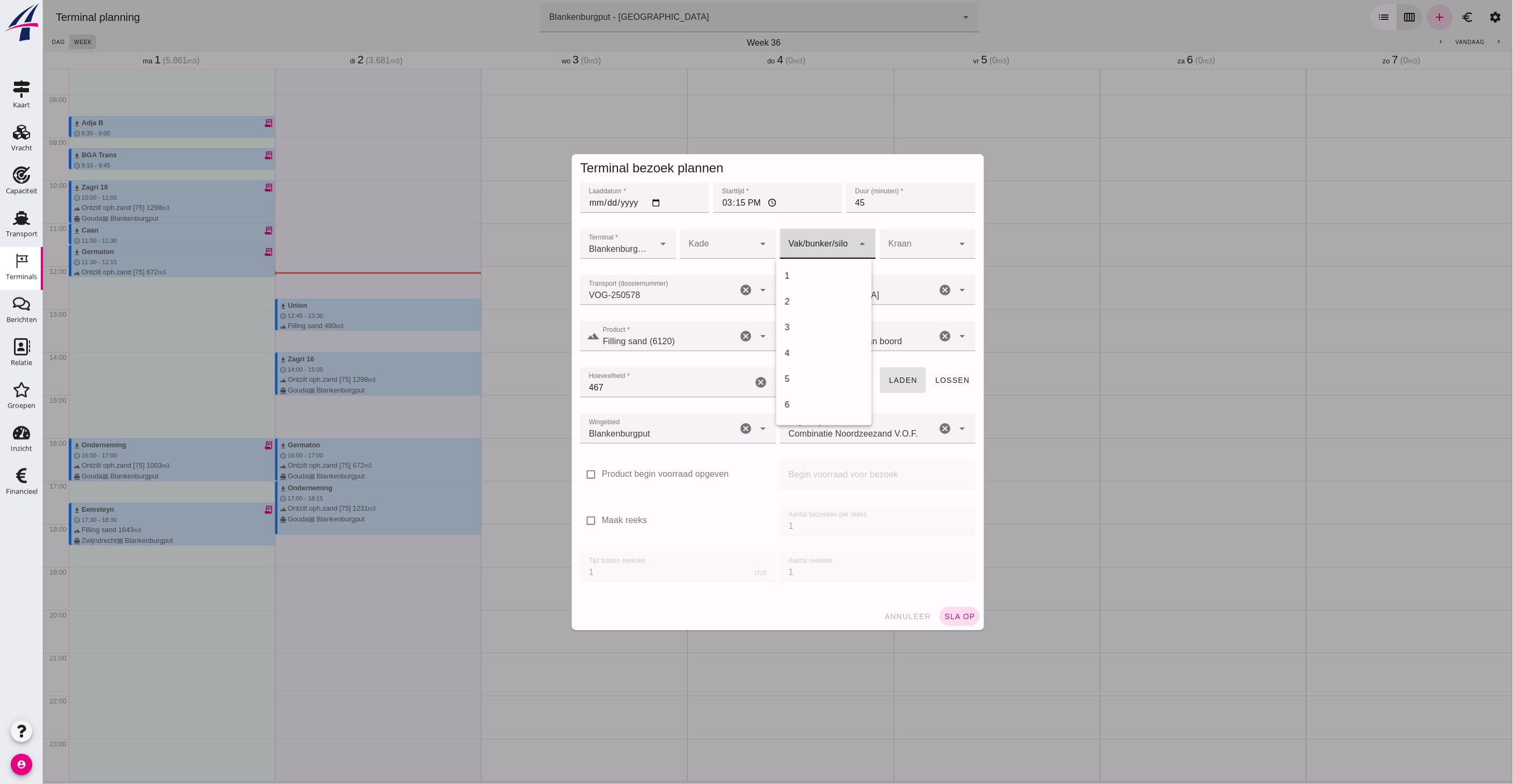
click div
click at [802, 414] on div "18" at bounding box center [824, 417] width 78 height 13
type input "366"
click span "sla op"
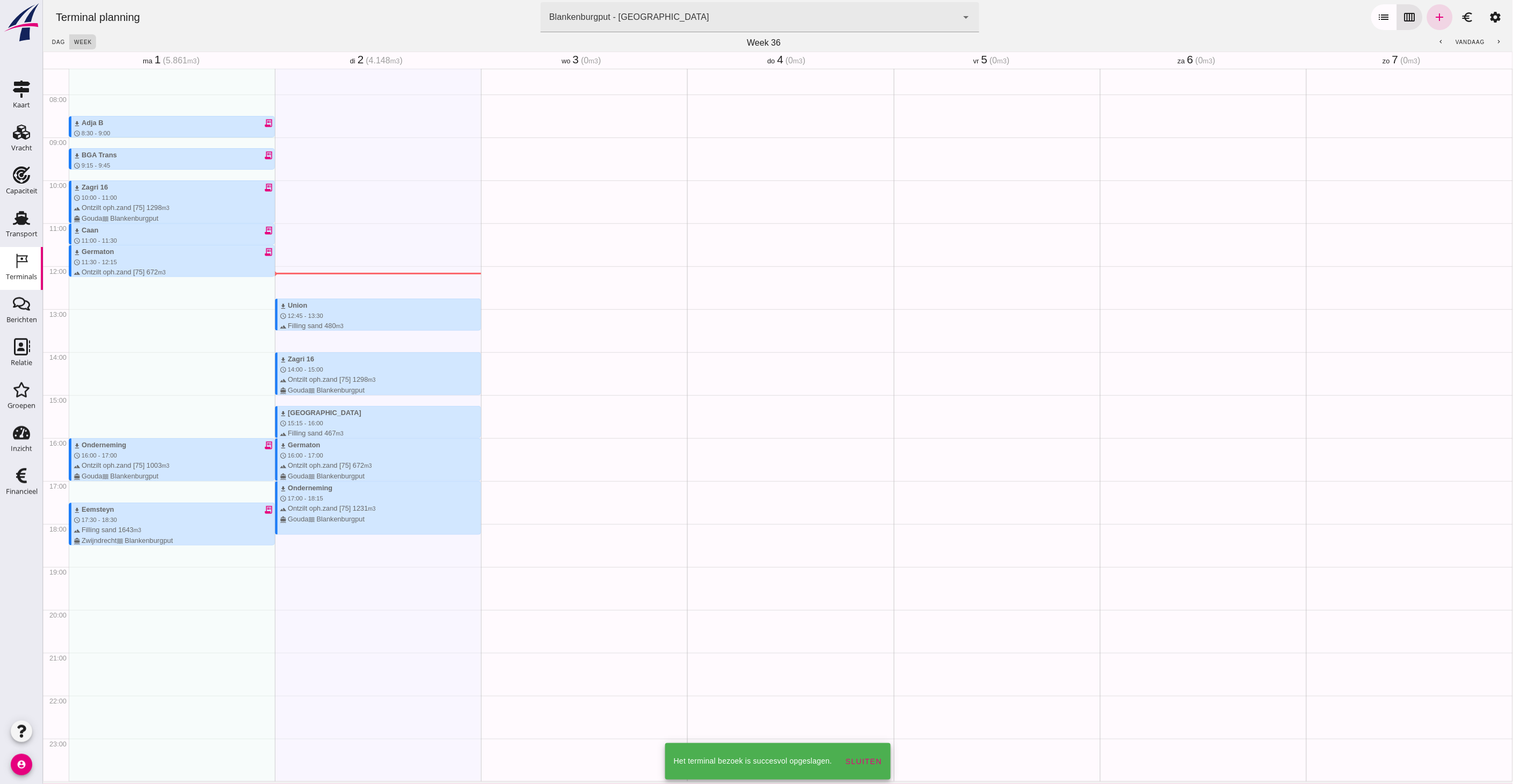
scroll to position [258, 0]
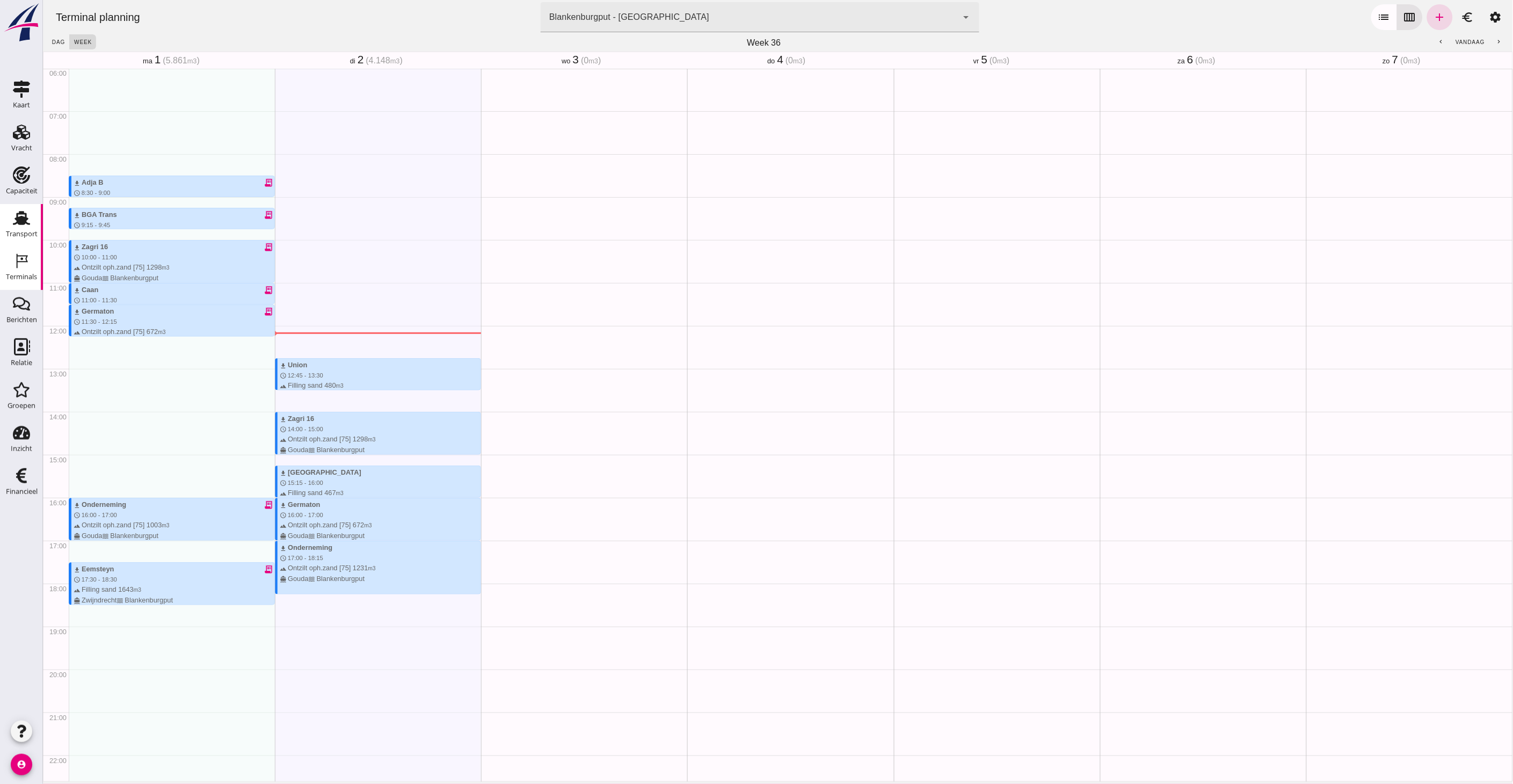
click at [20, 232] on div "Transport" at bounding box center [21, 233] width 32 height 7
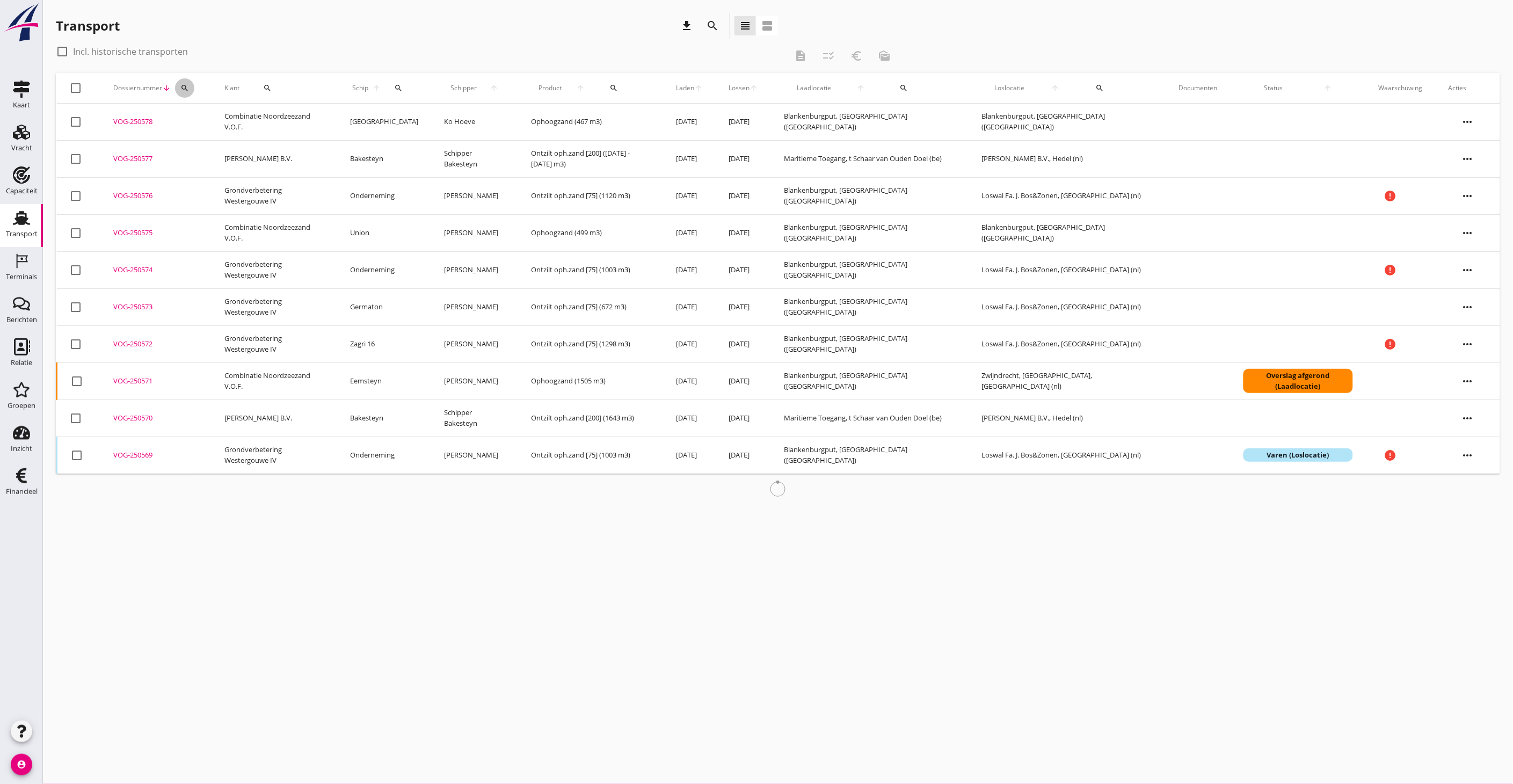
click at [183, 82] on button "search" at bounding box center [185, 88] width 19 height 19
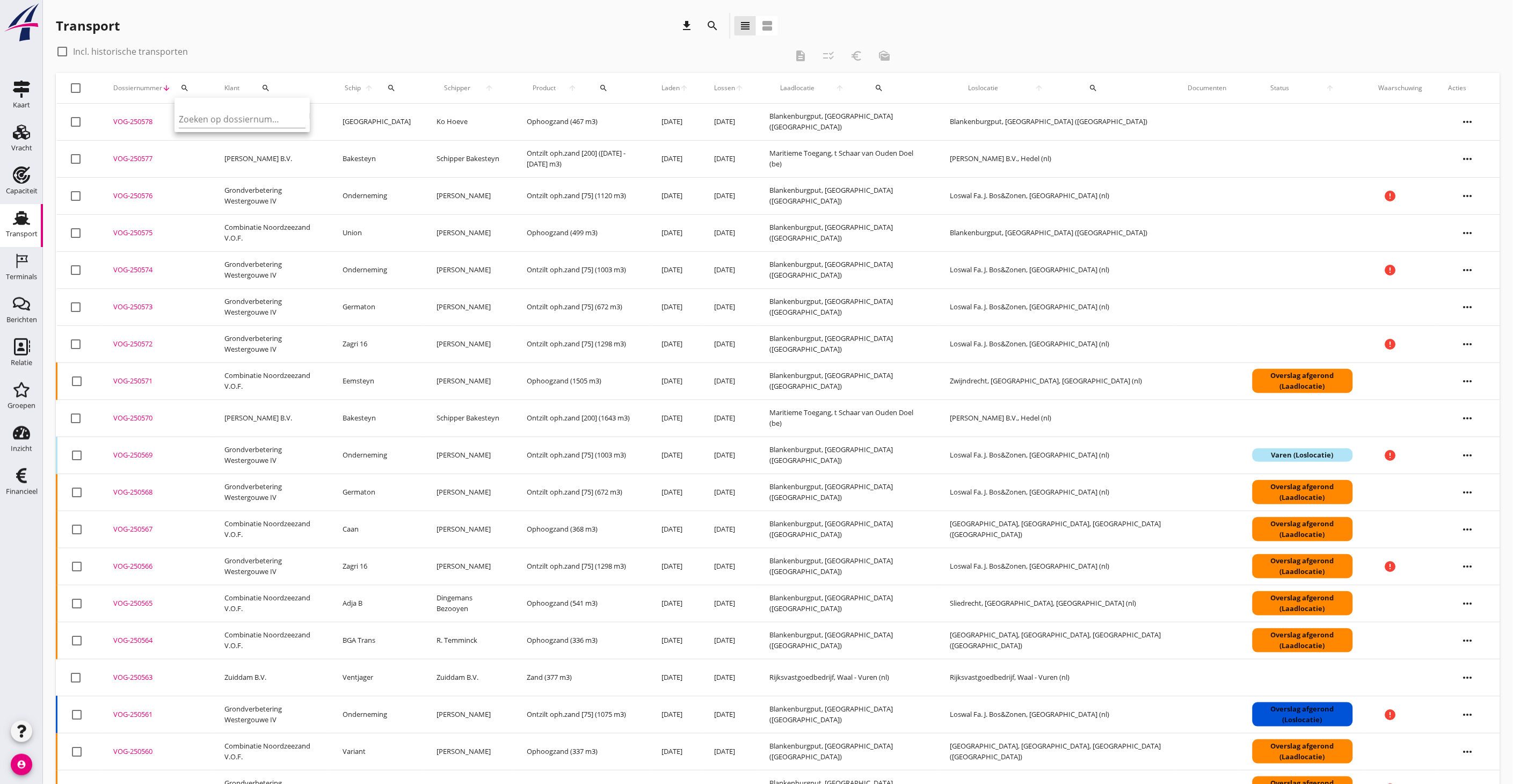
click at [215, 106] on div "Zoeken op dossiernummer..." at bounding box center [242, 116] width 127 height 24
click at [211, 114] on input "Zoeken op dossiernummer..." at bounding box center [235, 119] width 112 height 17
paste input "250332"
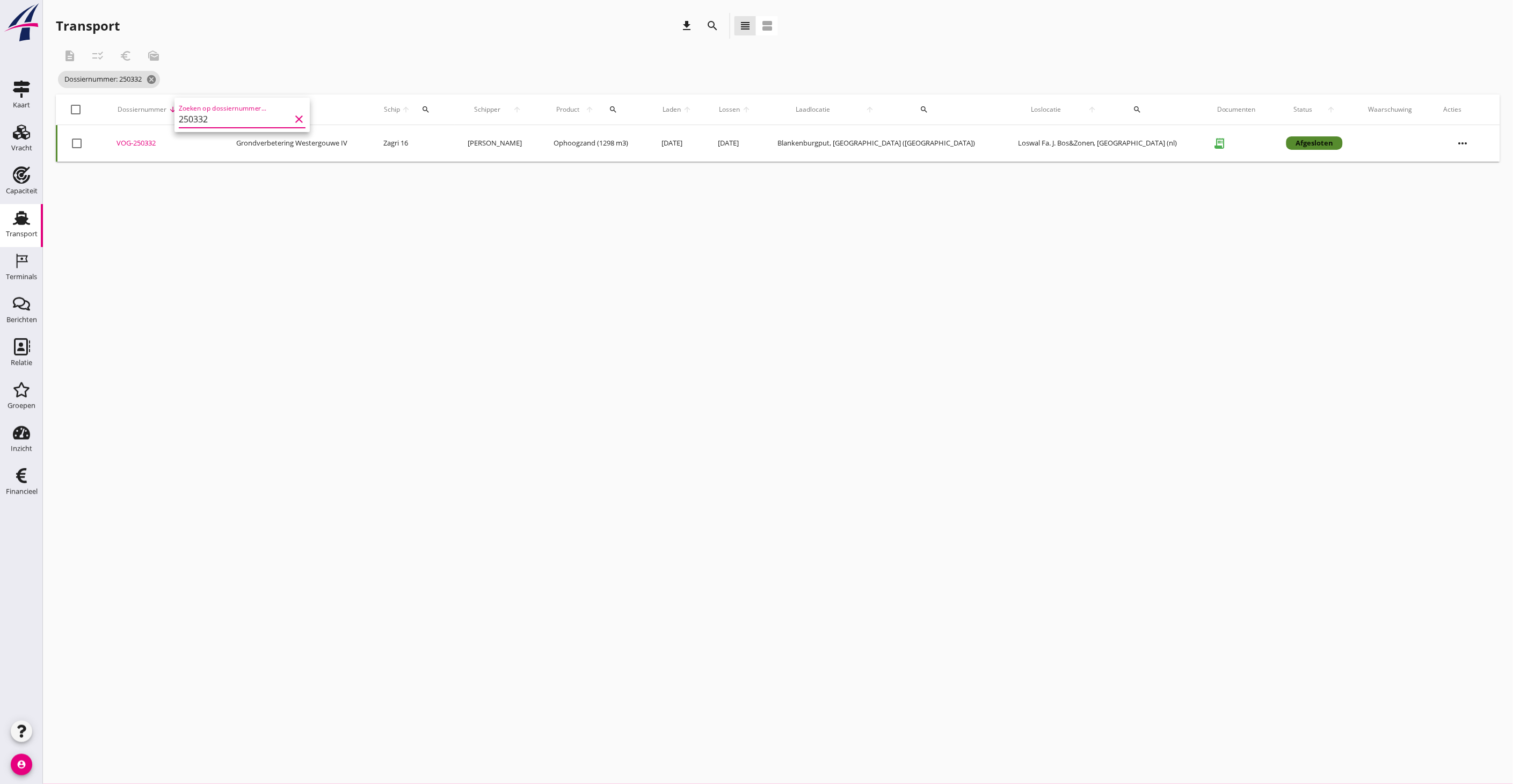
type input "250332"
click at [434, 241] on div "cancel You are impersonating another user. Transport download search view_headl…" at bounding box center [777, 392] width 1470 height 784
click at [75, 105] on div at bounding box center [76, 109] width 18 height 18
checkbox input "true"
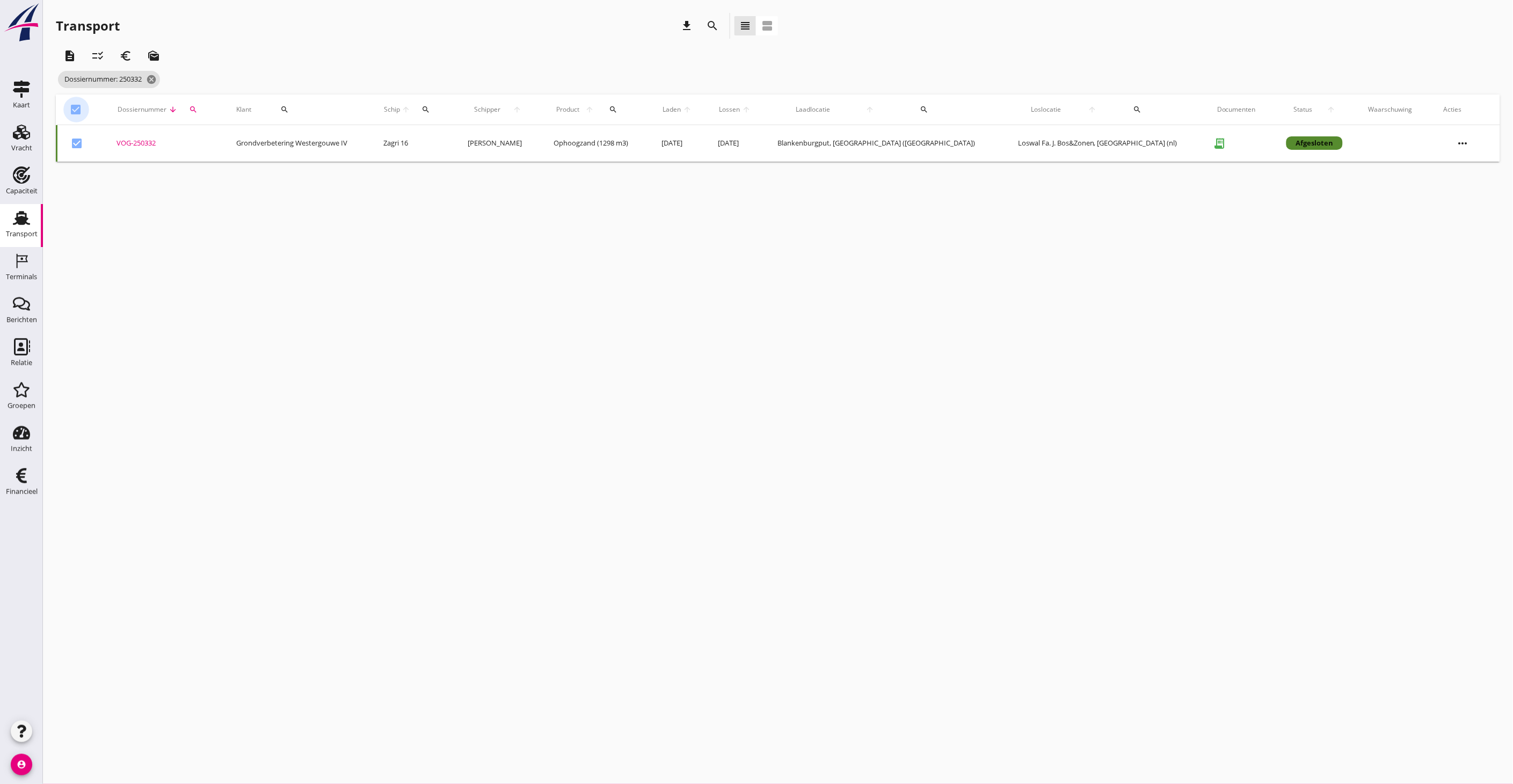
click at [75, 105] on div at bounding box center [76, 109] width 18 height 18
checkbox input "false"
click at [348, 140] on td "Grondverbetering Westergouwe IV" at bounding box center [297, 144] width 147 height 37
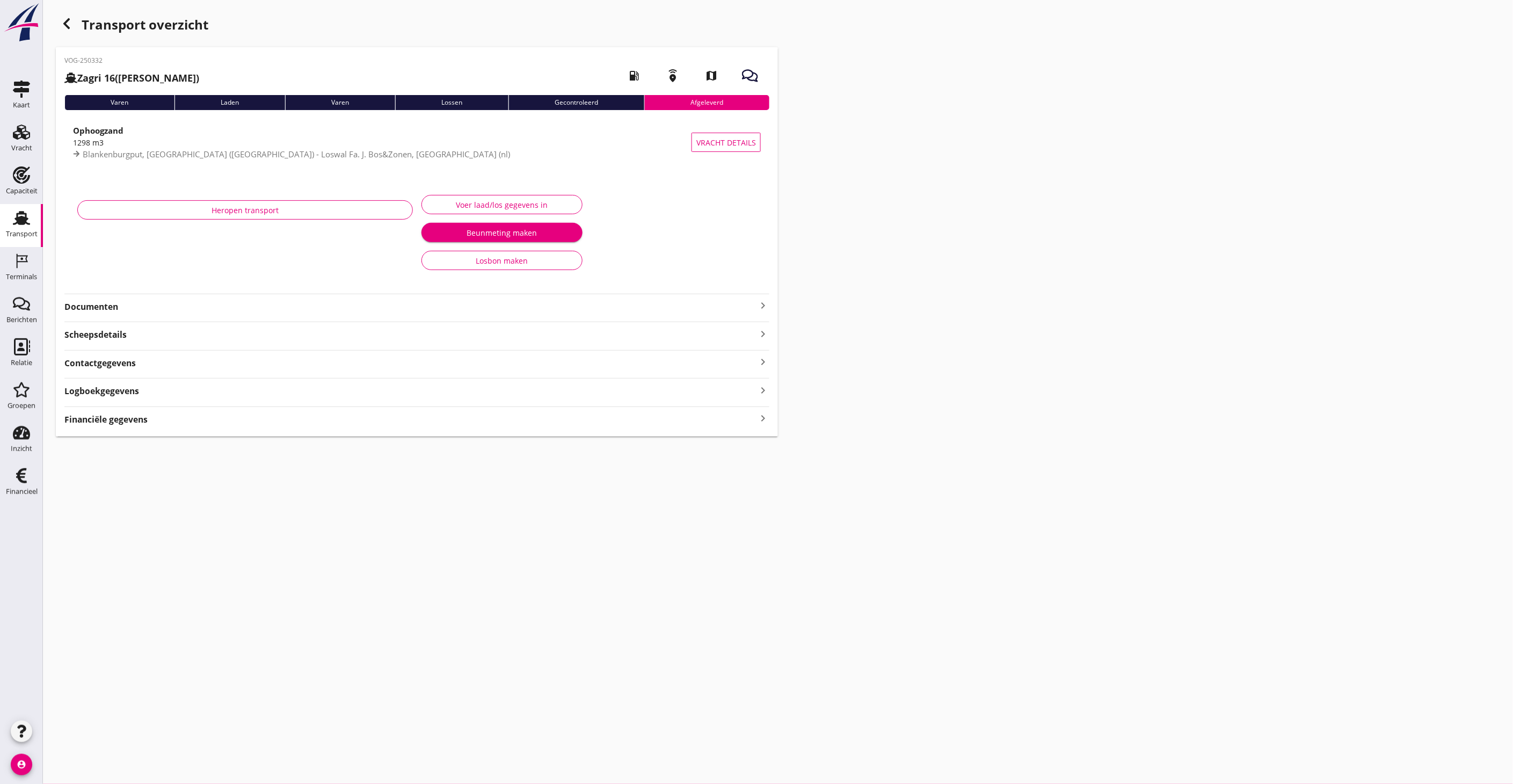
click at [124, 314] on div "VOG-250332 Zagri 16 ([PERSON_NAME]) local_gas_station emergency_share map Varen…" at bounding box center [417, 241] width 722 height 389
click at [130, 307] on strong "Documenten" at bounding box center [411, 306] width 692 height 13
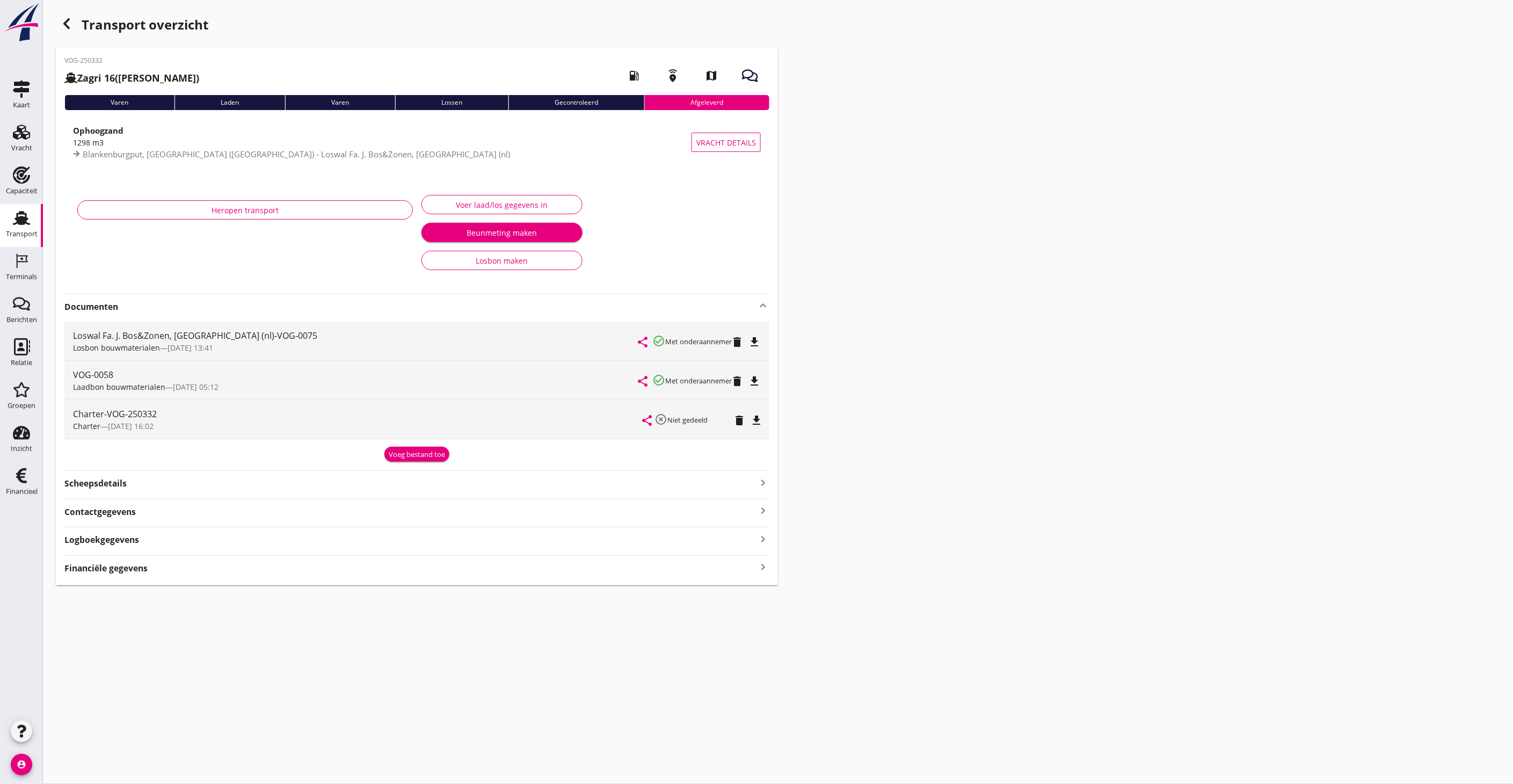
click at [752, 341] on icon "file_download" at bounding box center [755, 342] width 13 height 13
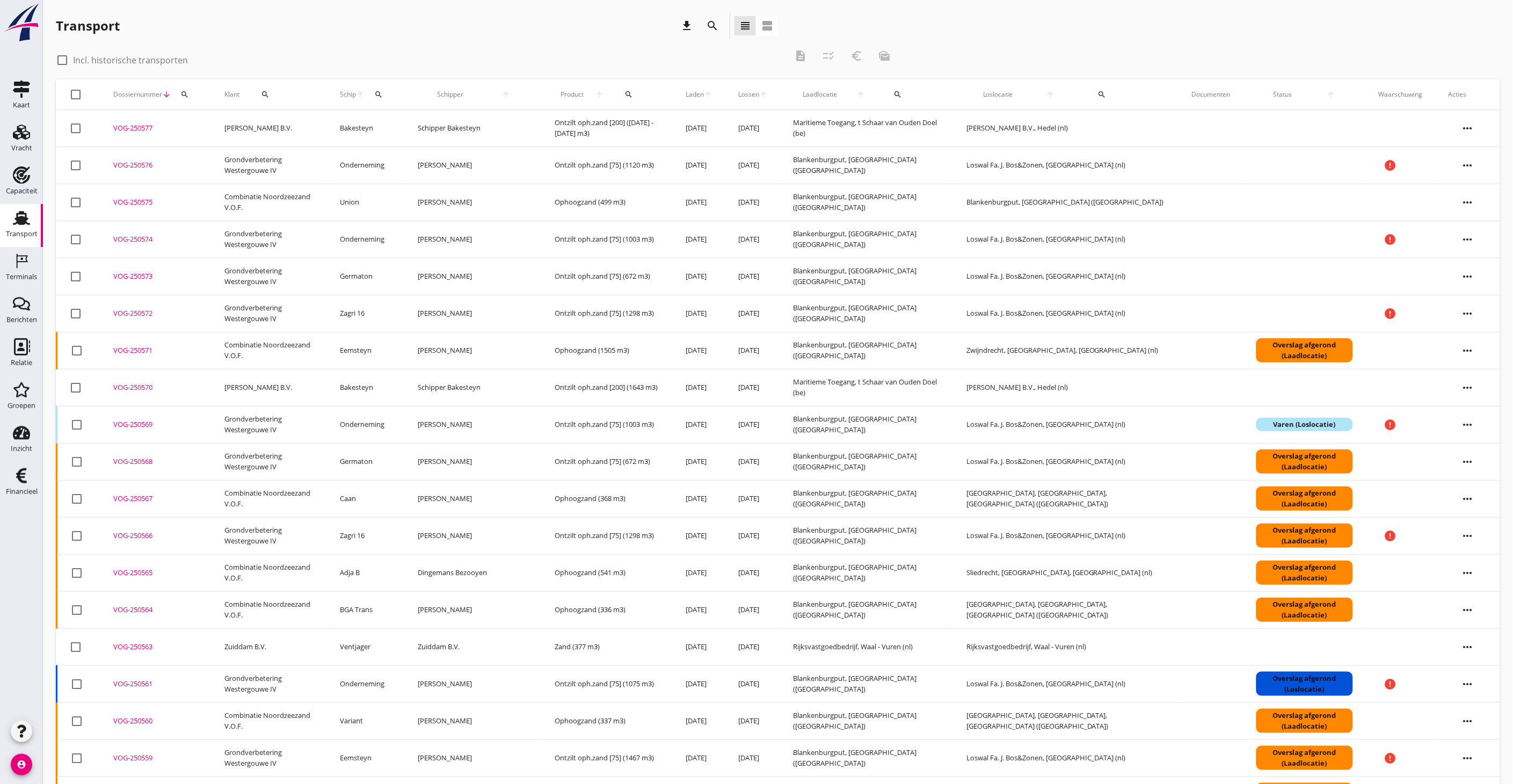
click at [327, 172] on td "Grondverbetering Westergouwe IV" at bounding box center [269, 165] width 116 height 37
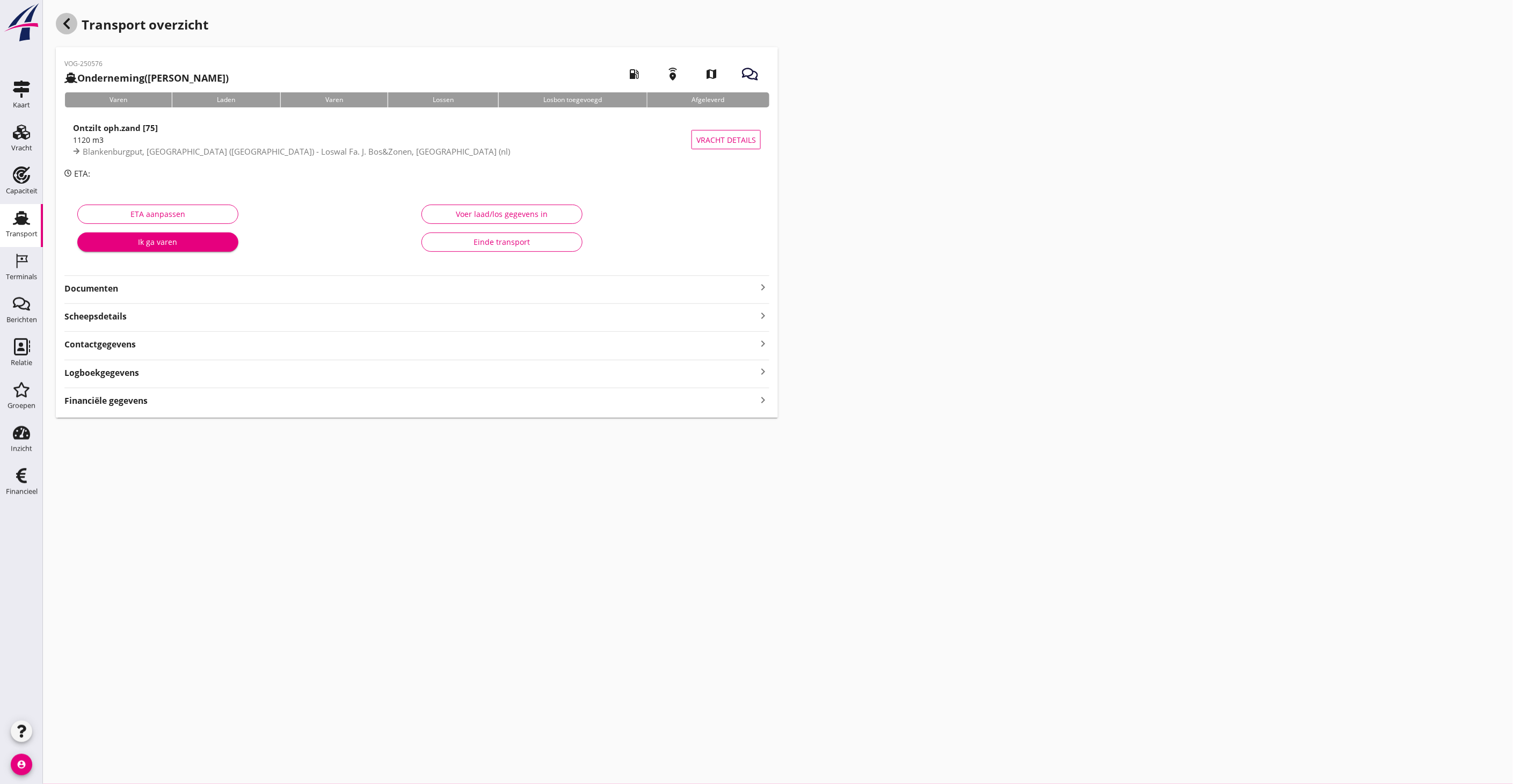
click at [71, 22] on icon "button" at bounding box center [67, 24] width 13 height 13
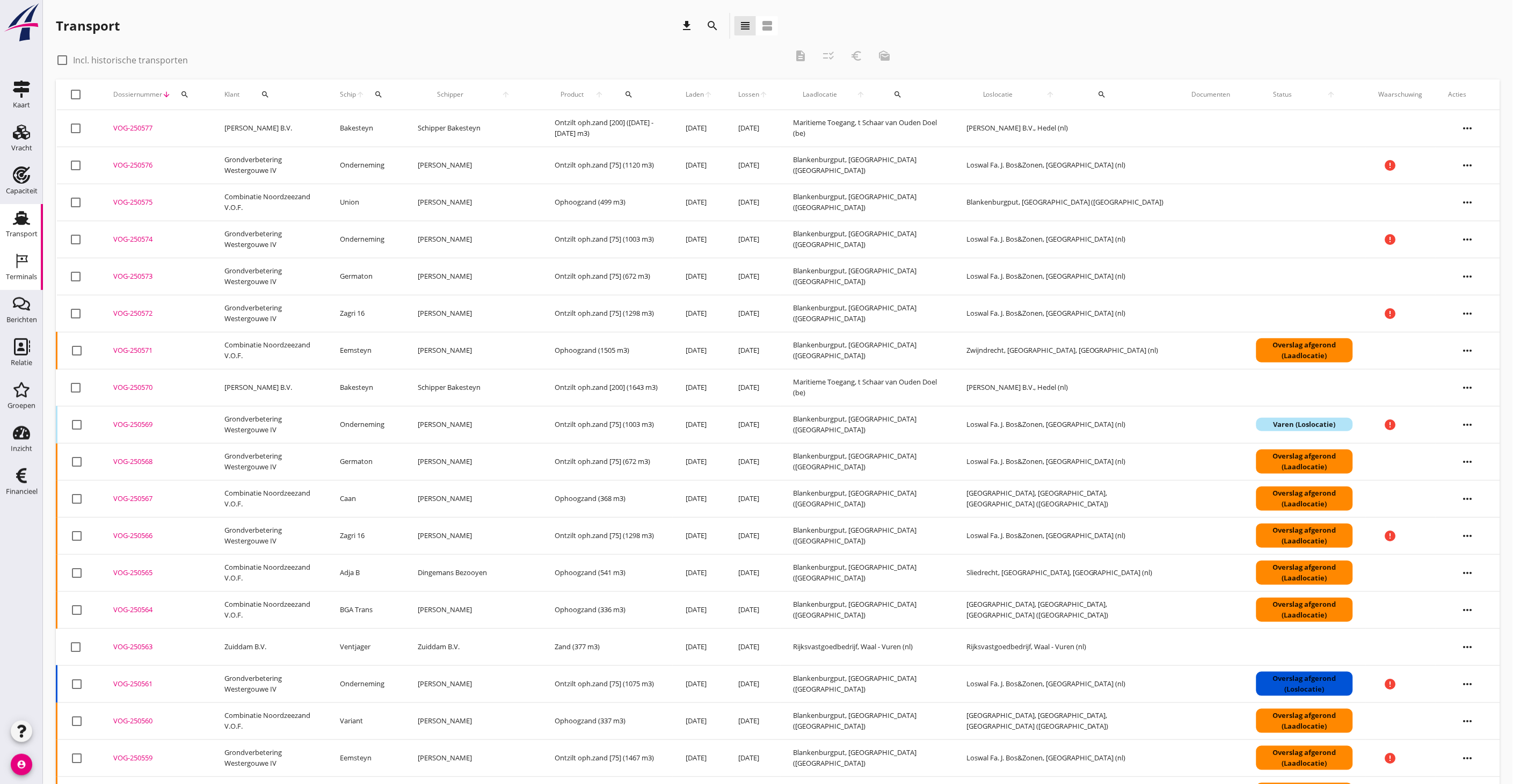
click at [23, 266] on icon "Terminals" at bounding box center [21, 261] width 17 height 17
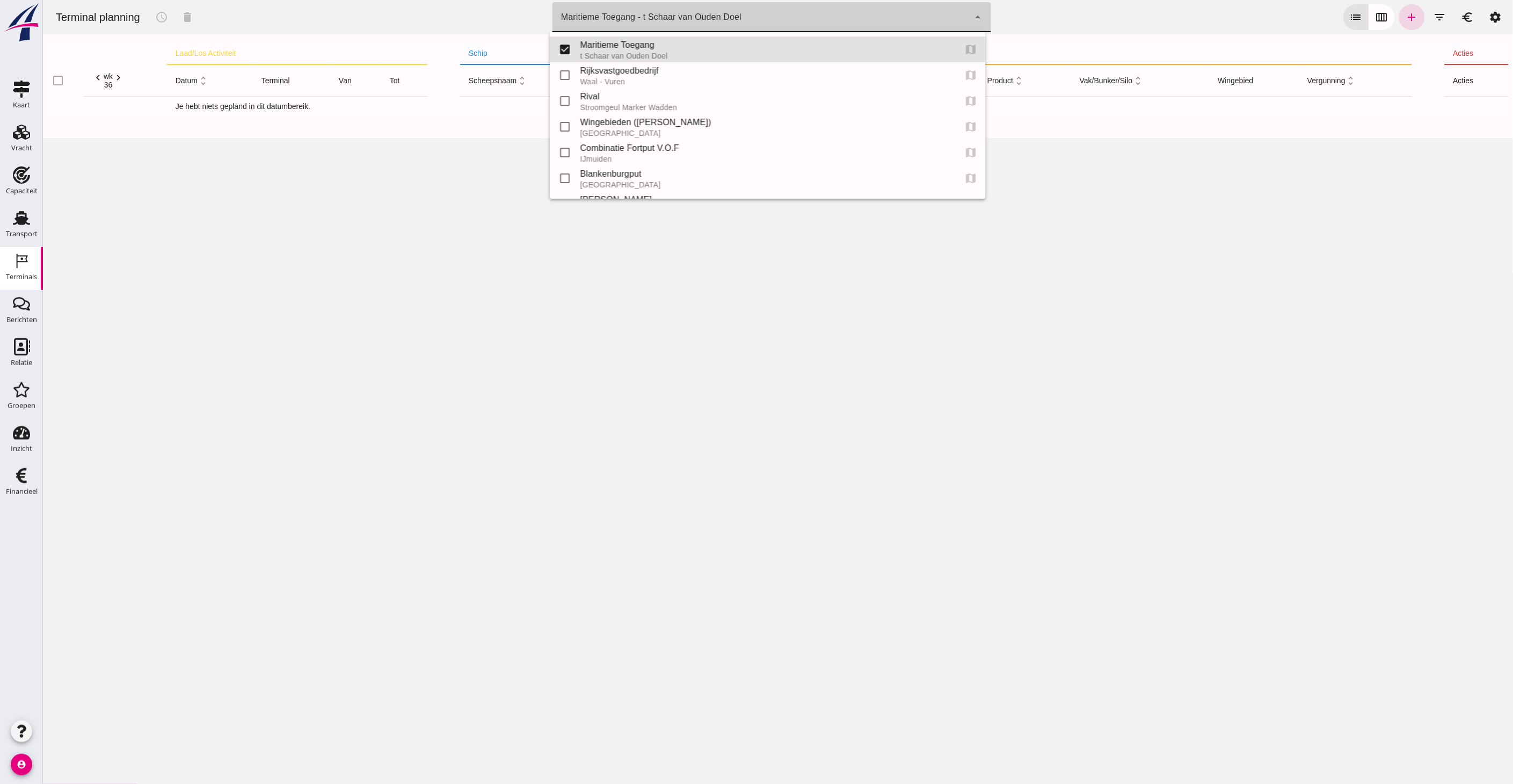
click div "Maritieme Toegang - t Schaar van Ouden Doel 453b08e2-5afb-49e8-a076-b9bc6000f457"
click input "checkbox"
checkbox input "true"
click at [599, 42] on div "Maritieme Toegang" at bounding box center [763, 46] width 367 height 13
type input "453b08e2-5afb-49e8-a076-b9bc6000f457"
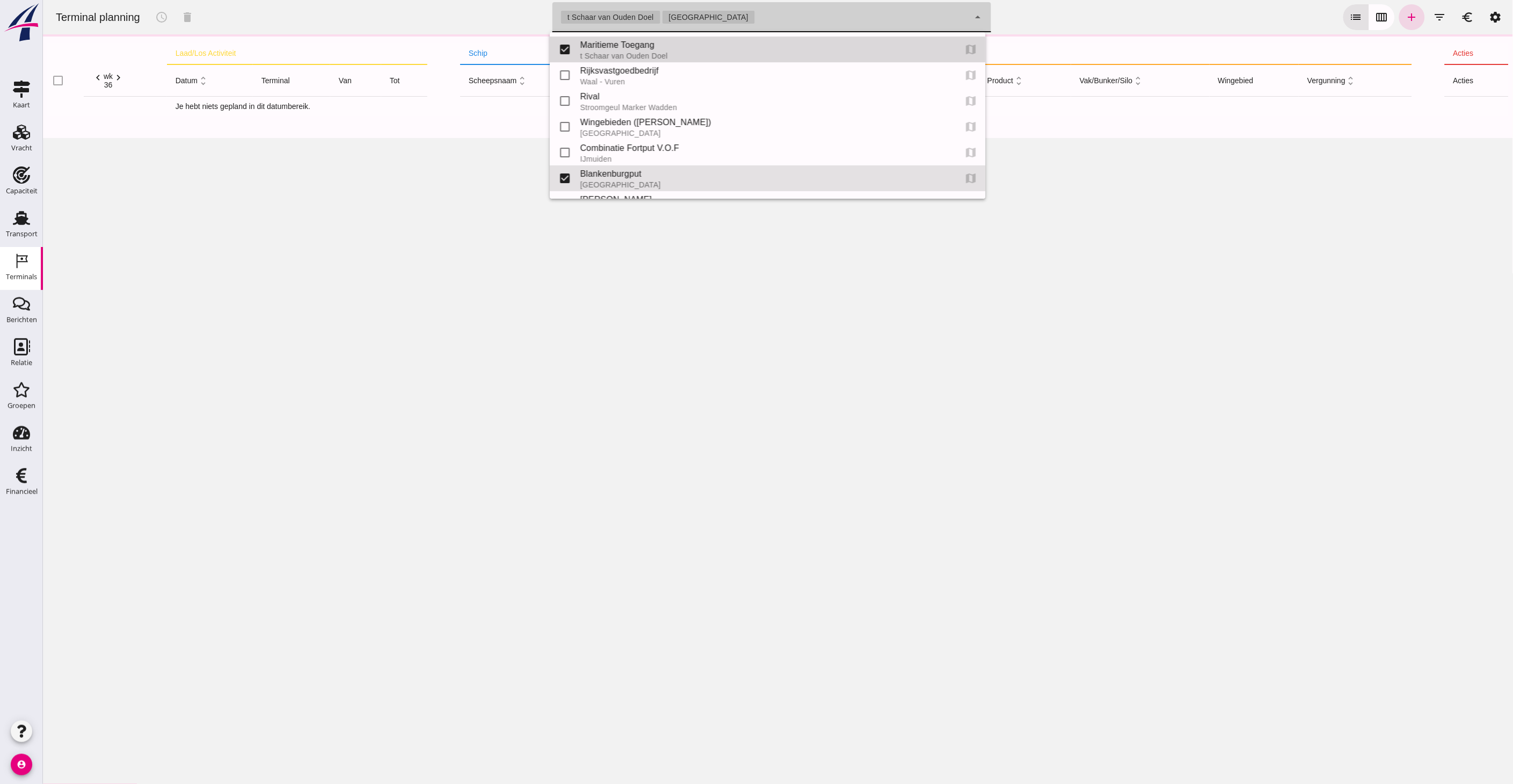
checkbox input "false"
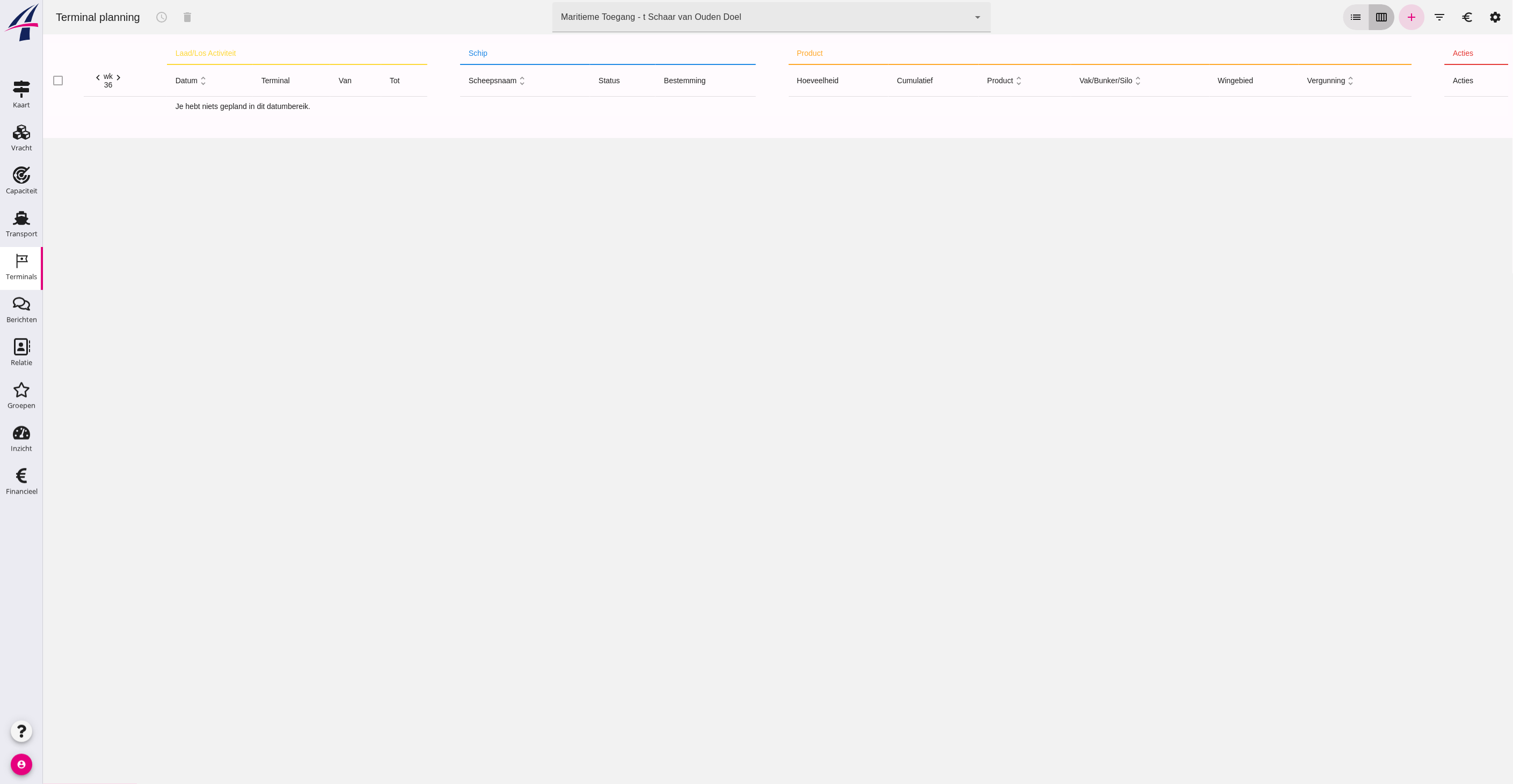
click at [1375, 17] on icon "calendar_view_week" at bounding box center [1382, 18] width 13 height 13
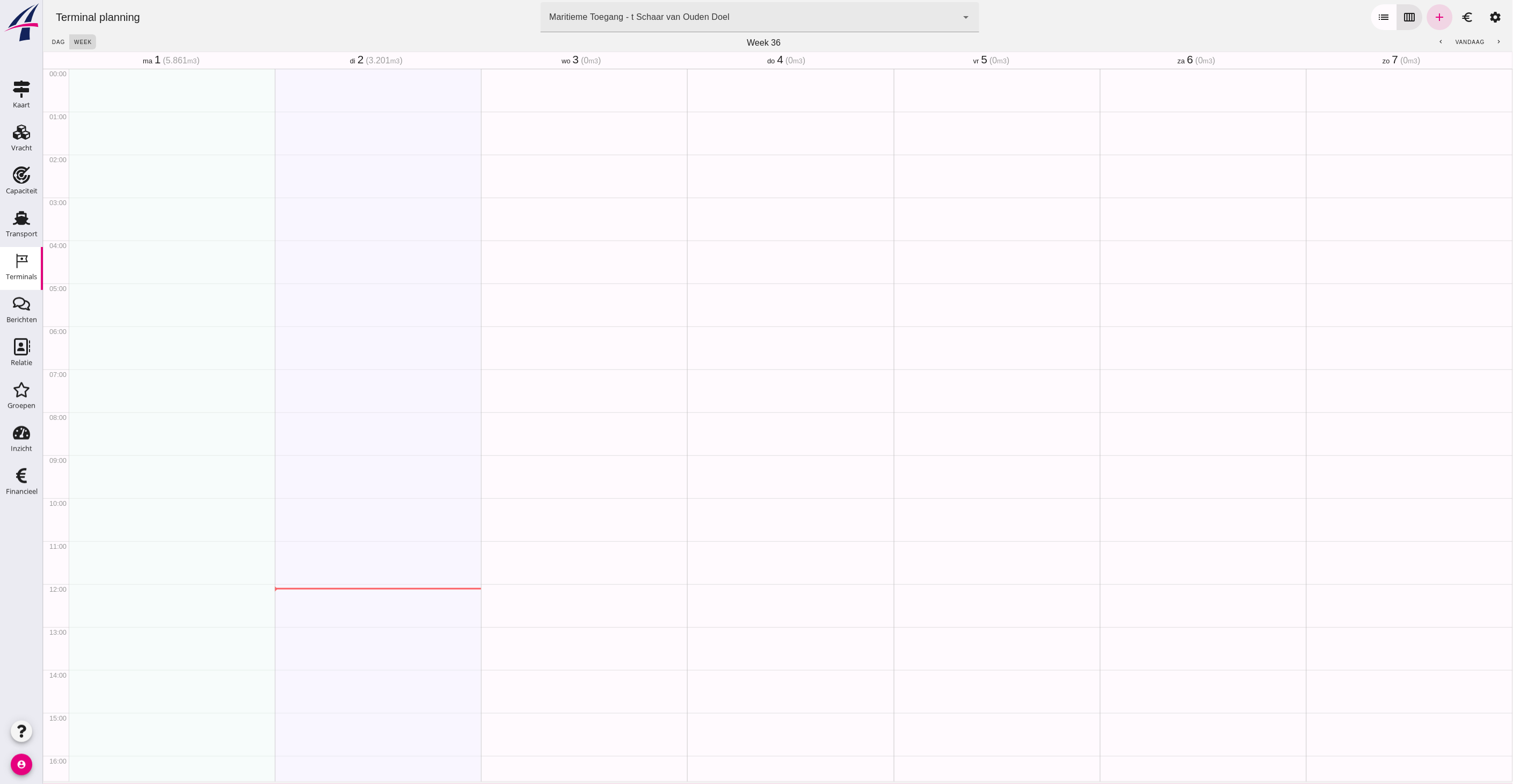
click div "Week 36"
click div "Maritieme Toegang - t Schaar van Ouden Doel 453b08e2-5afb-49e8-a076-b9bc6000f457"
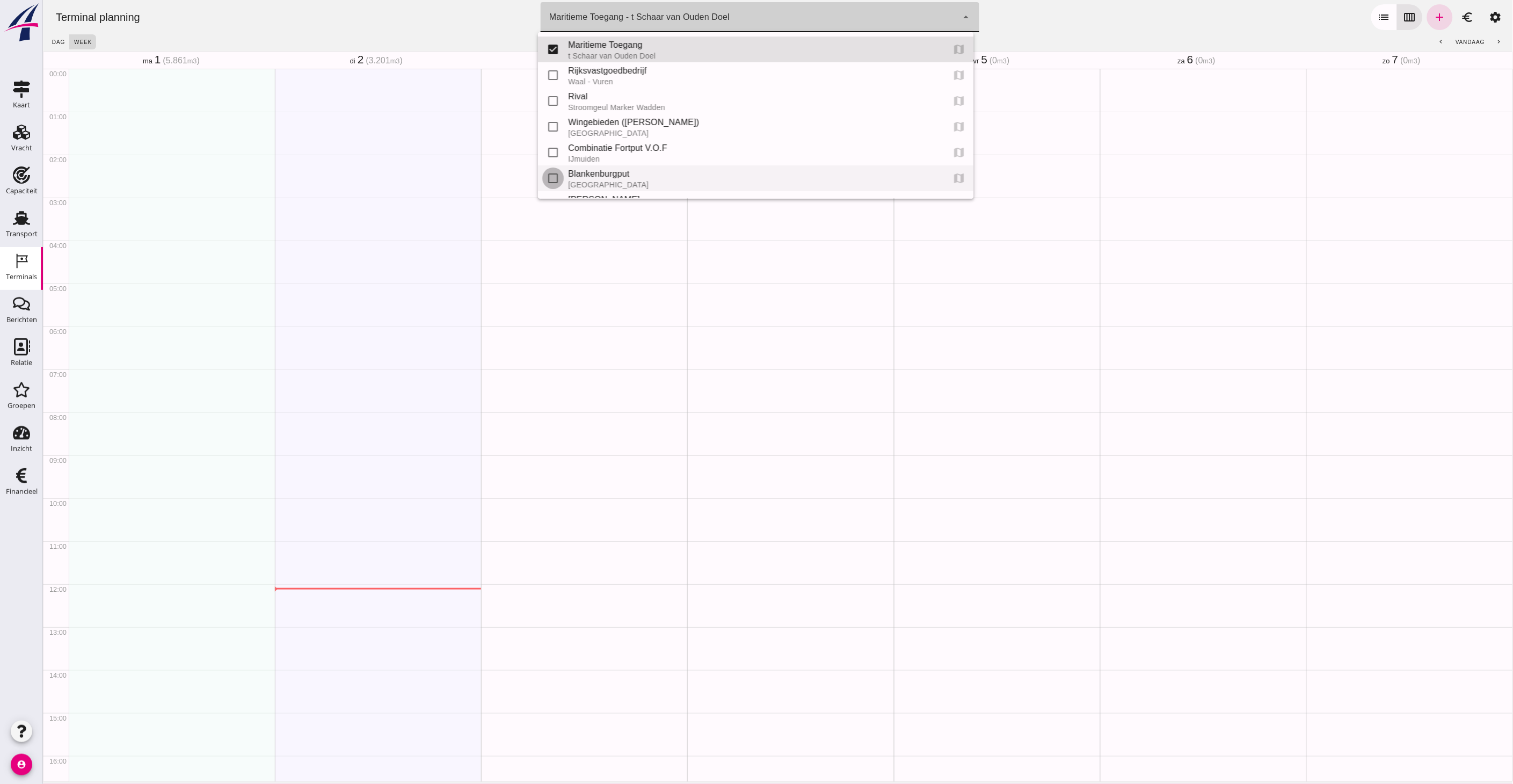
click input "checkbox"
checkbox input "true"
type input "453b08e2-5afb-49e8-a076-b9bc6000f457, e6c78bfd-e3f1-4bb9-b01e-b37ce3668b52"
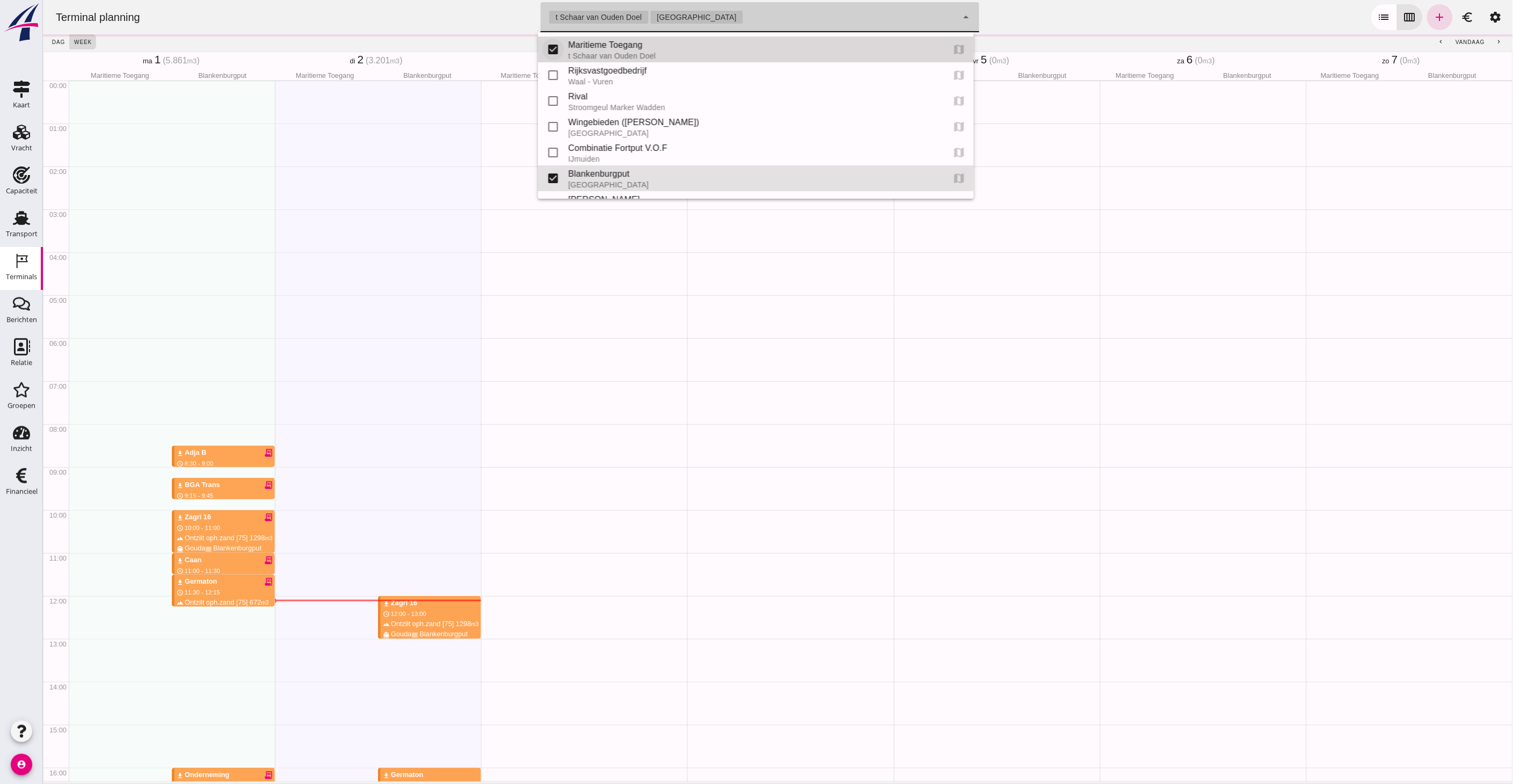
click input "checkbox"
checkbox input "false"
type input "e6c78bfd-e3f1-4bb9-b01e-b37ce3668b52"
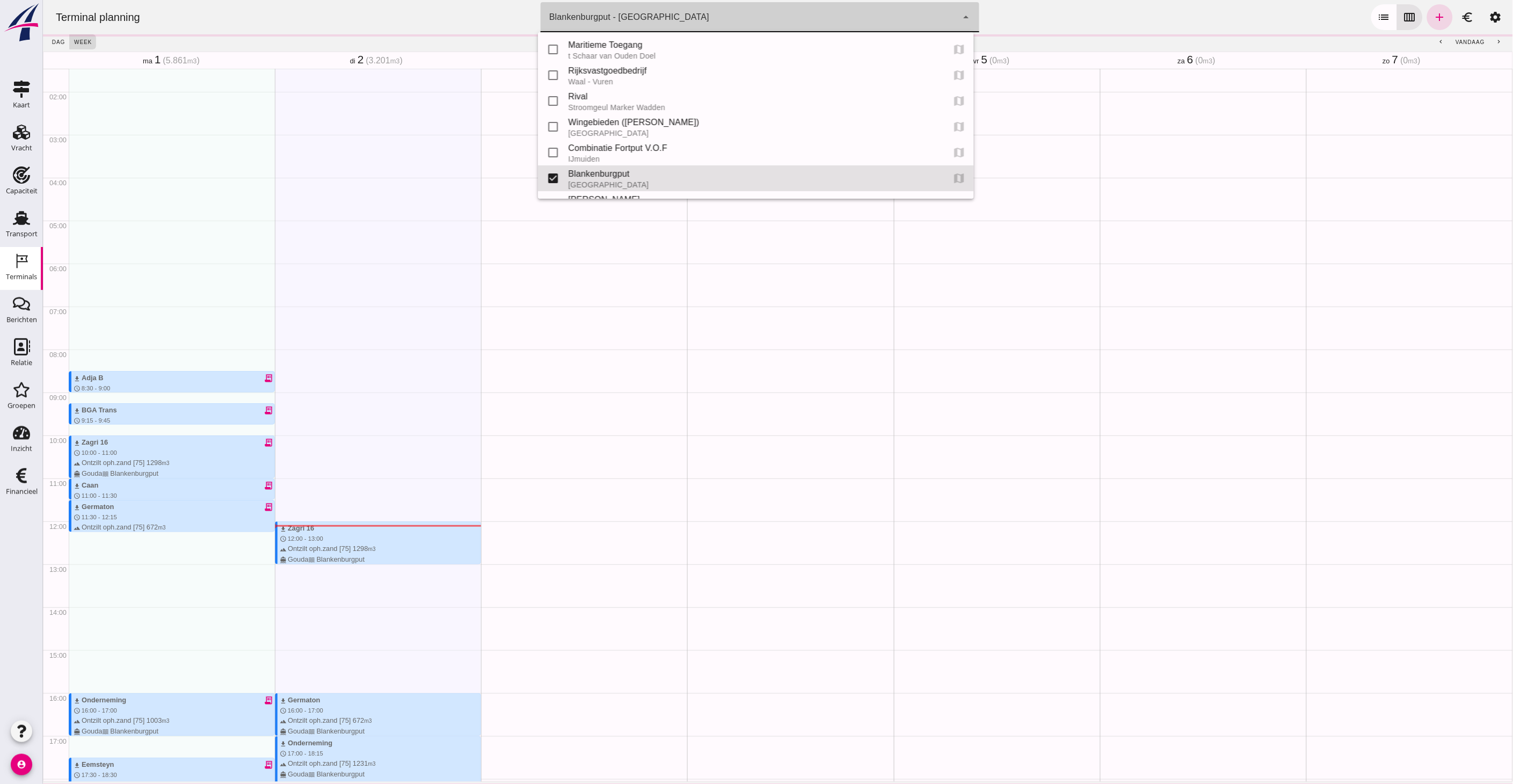
scroll to position [119, 0]
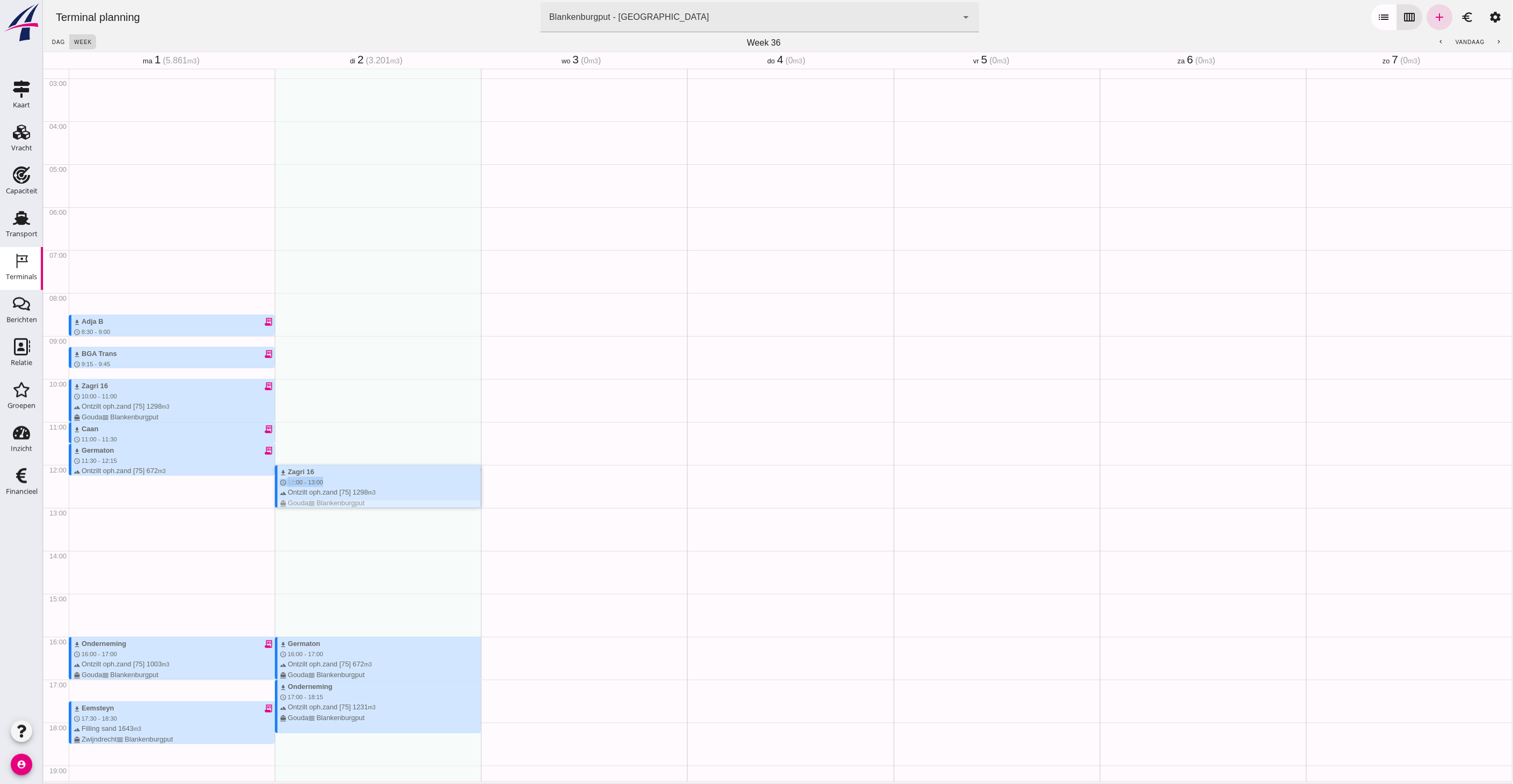
drag, startPoint x: 334, startPoint y: 473, endPoint x: 336, endPoint y: 486, distance: 13.2
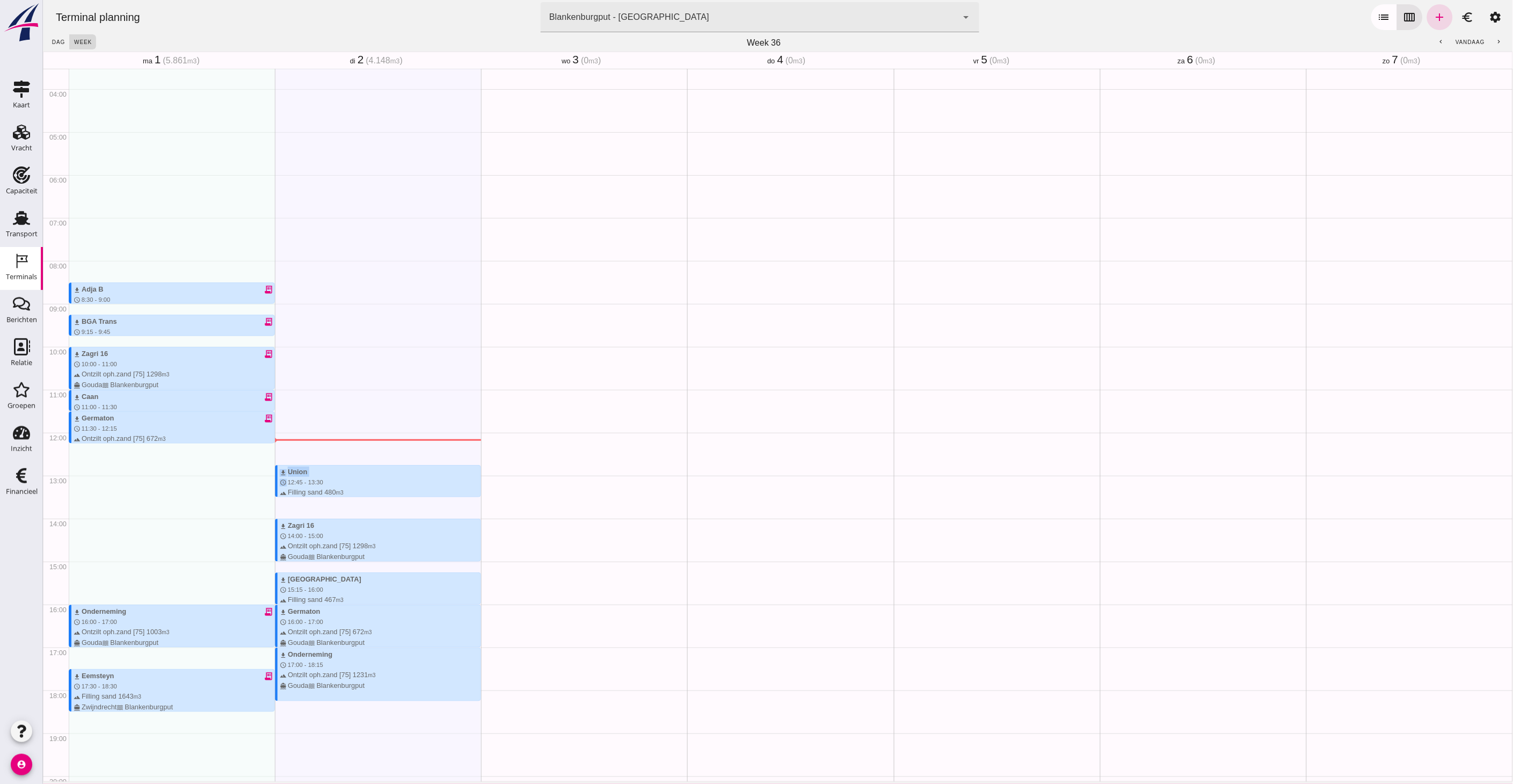
scroll to position [179, 0]
